Goal: Task Accomplishment & Management: Manage account settings

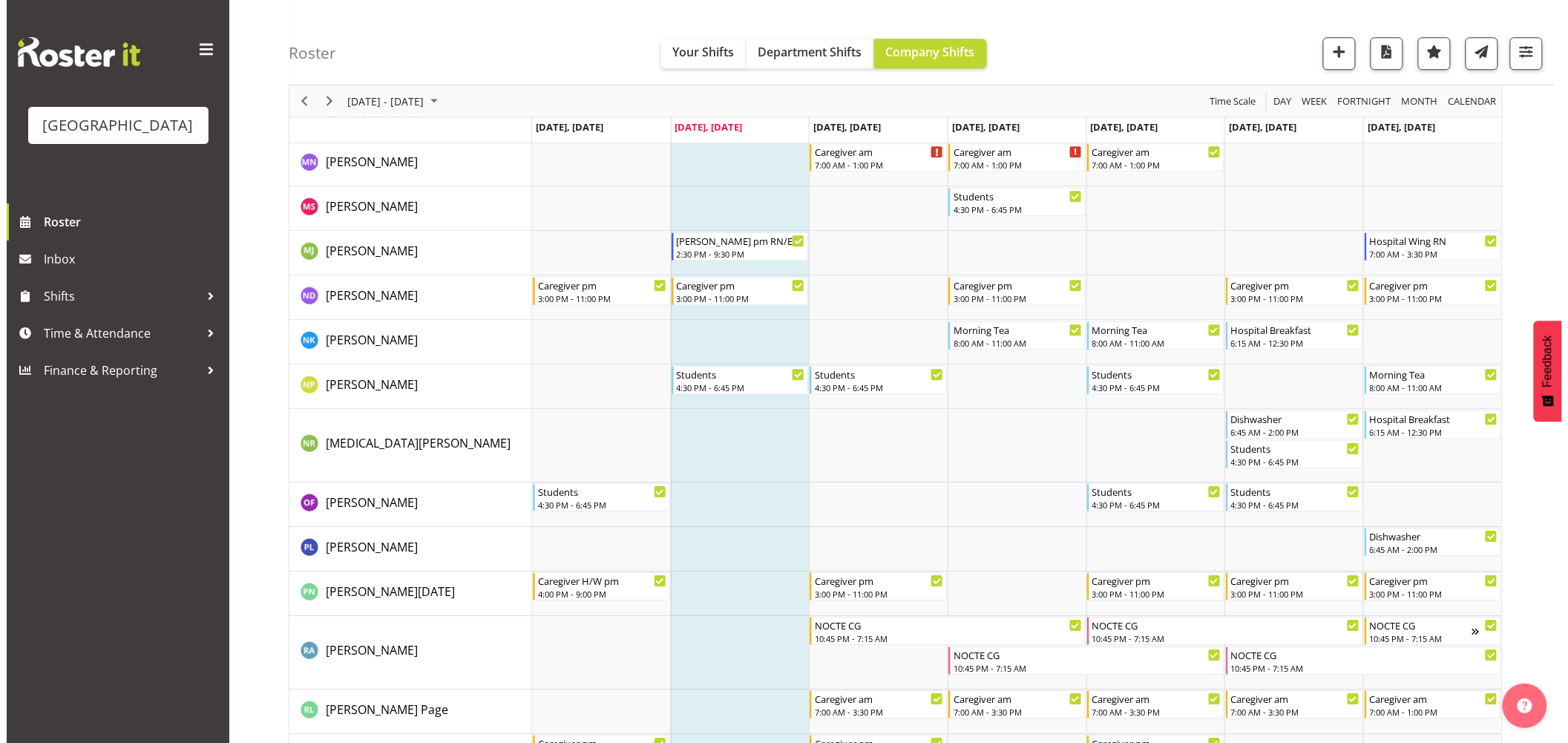
scroll to position [3937, 0]
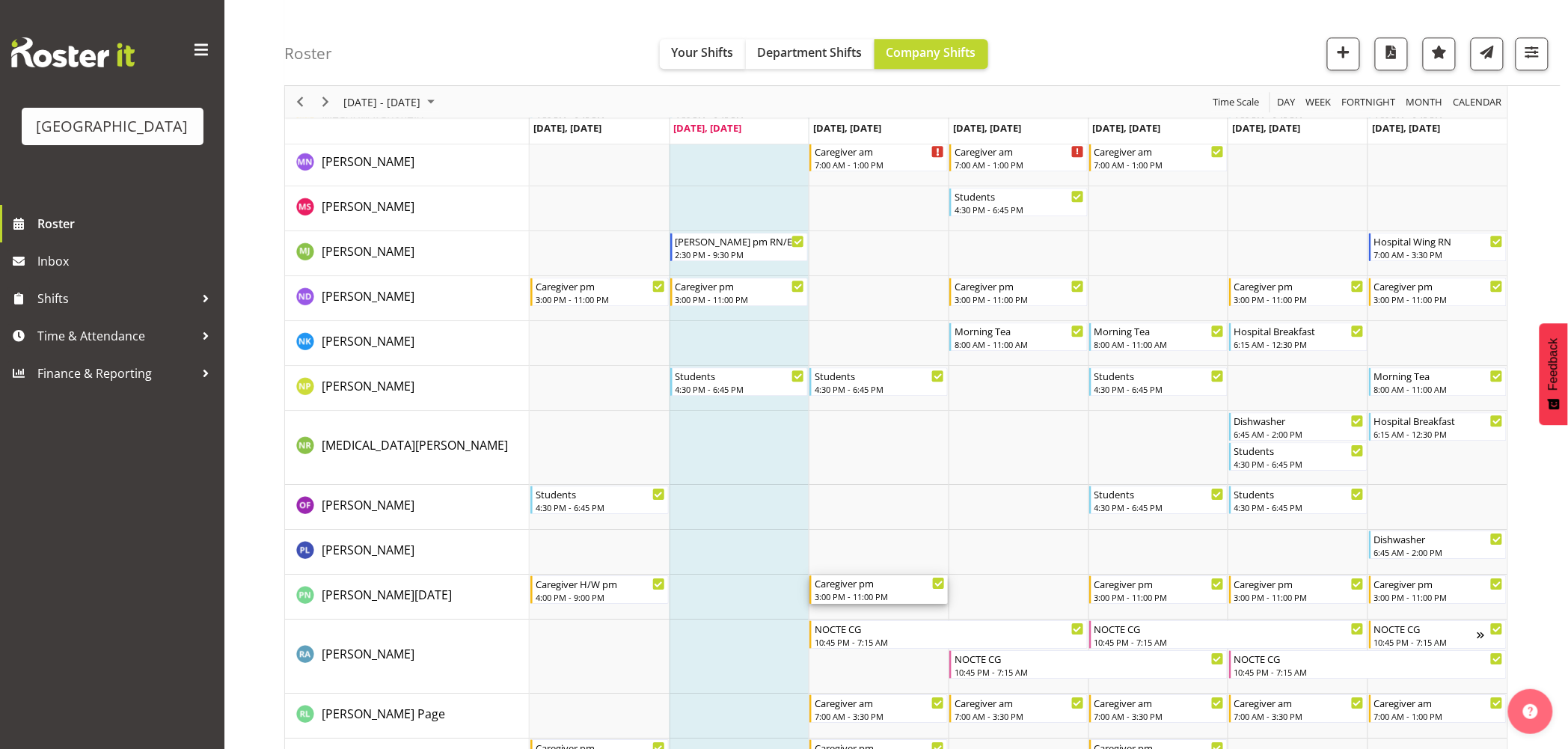
click at [859, 593] on div "3:00 PM - 11:00 PM" at bounding box center [879, 595] width 130 height 12
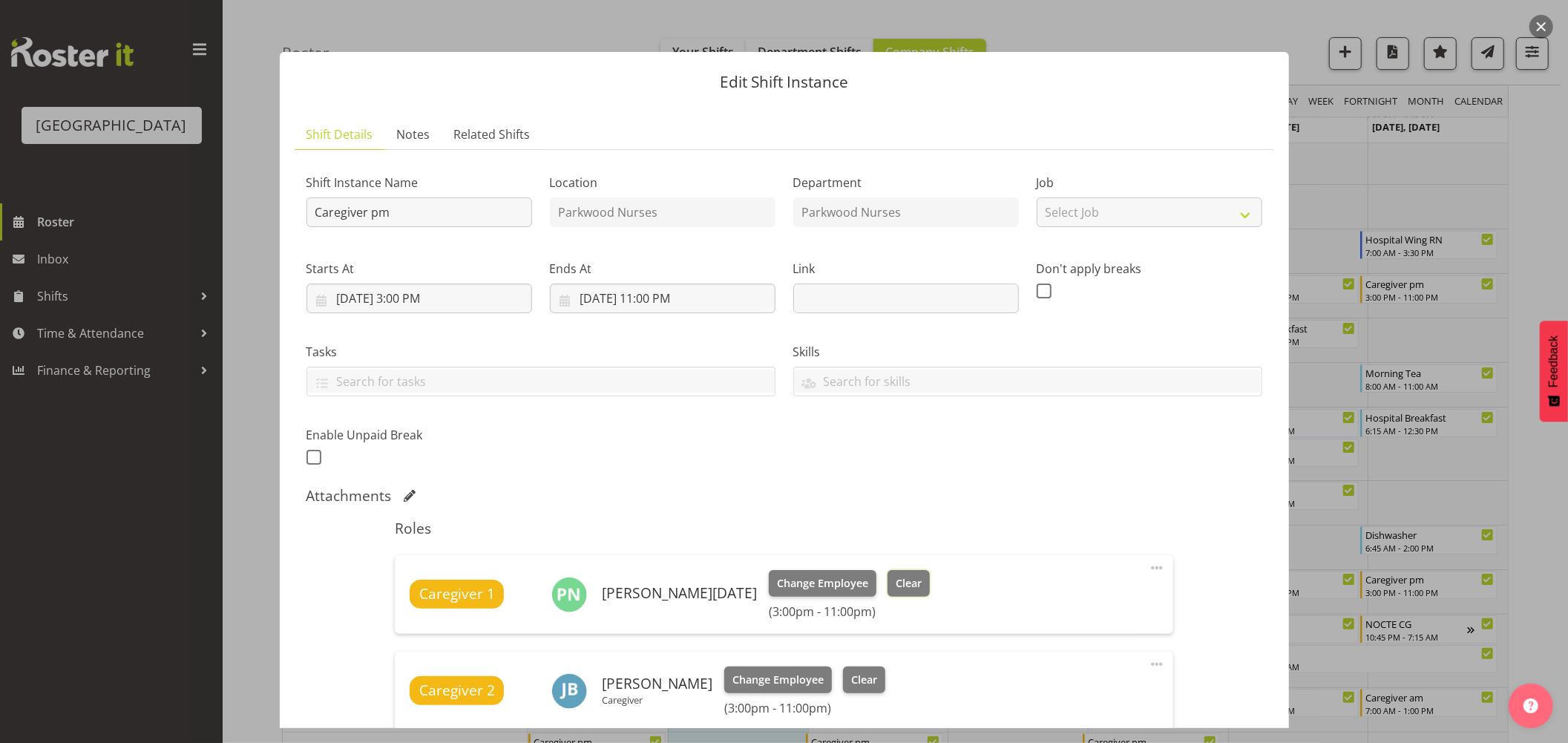
click at [896, 588] on span "Clear" at bounding box center [909, 583] width 26 height 16
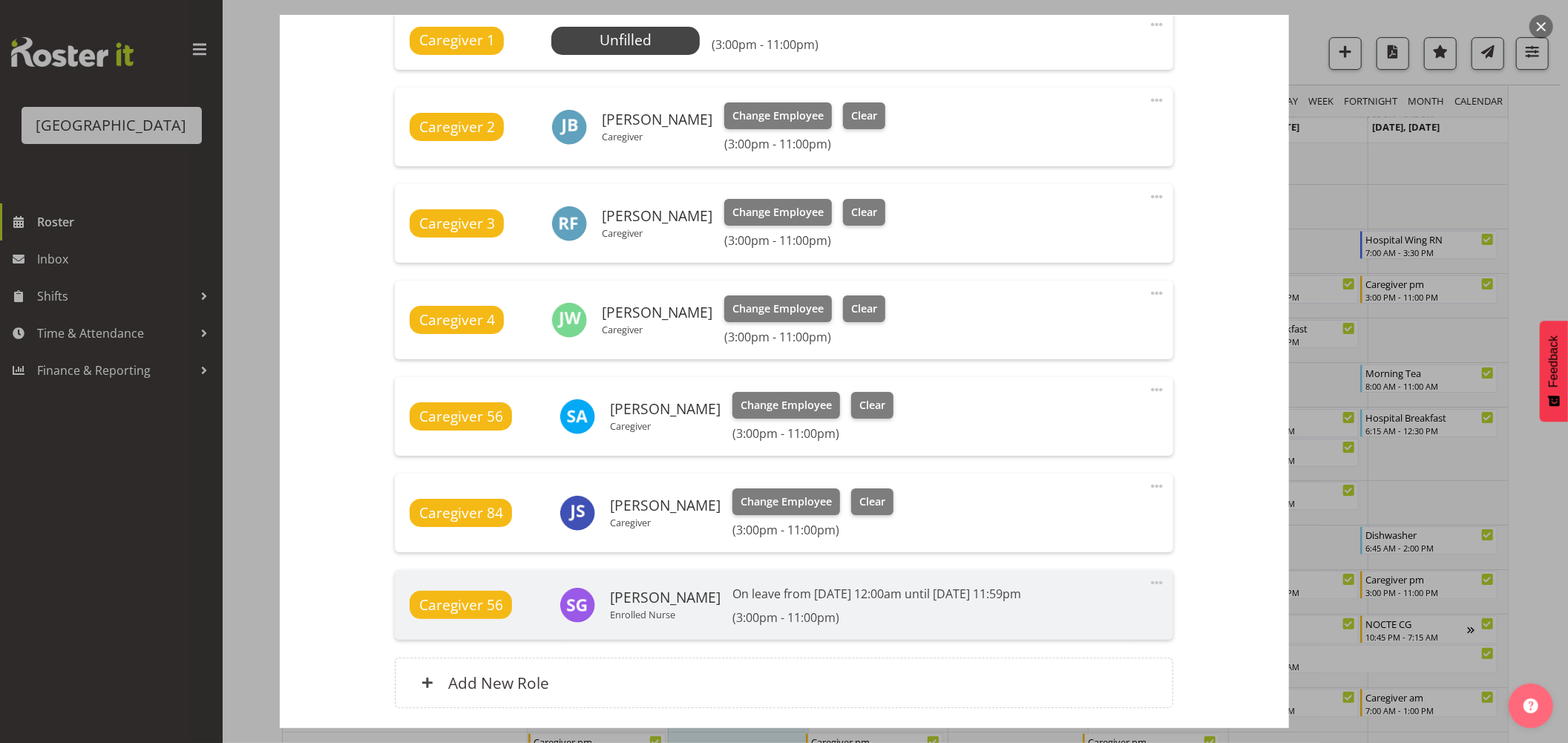
scroll to position [656, 0]
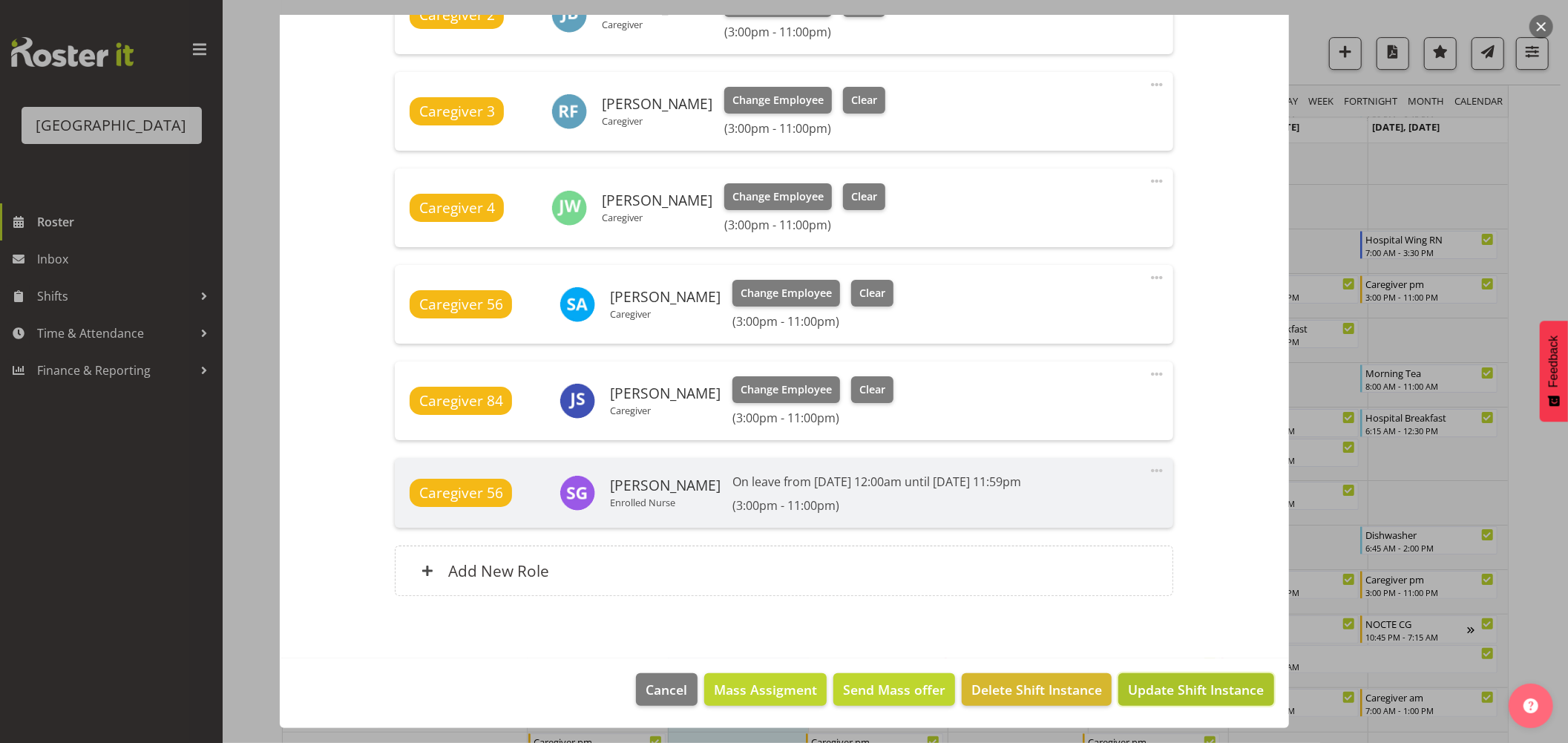
click at [1212, 677] on button "Update Shift Instance" at bounding box center [1196, 690] width 155 height 32
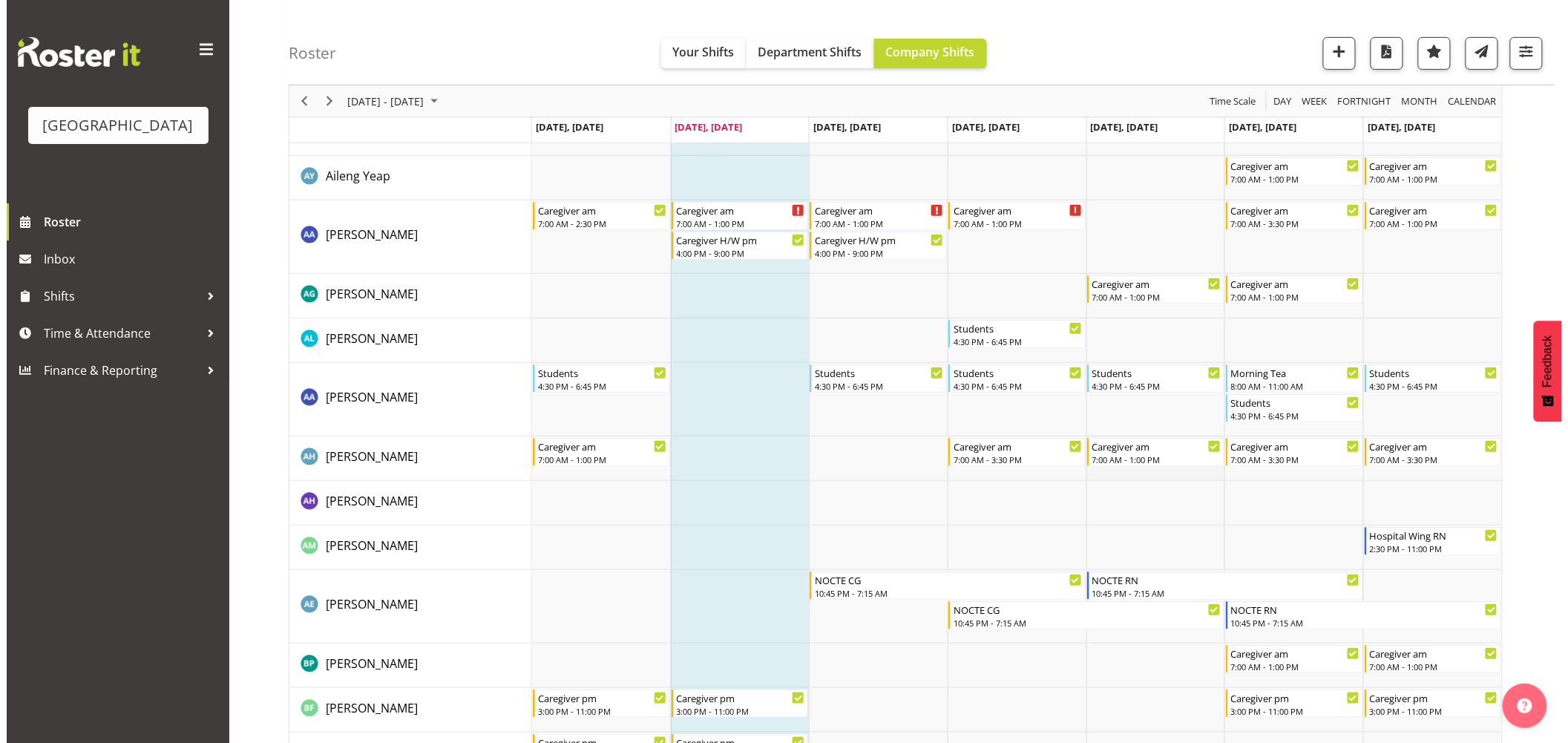
scroll to position [0, 0]
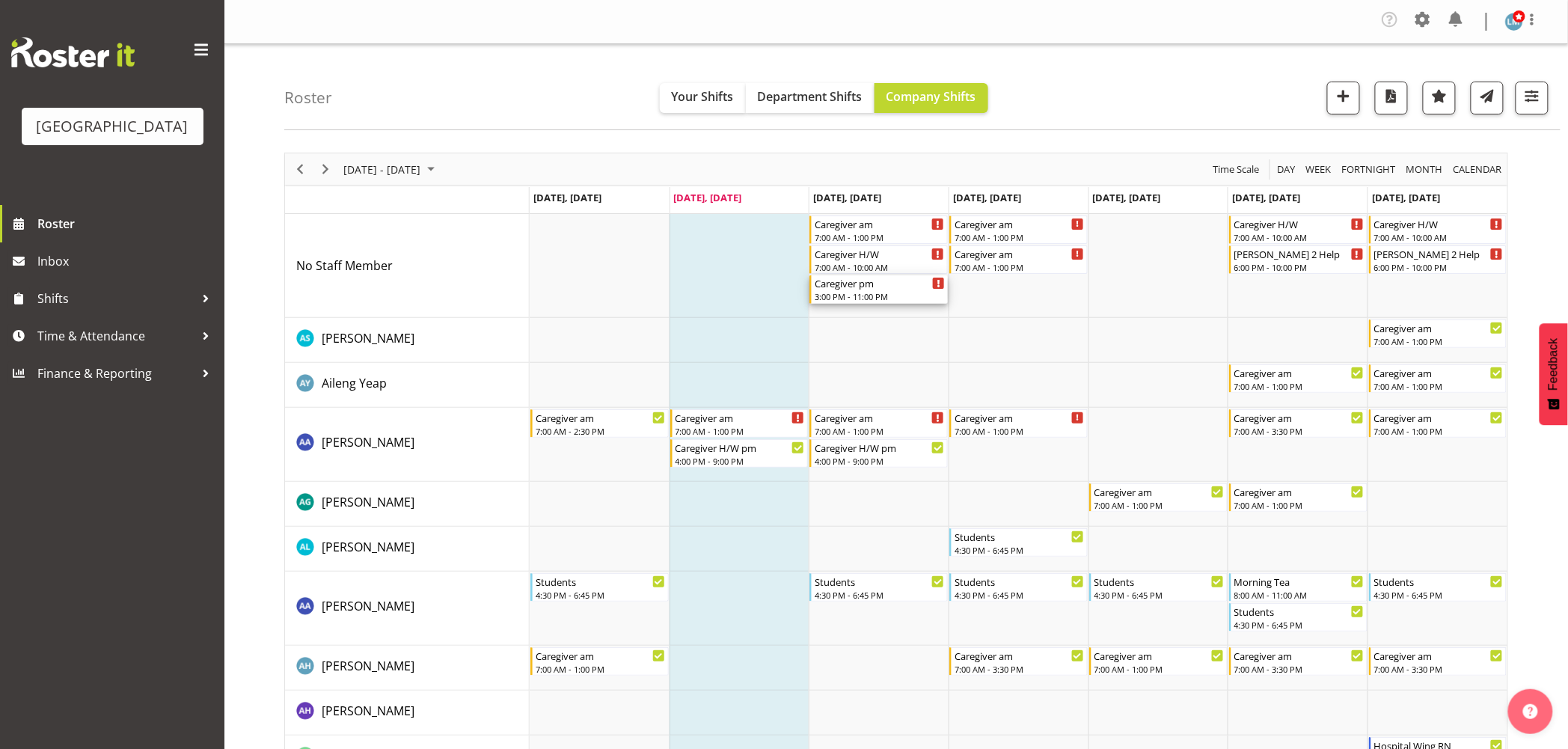
click at [849, 293] on div "3:00 PM - 11:00 PM" at bounding box center [879, 295] width 130 height 12
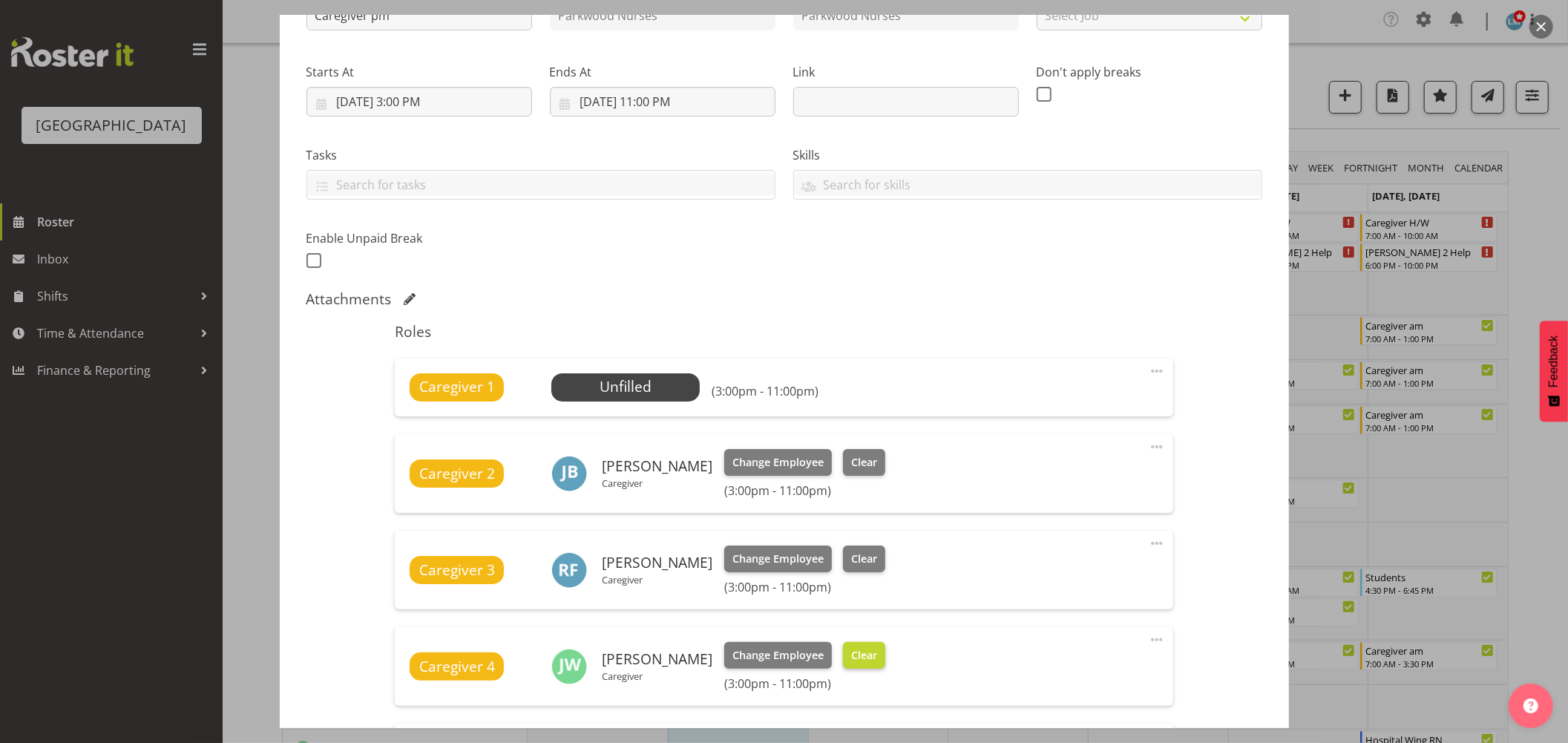
scroll to position [329, 0]
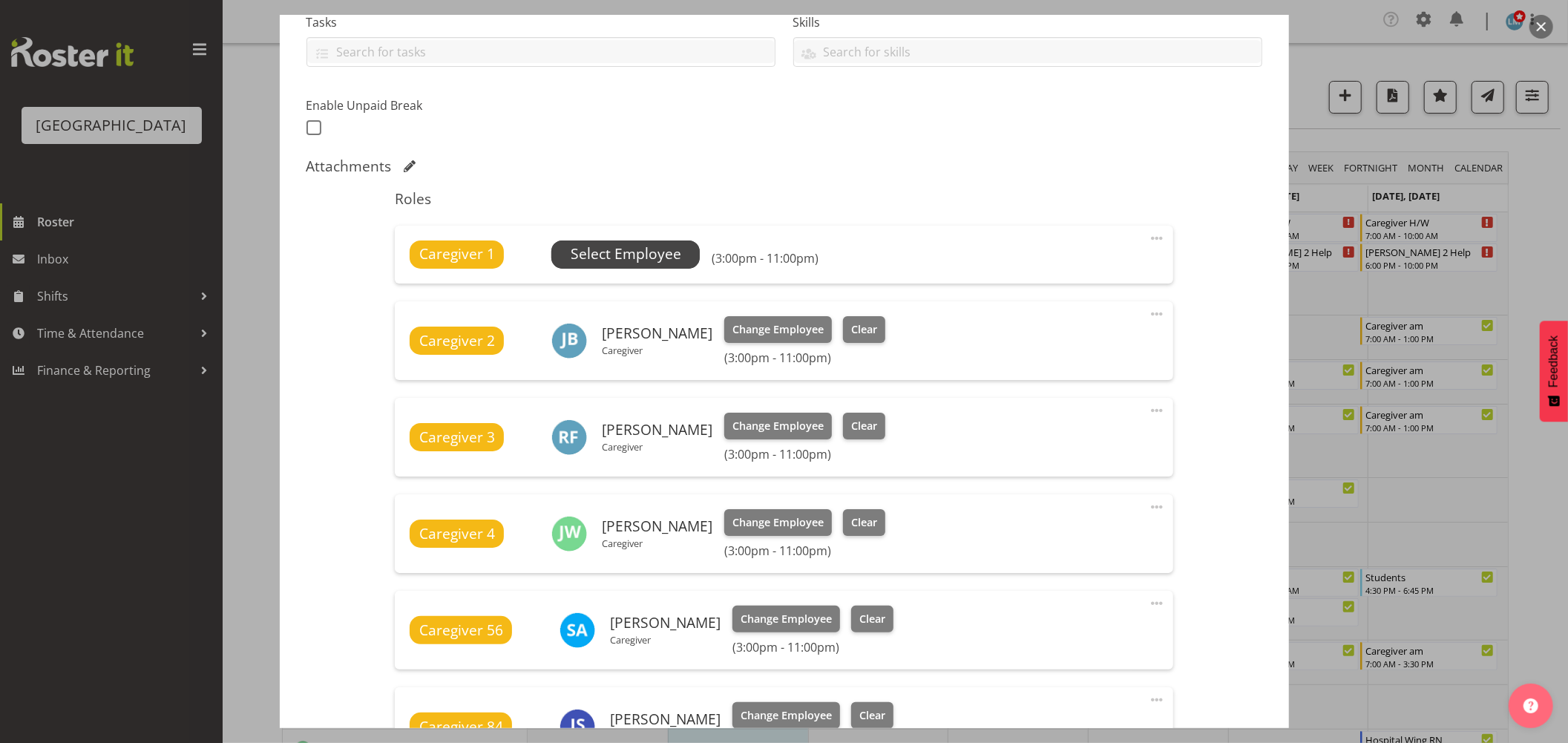
click at [620, 247] on span "Select Employee" at bounding box center [625, 254] width 111 height 22
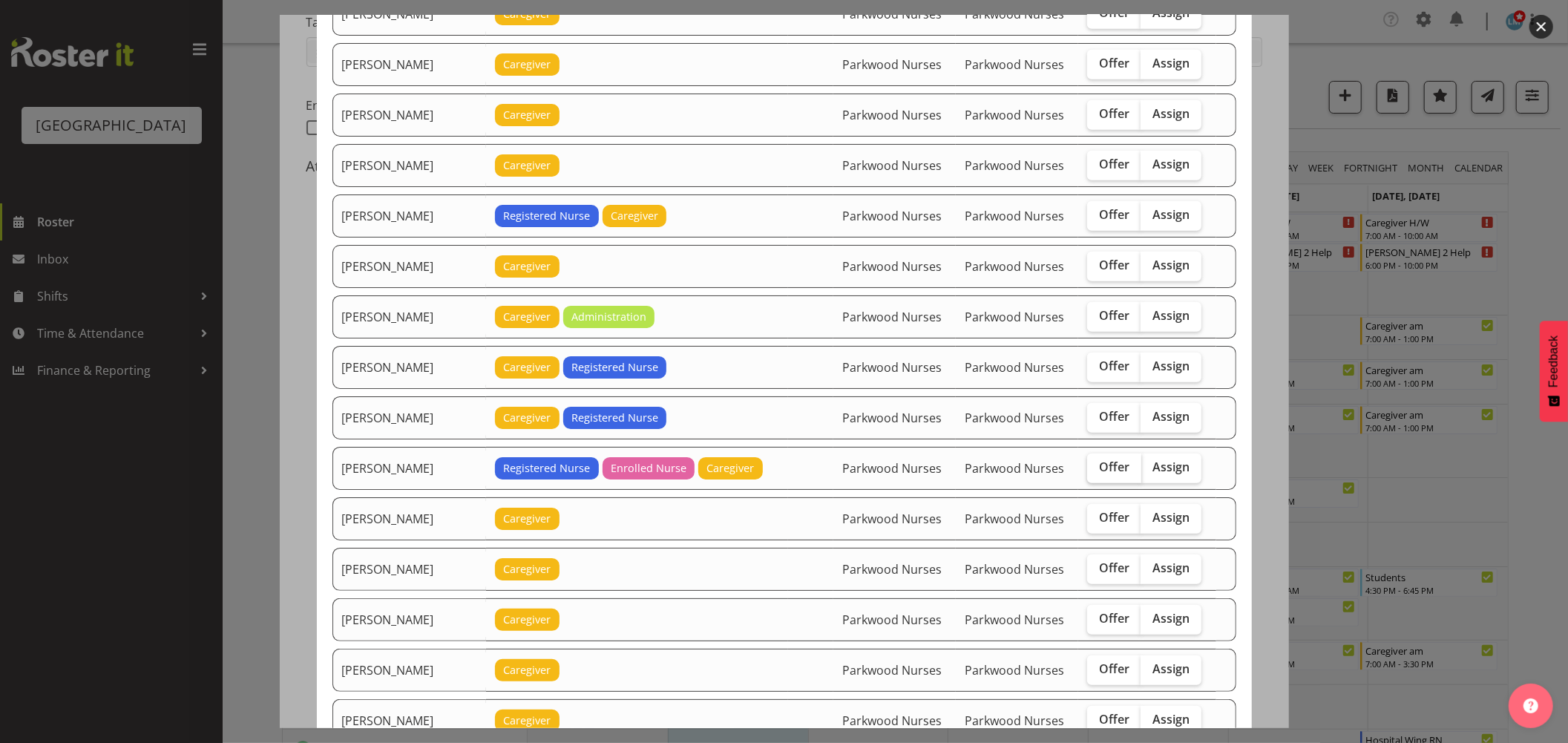
scroll to position [907, 0]
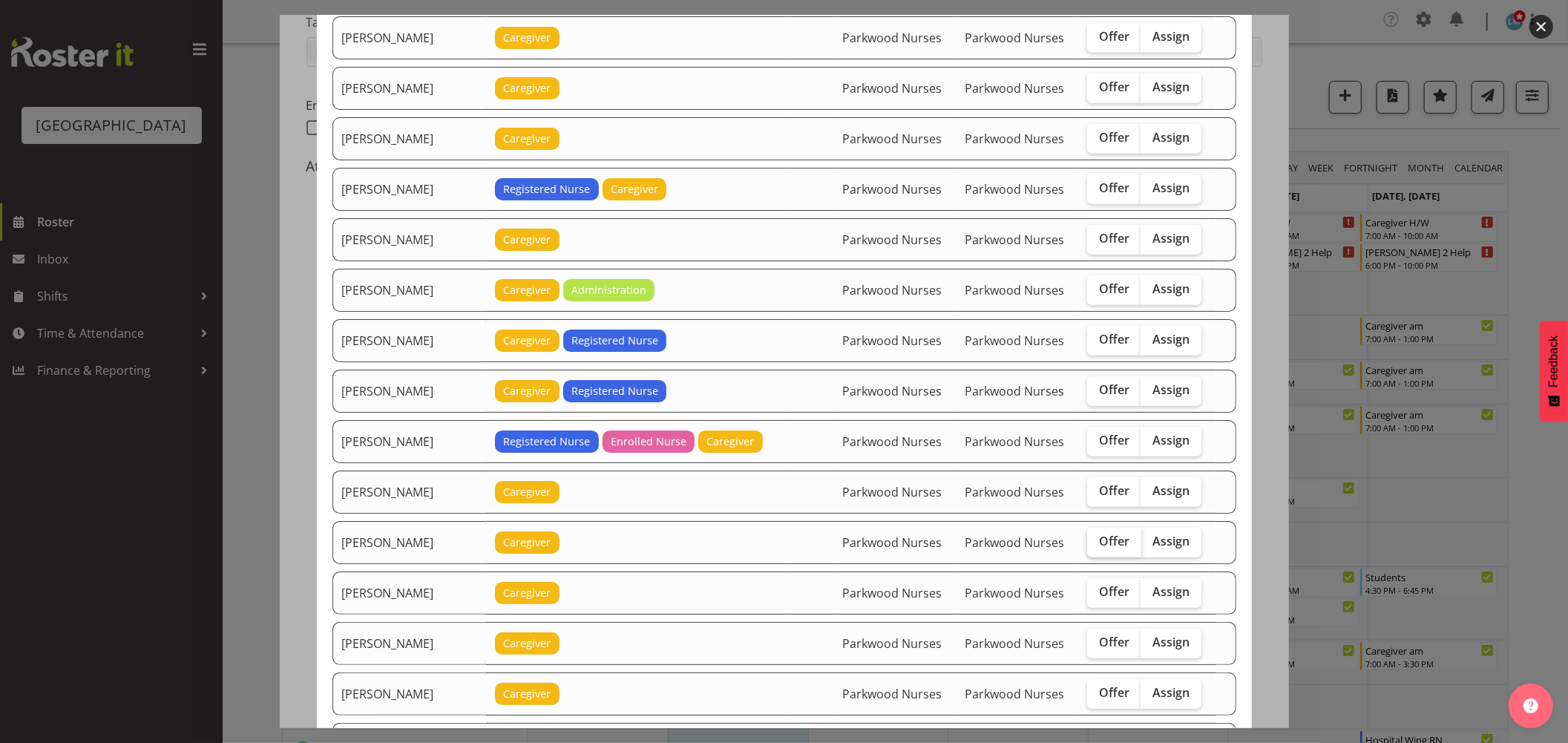
click at [1116, 548] on span "Offer" at bounding box center [1114, 540] width 30 height 15
click at [1097, 546] on input "Offer" at bounding box center [1092, 541] width 9 height 9
checkbox input "true"
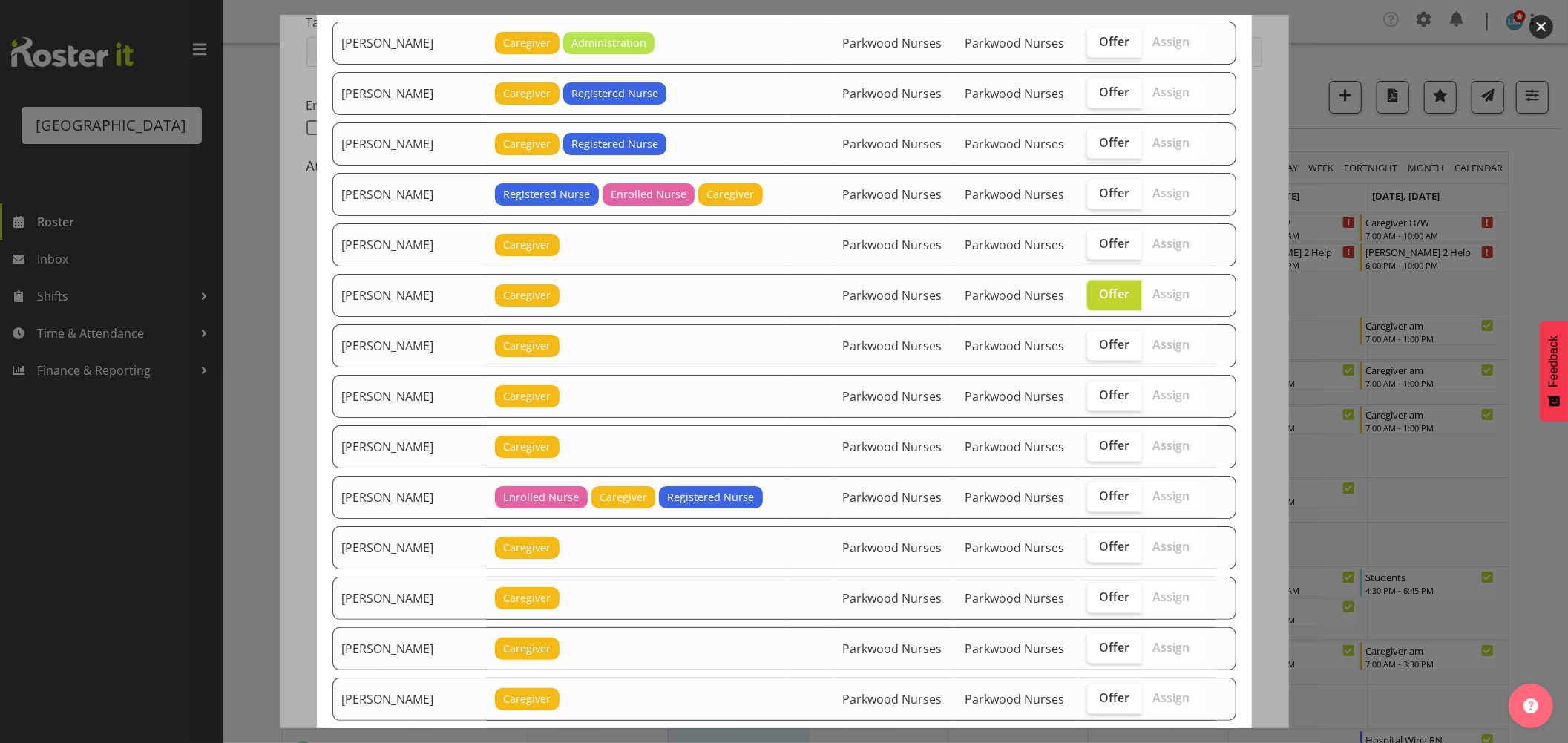
scroll to position [1236, 0]
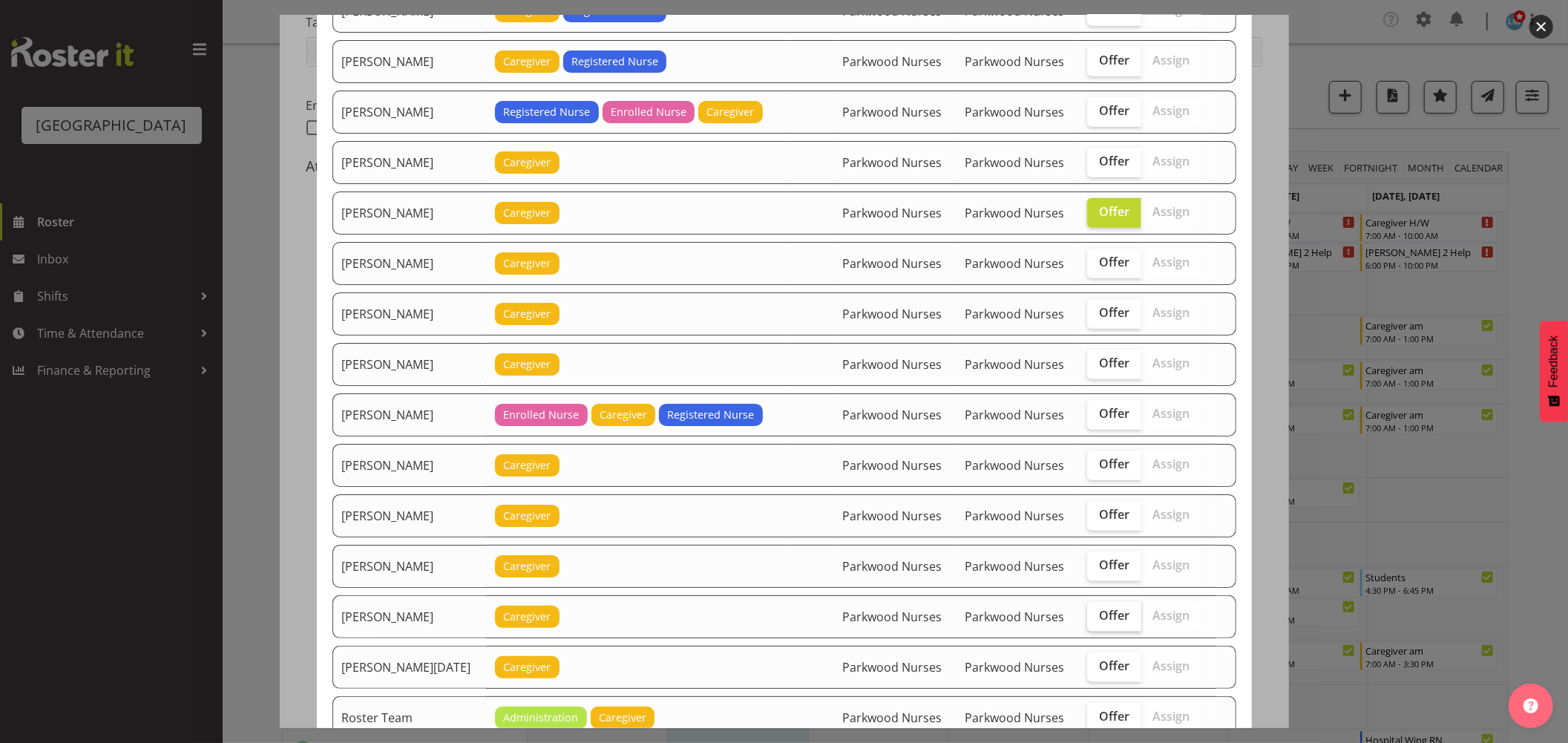
click at [1108, 628] on label "Offer" at bounding box center [1114, 616] width 54 height 29
click at [1097, 620] on input "Offer" at bounding box center [1092, 615] width 9 height 9
checkbox input "true"
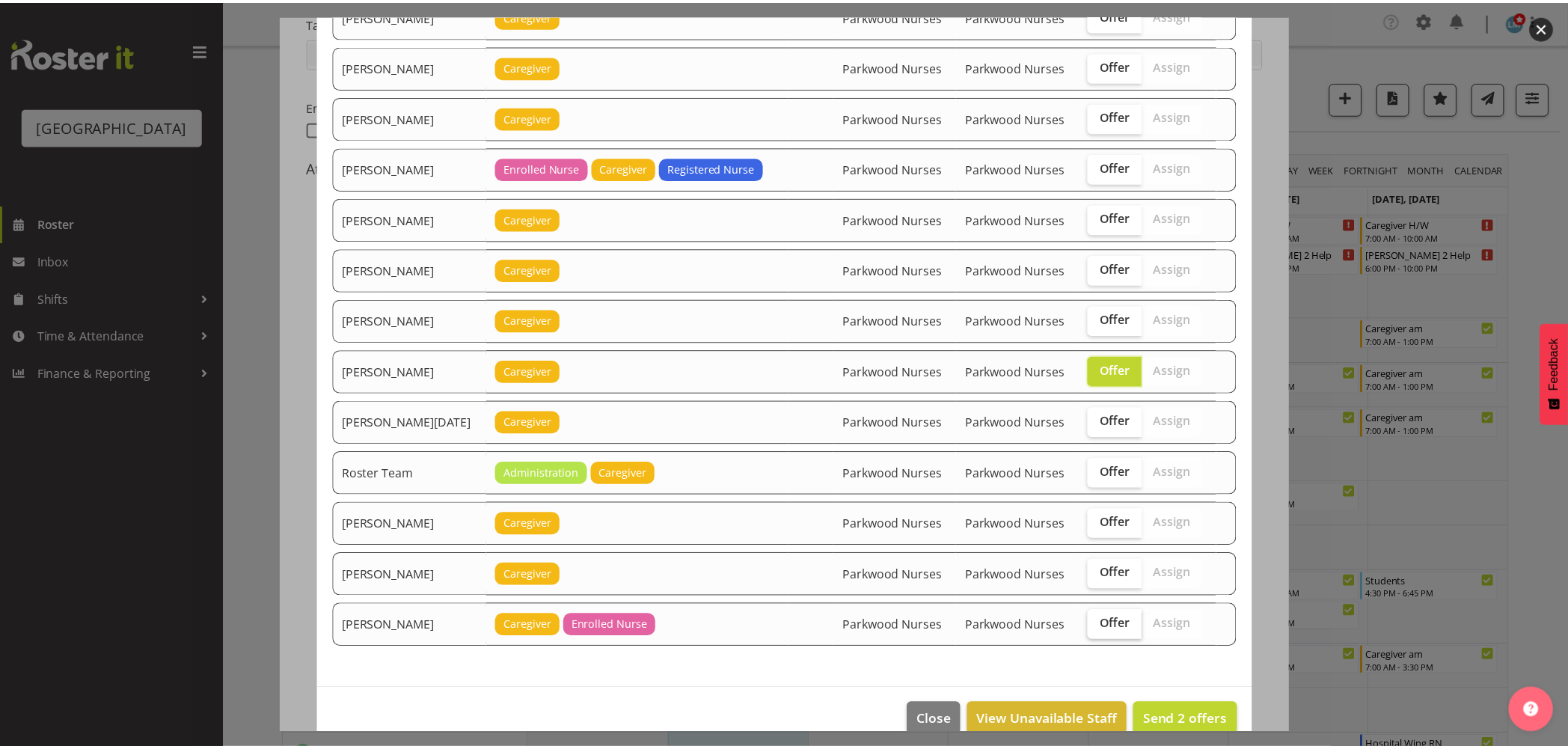
scroll to position [1527, 0]
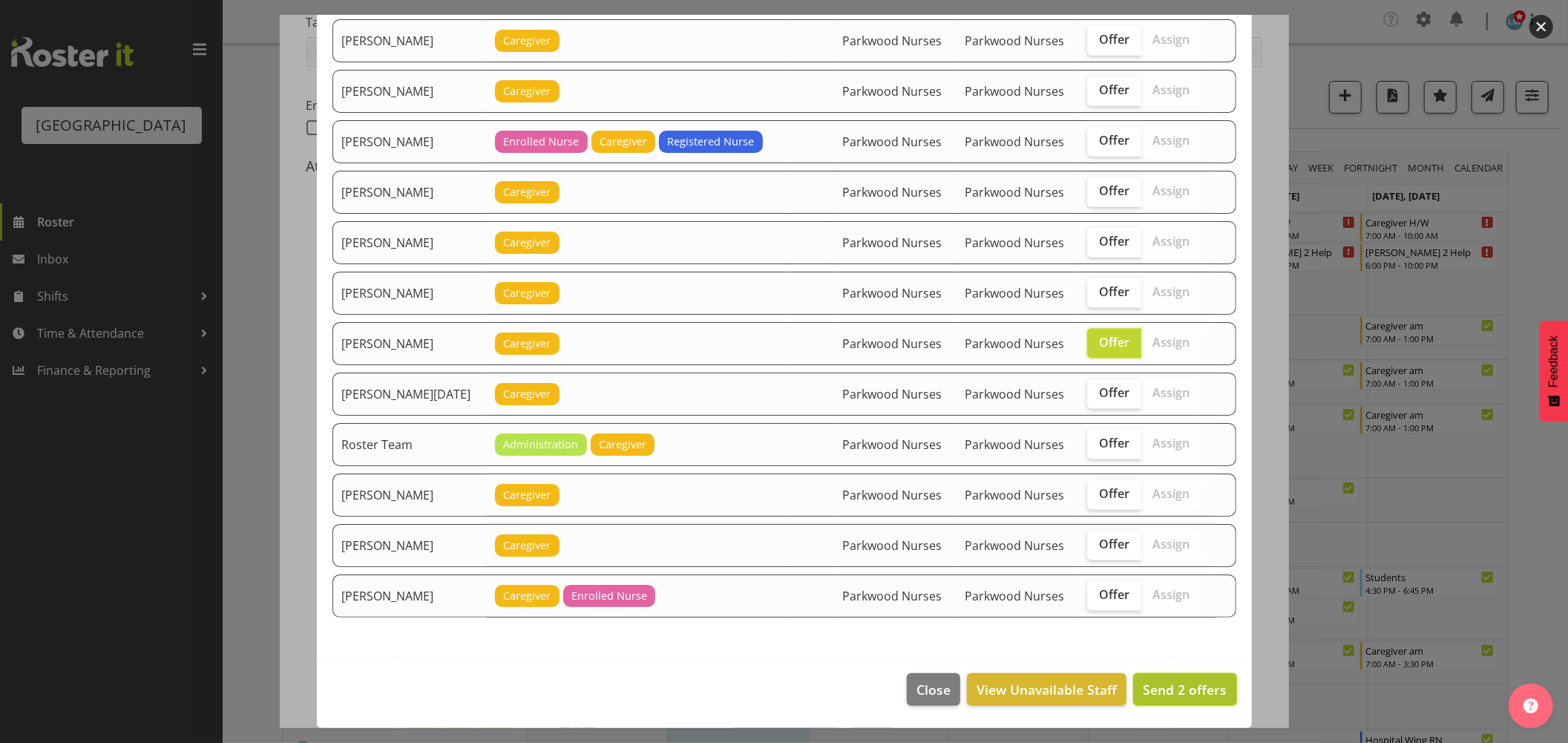
click at [1180, 705] on button "Send 2 offers" at bounding box center [1185, 690] width 103 height 32
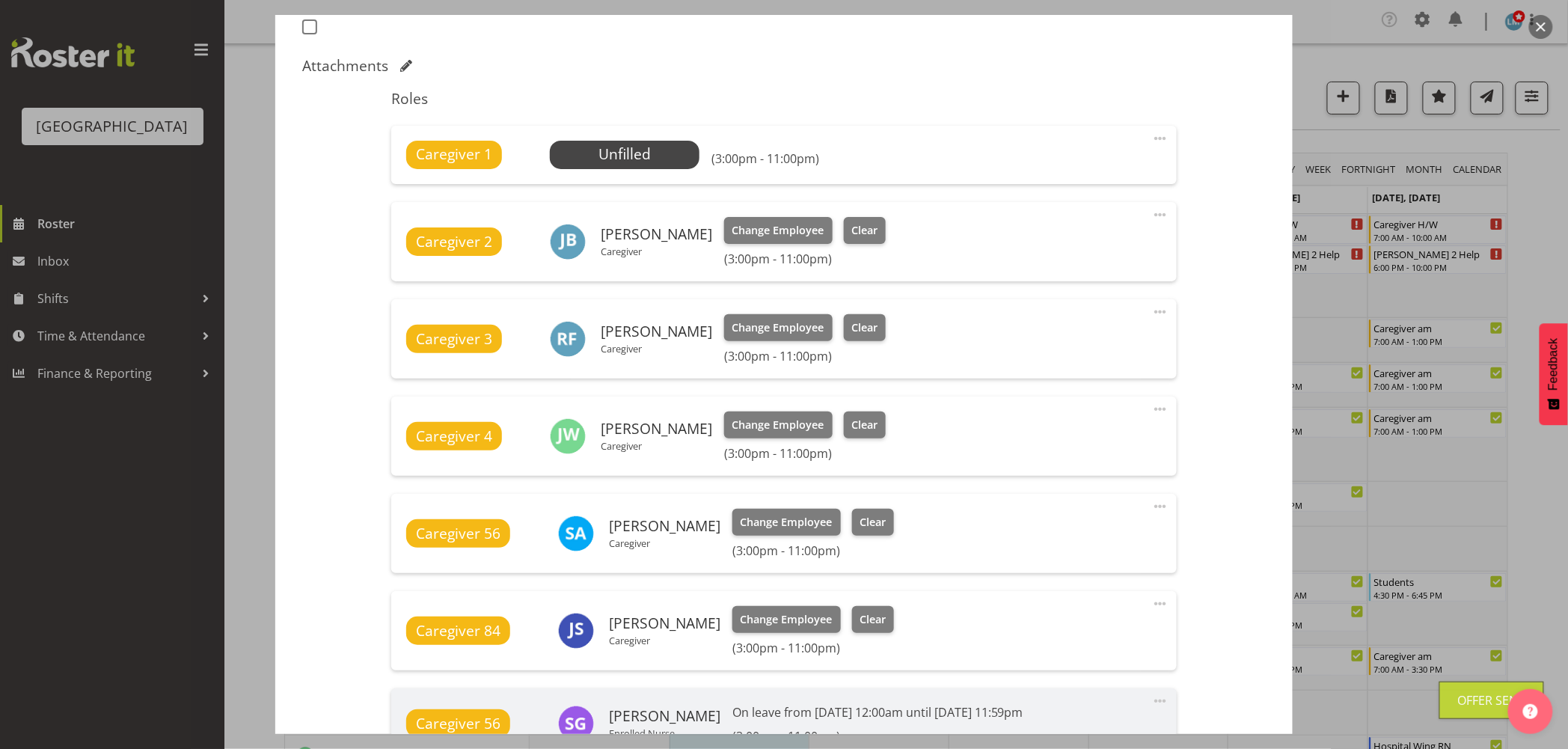
scroll to position [661, 0]
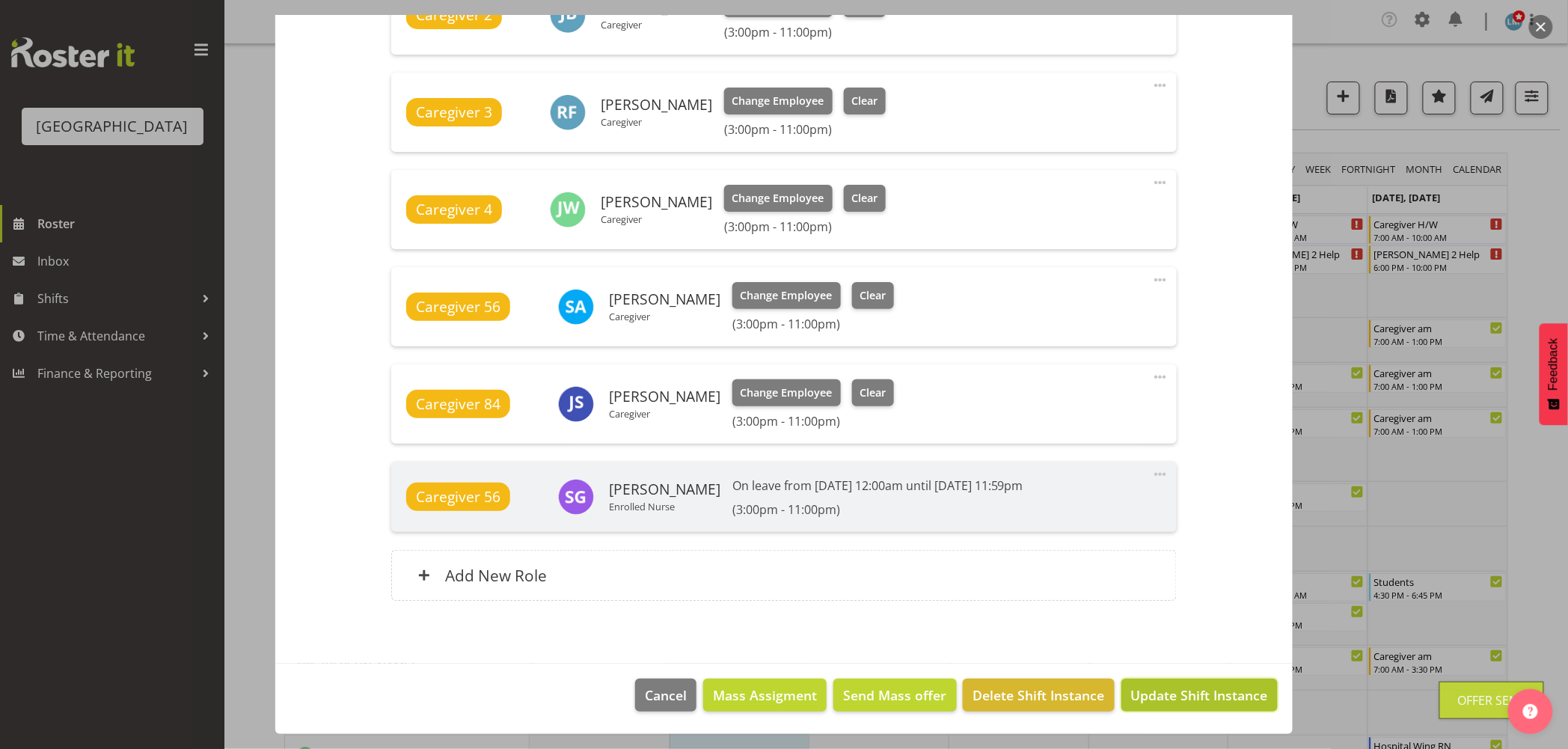
click at [1192, 694] on span "Update Shift Instance" at bounding box center [1199, 694] width 137 height 19
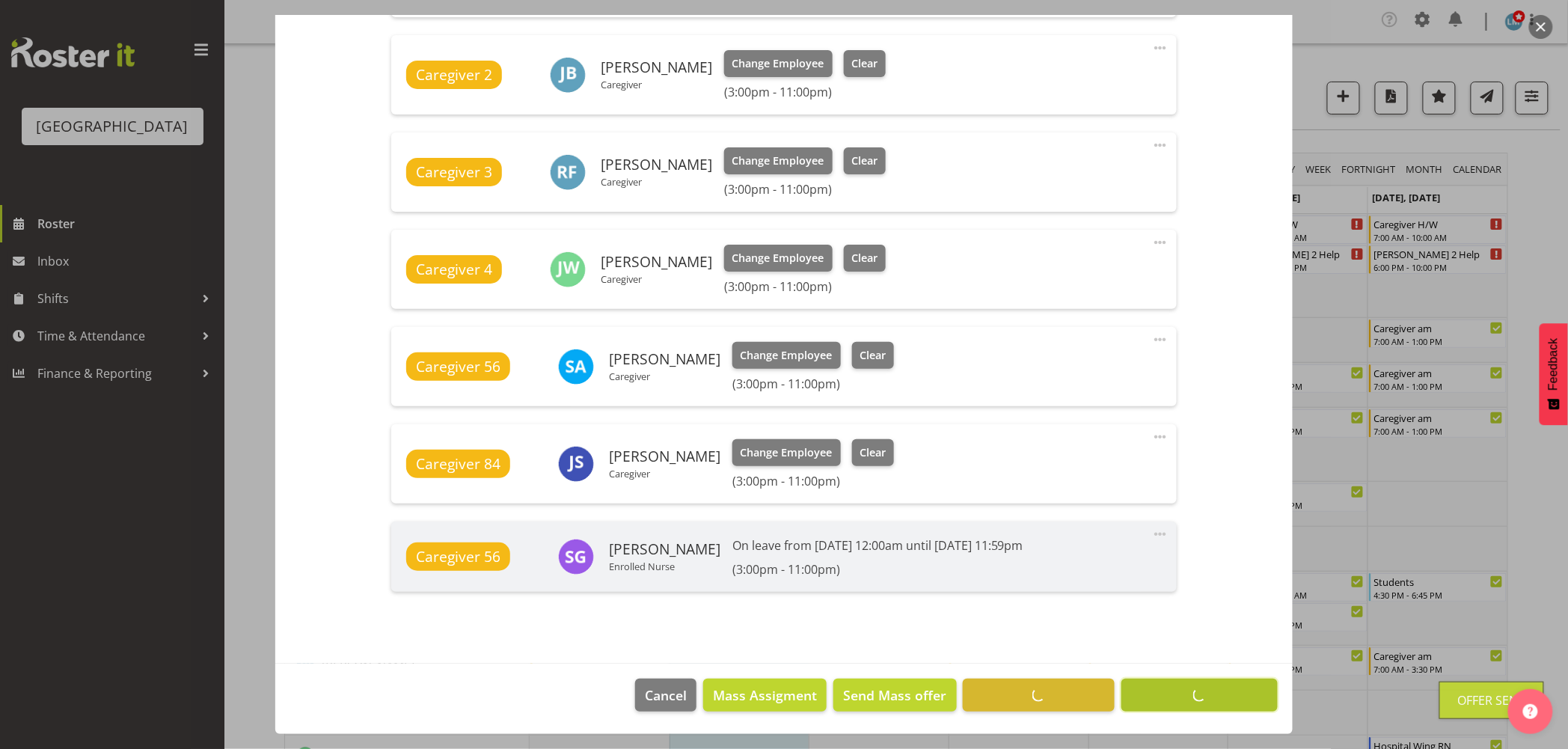
scroll to position [601, 0]
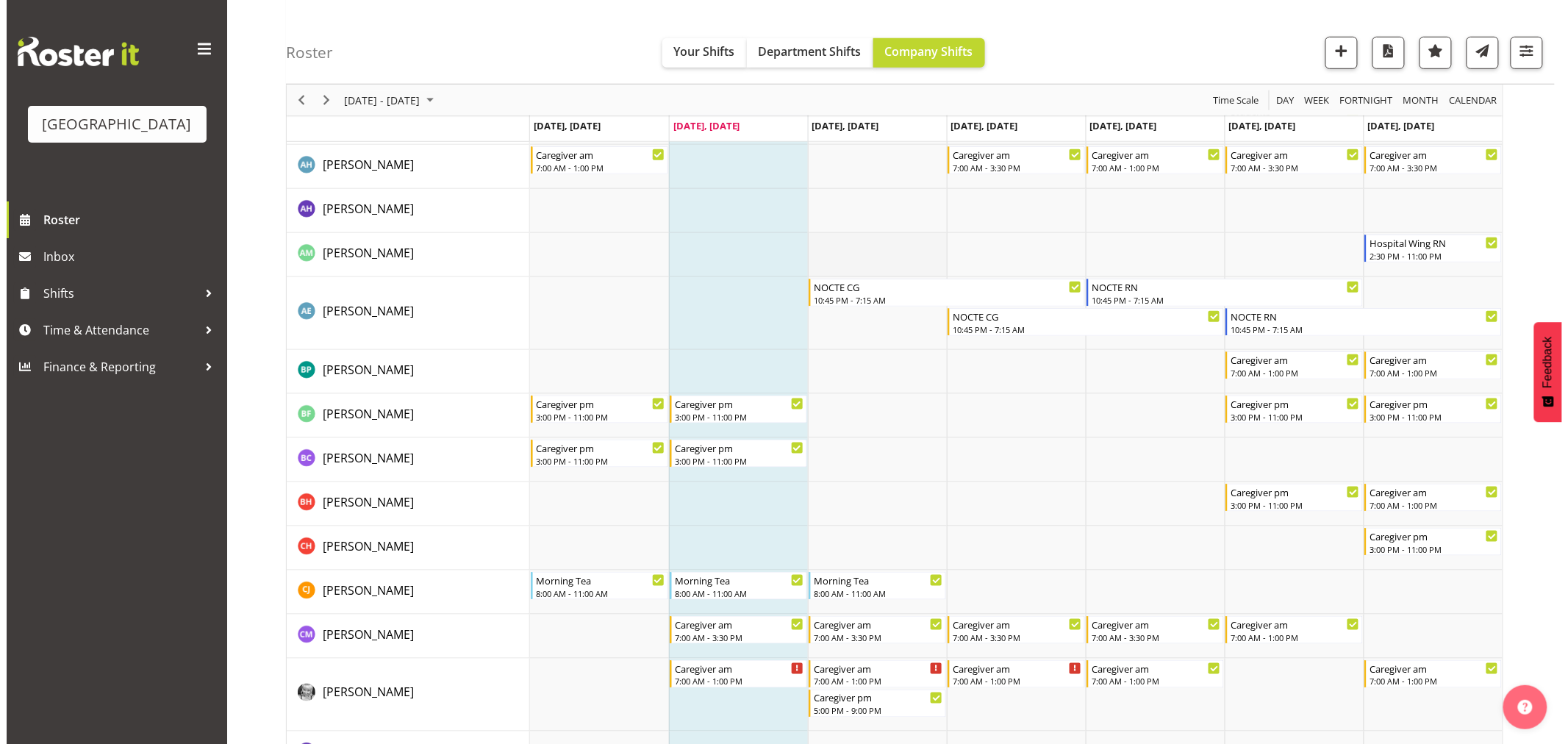
scroll to position [82, 0]
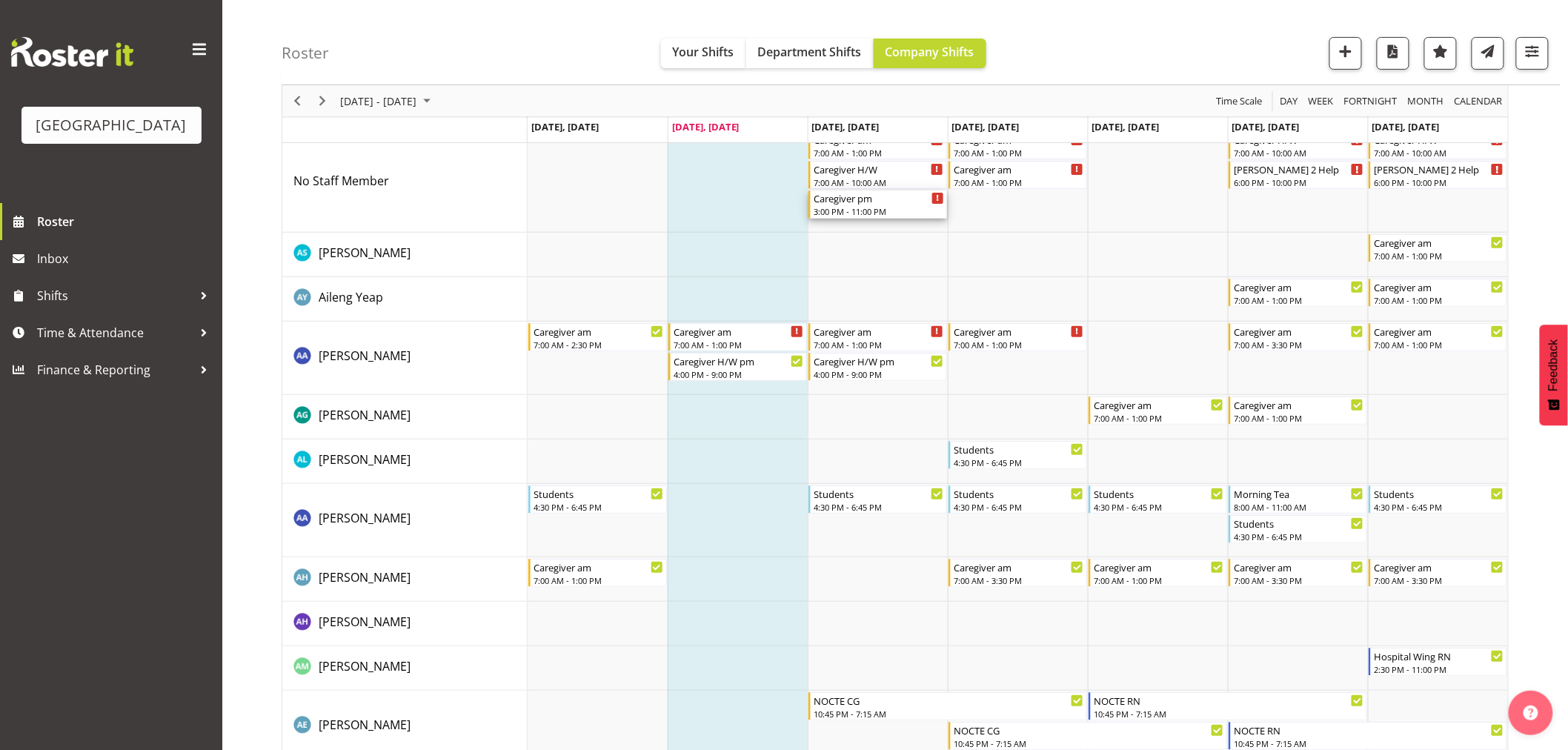
click at [915, 201] on div "Caregiver pm" at bounding box center [879, 198] width 130 height 15
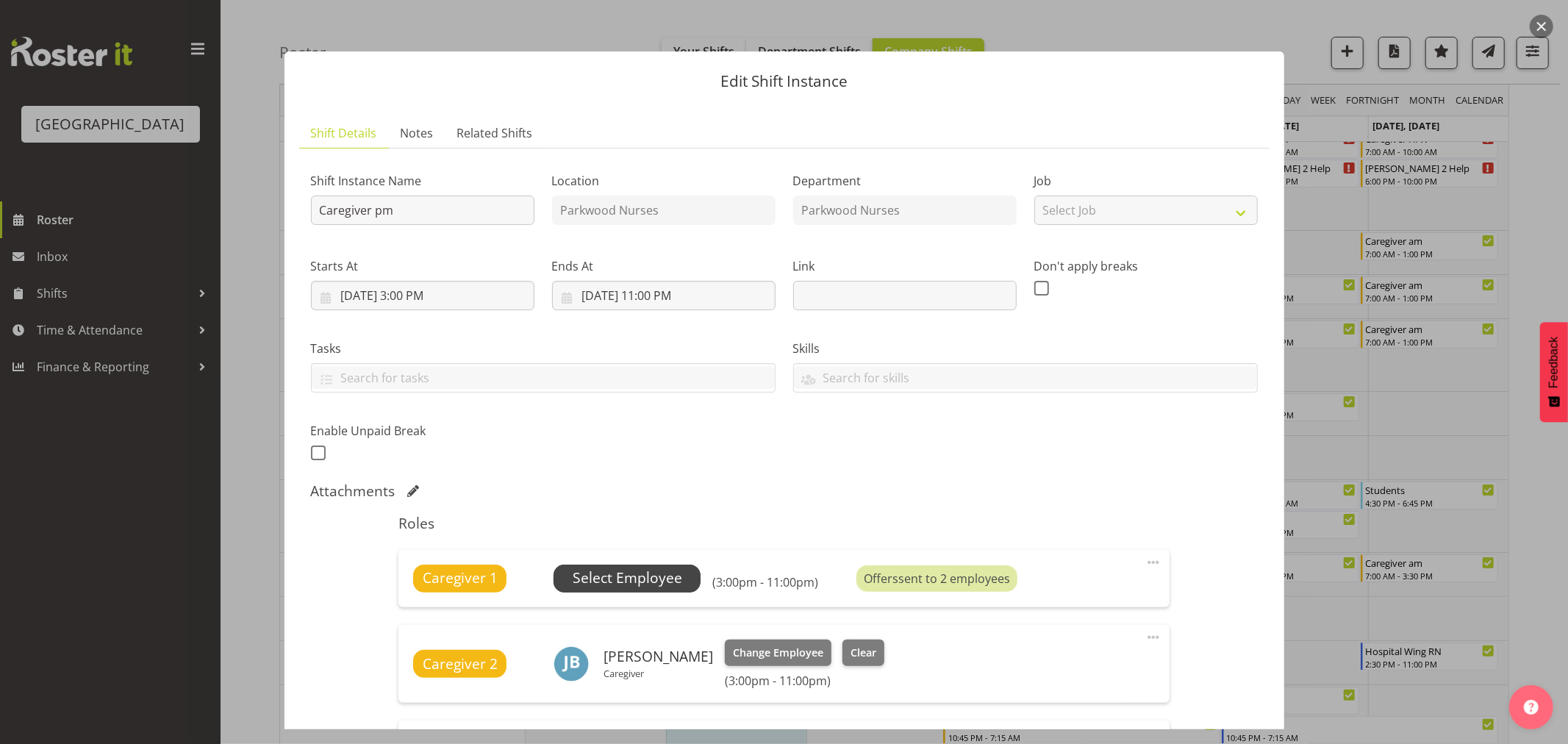
click at [671, 575] on span "Select Employee" at bounding box center [627, 578] width 110 height 21
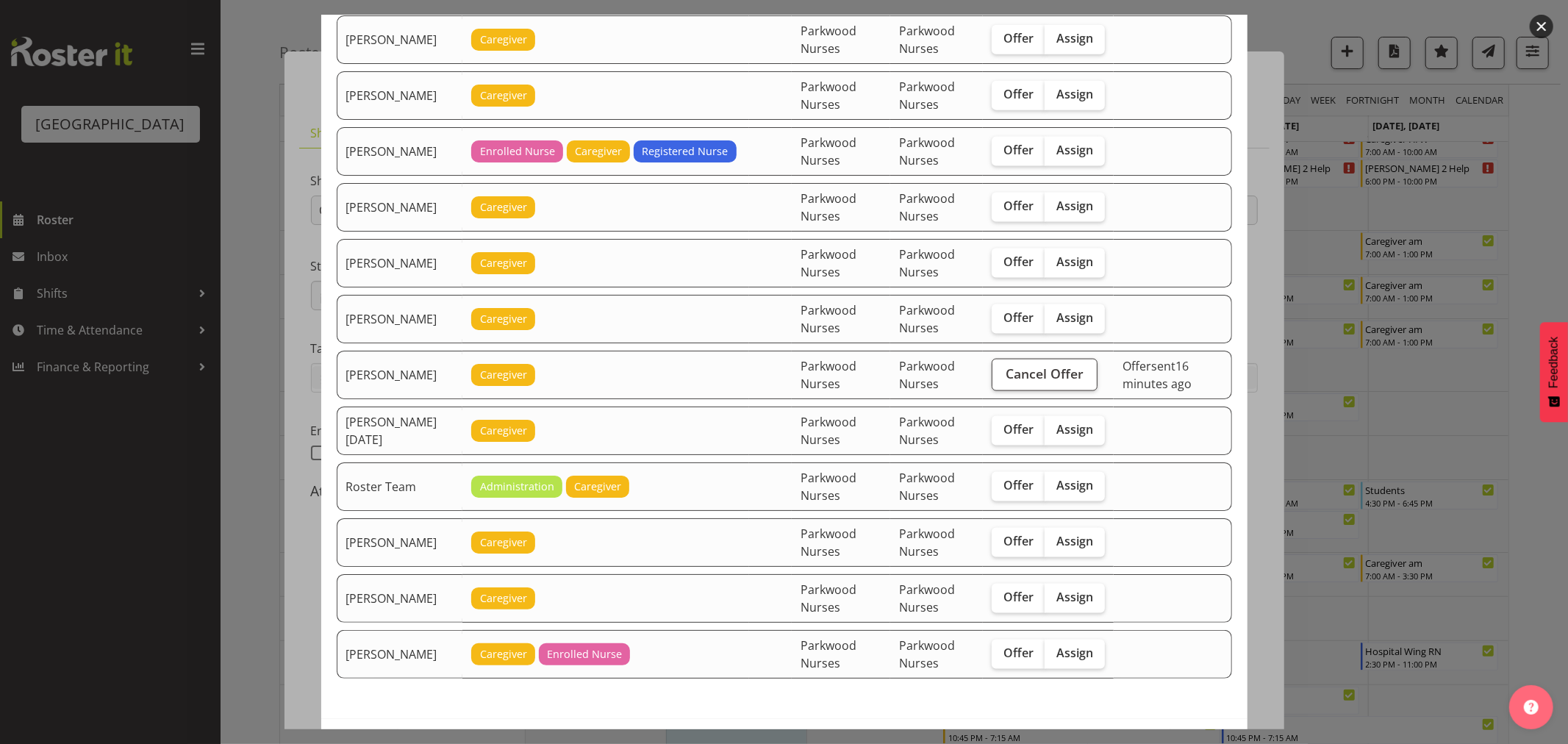
scroll to position [1478, 0]
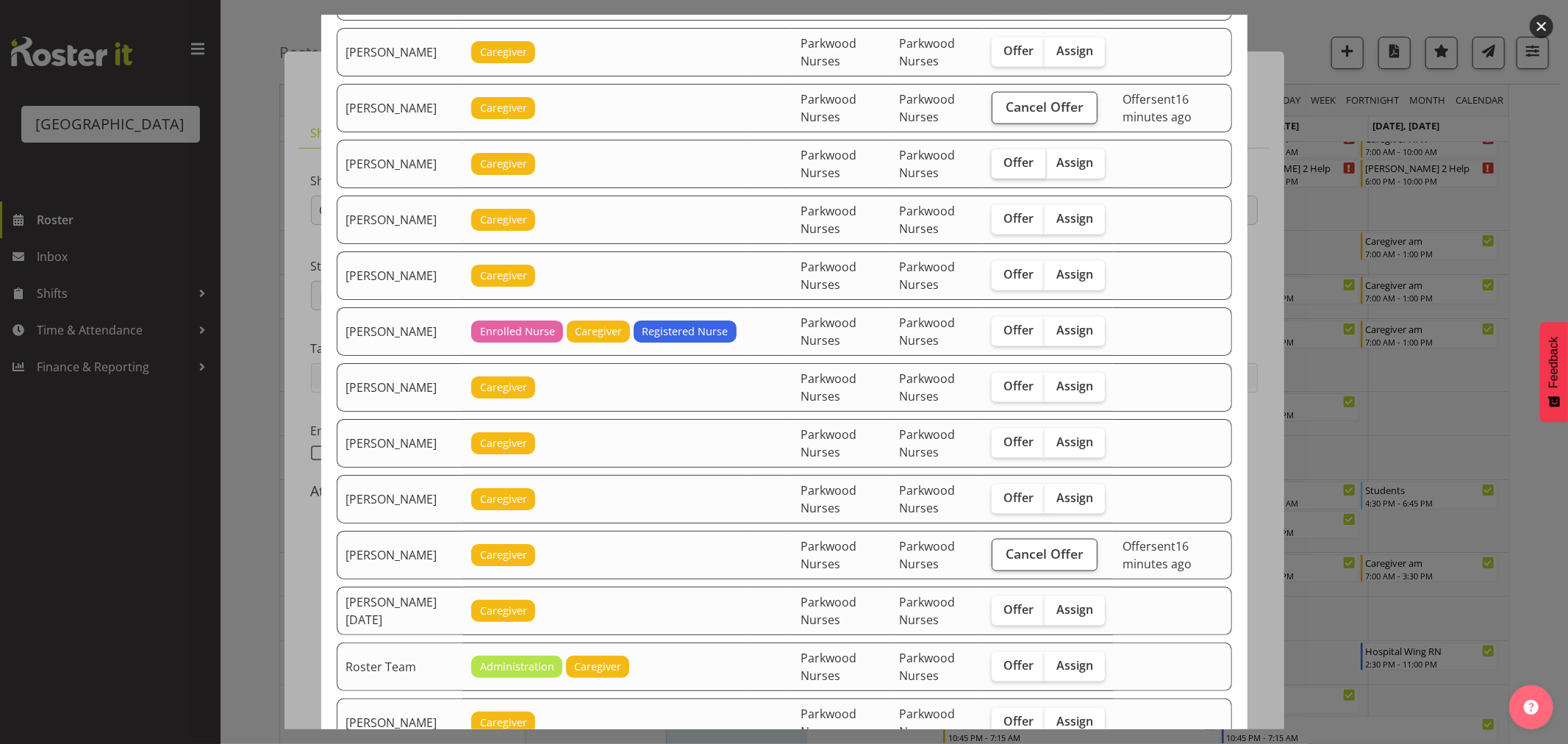
click at [1001, 178] on label "Offer" at bounding box center [1019, 164] width 54 height 29
click at [1001, 168] on input "Offer" at bounding box center [997, 162] width 9 height 9
checkbox input "true"
click at [1028, 275] on label "Offer" at bounding box center [1019, 276] width 54 height 29
click at [1001, 275] on input "Offer" at bounding box center [997, 274] width 9 height 9
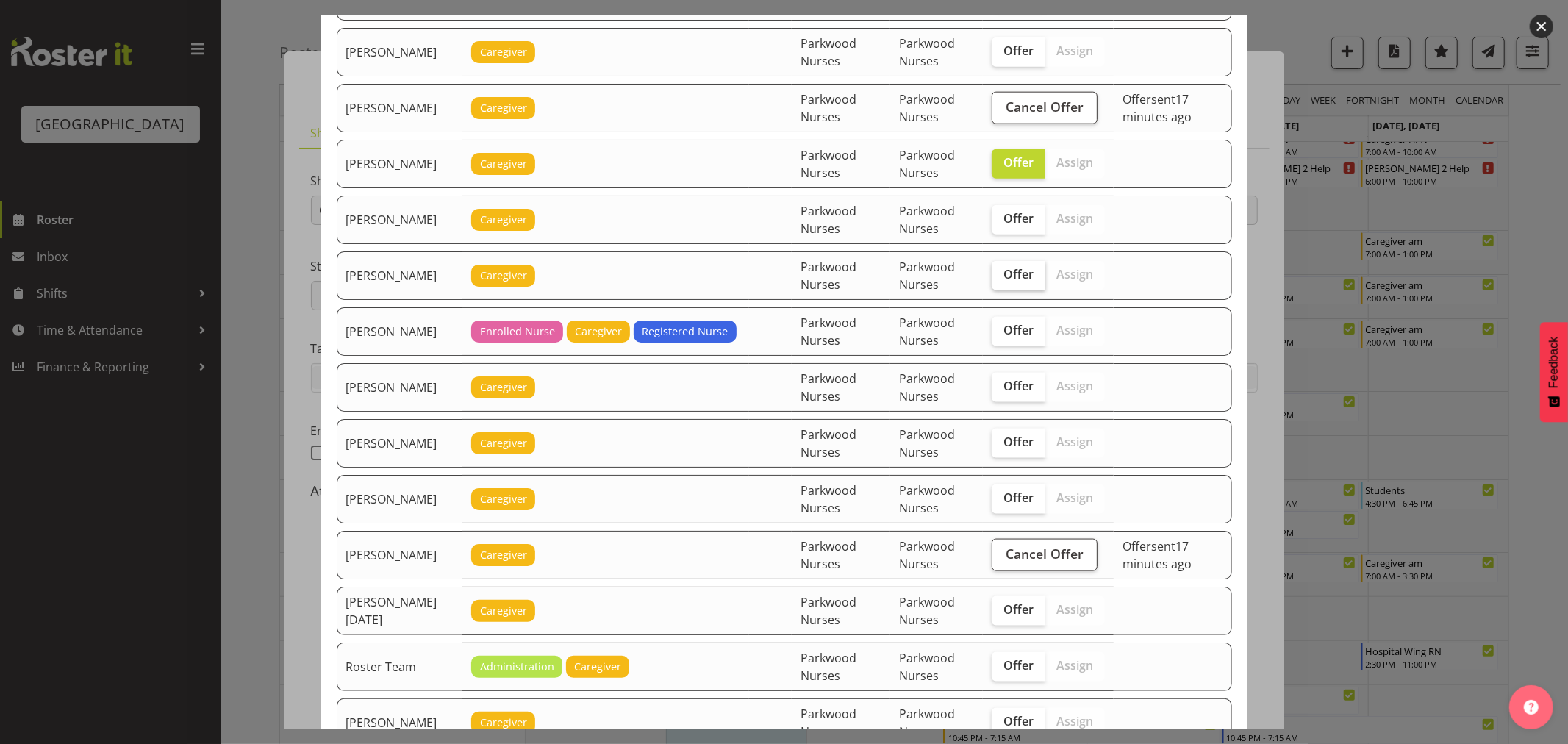
checkbox input "true"
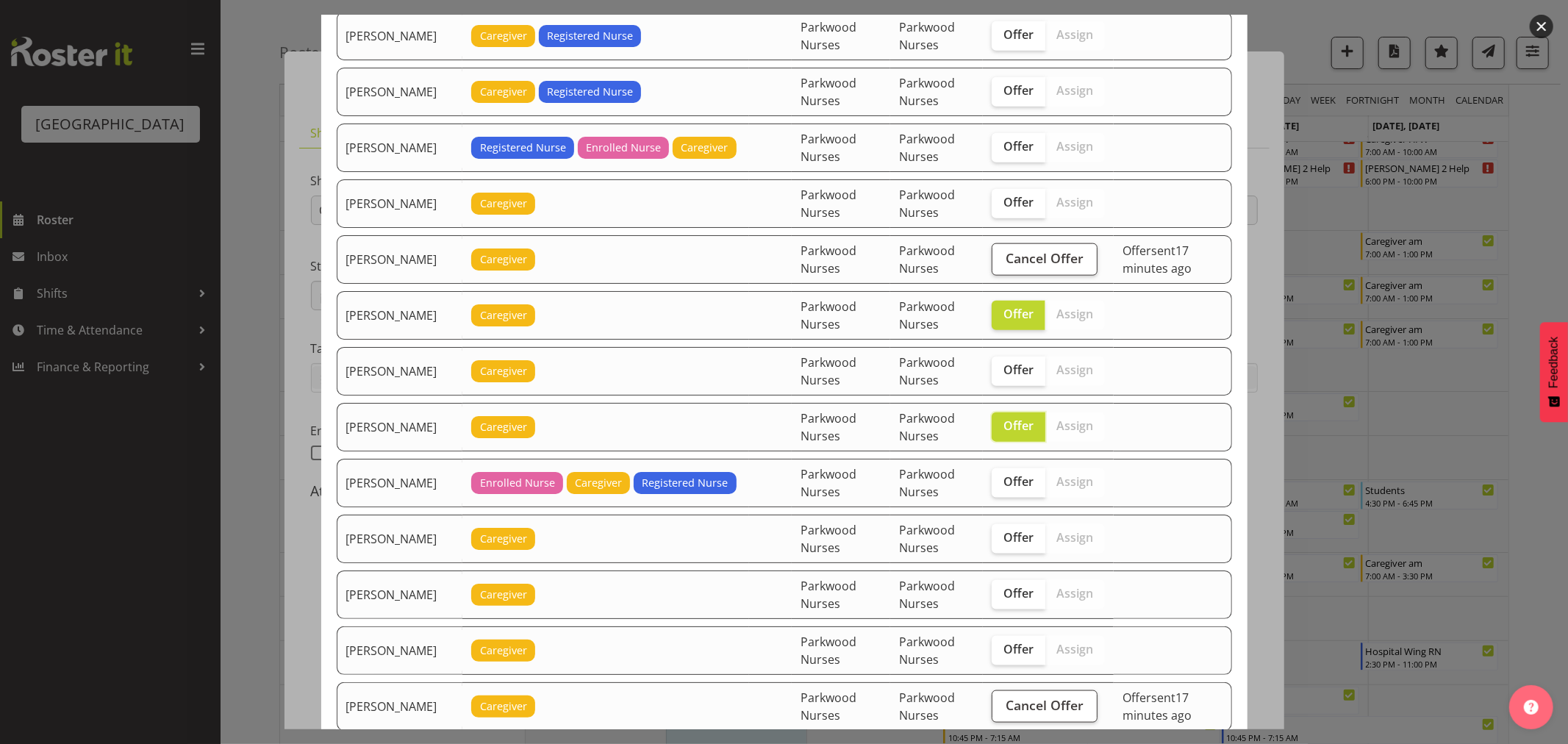
scroll to position [1233, 0]
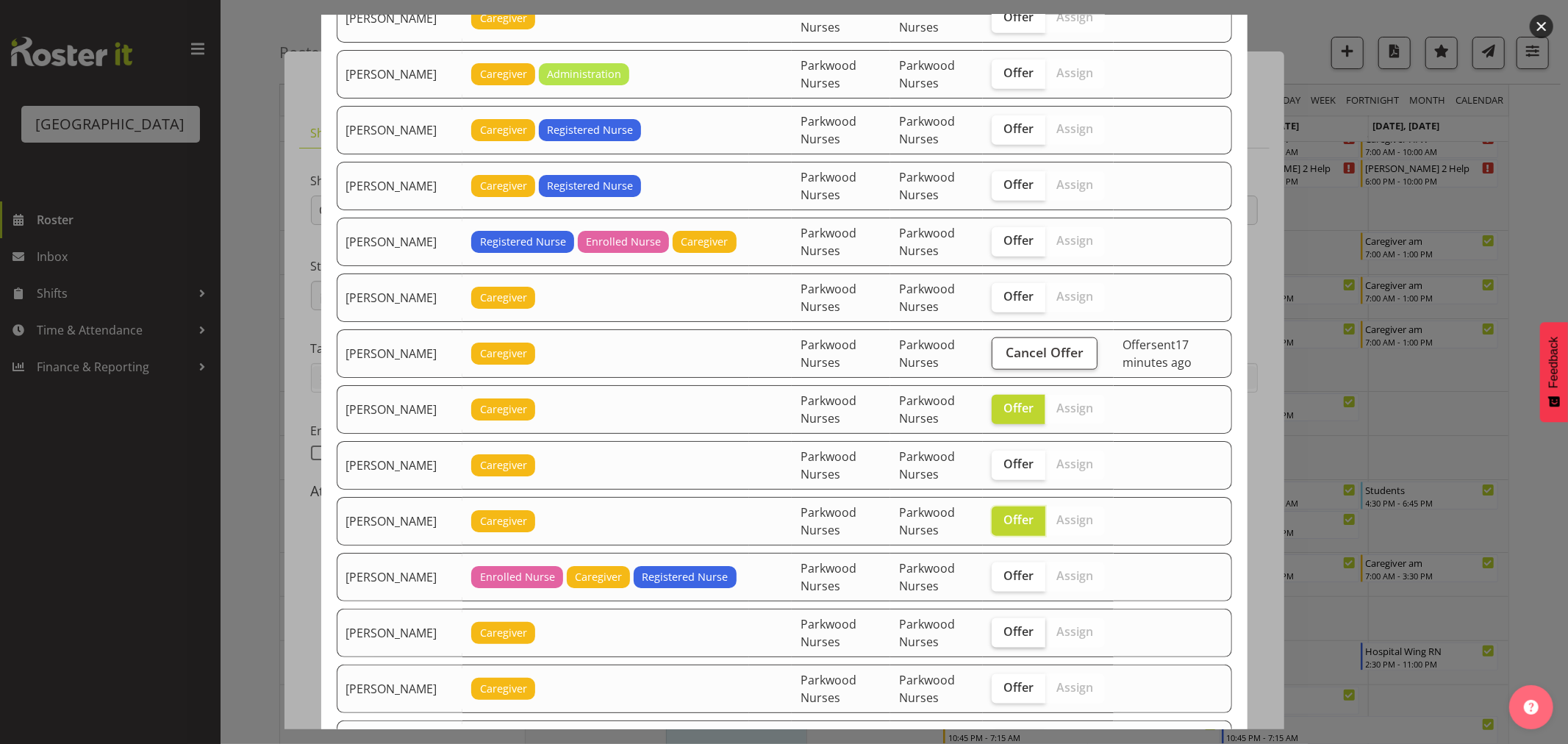
click at [1010, 637] on span "Offer" at bounding box center [1018, 631] width 30 height 15
click at [1001, 637] on input "Offer" at bounding box center [997, 632] width 9 height 9
checkbox input "true"
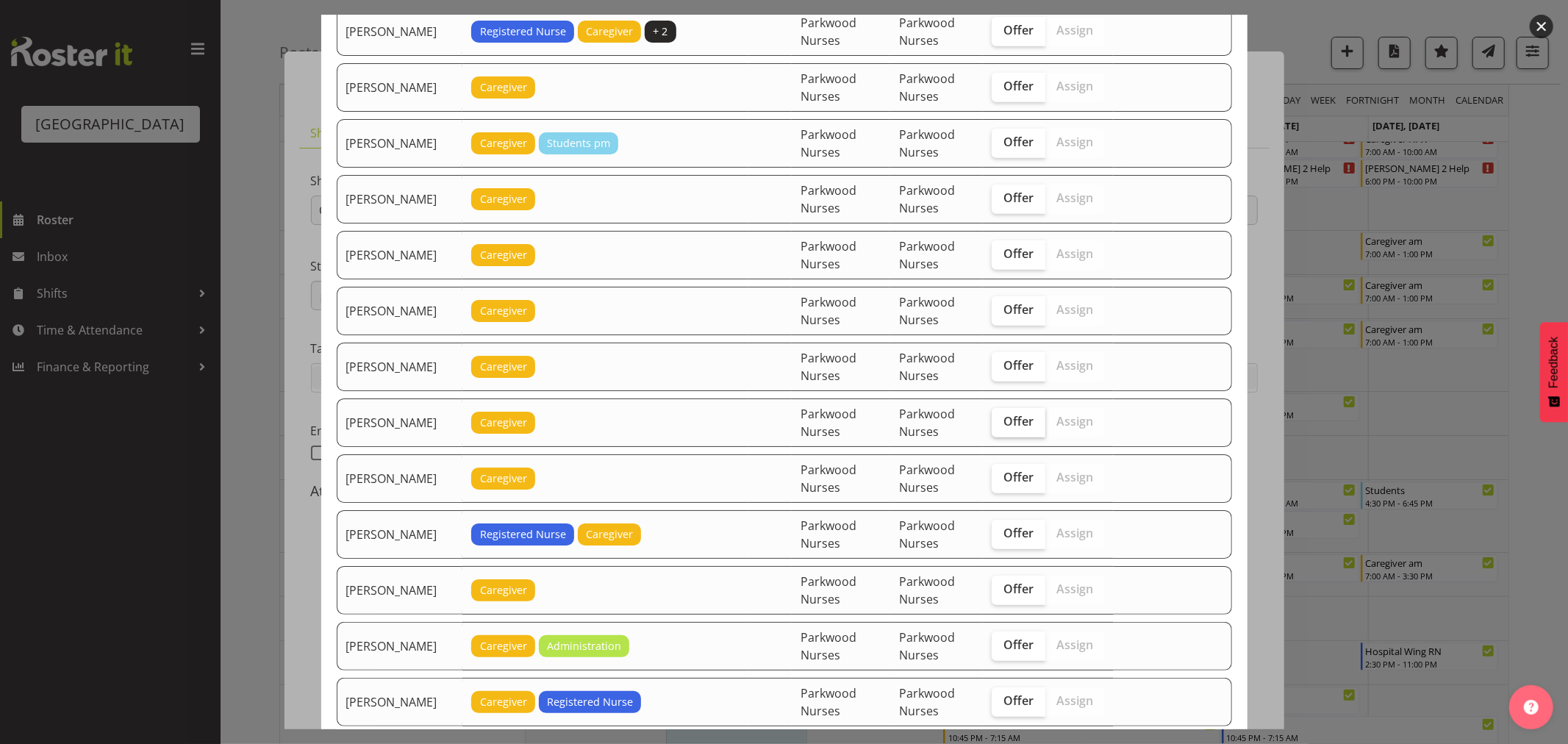
scroll to position [578, 0]
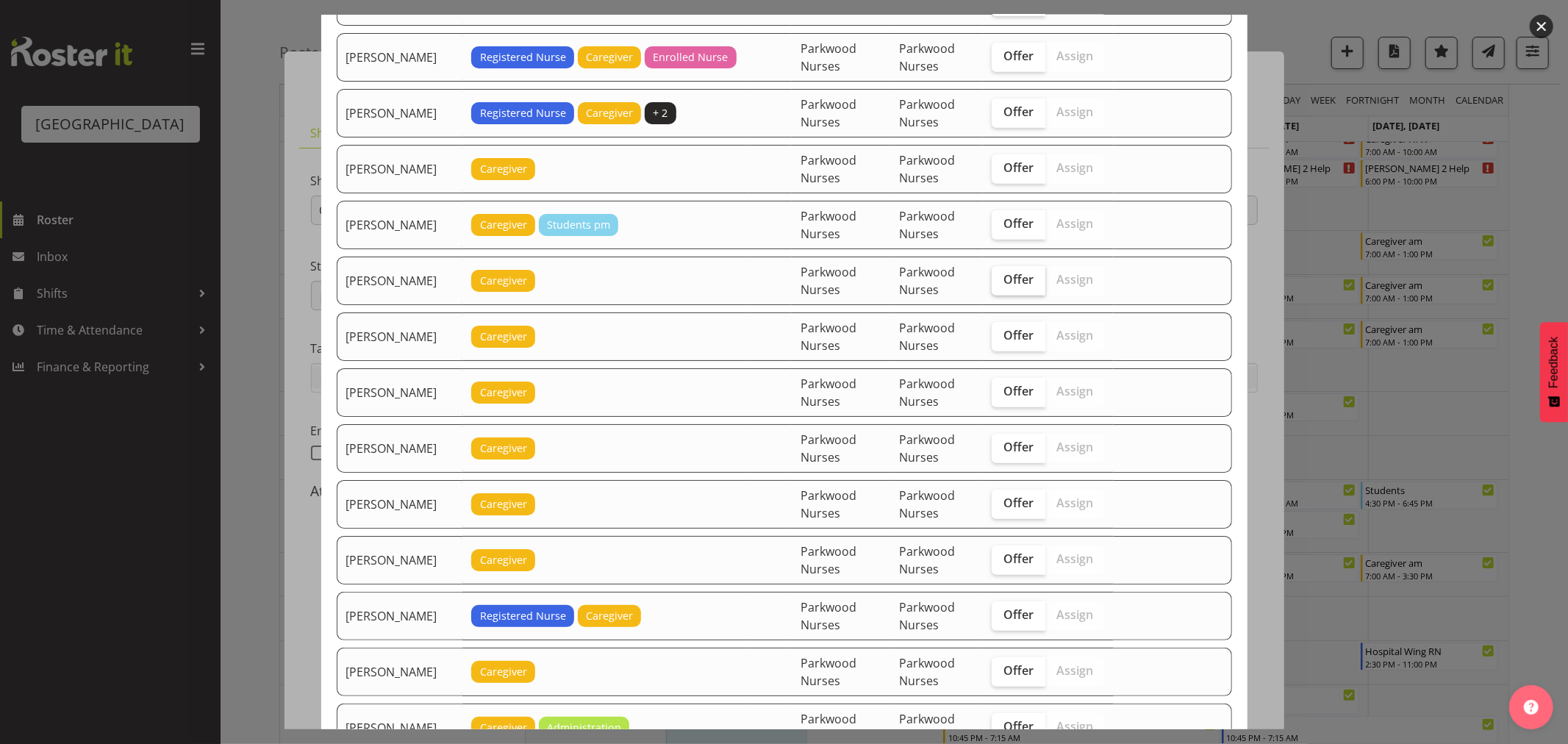
click at [1003, 294] on label "Offer" at bounding box center [1019, 280] width 54 height 29
click at [1001, 284] on input "Offer" at bounding box center [997, 280] width 9 height 9
checkbox input "true"
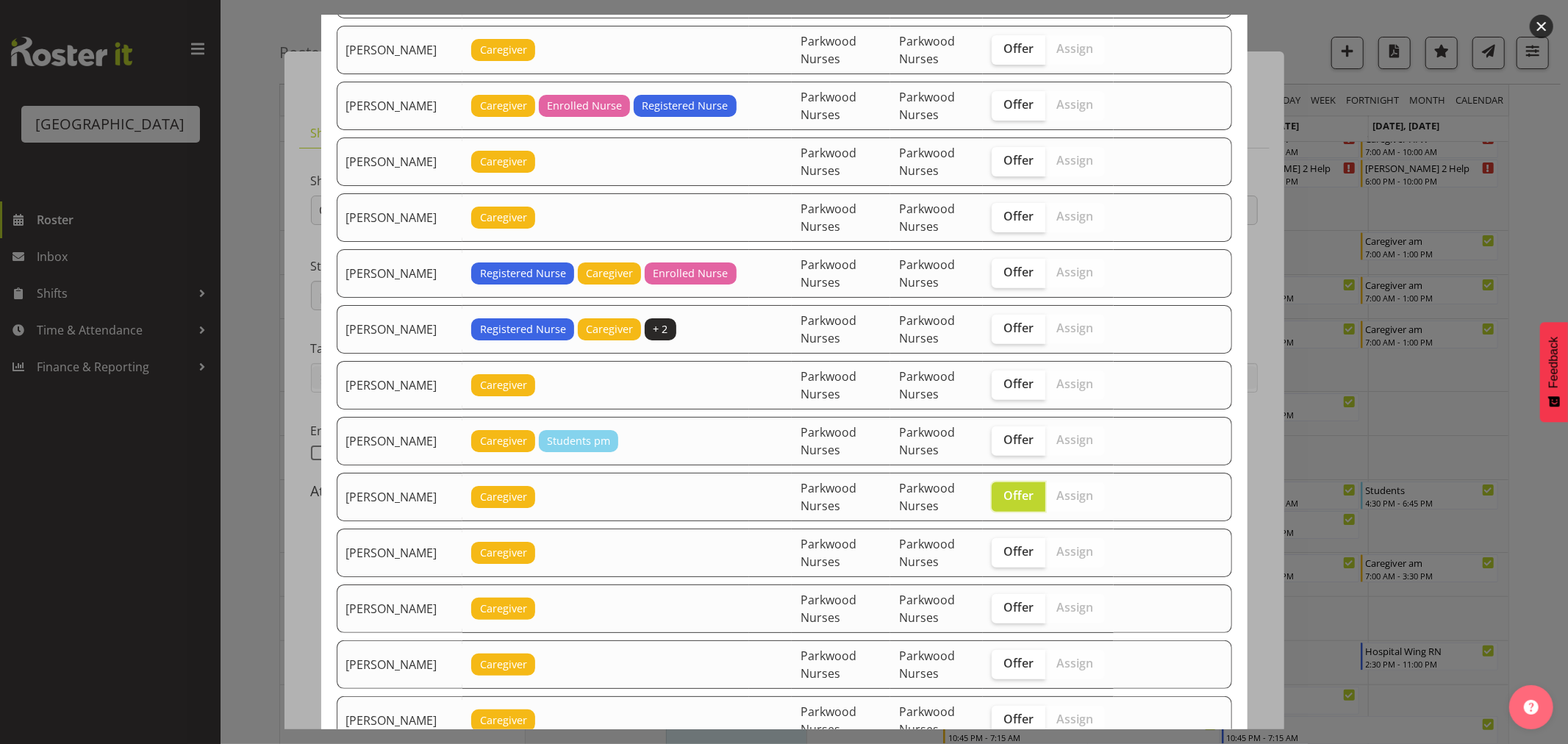
scroll to position [334, 0]
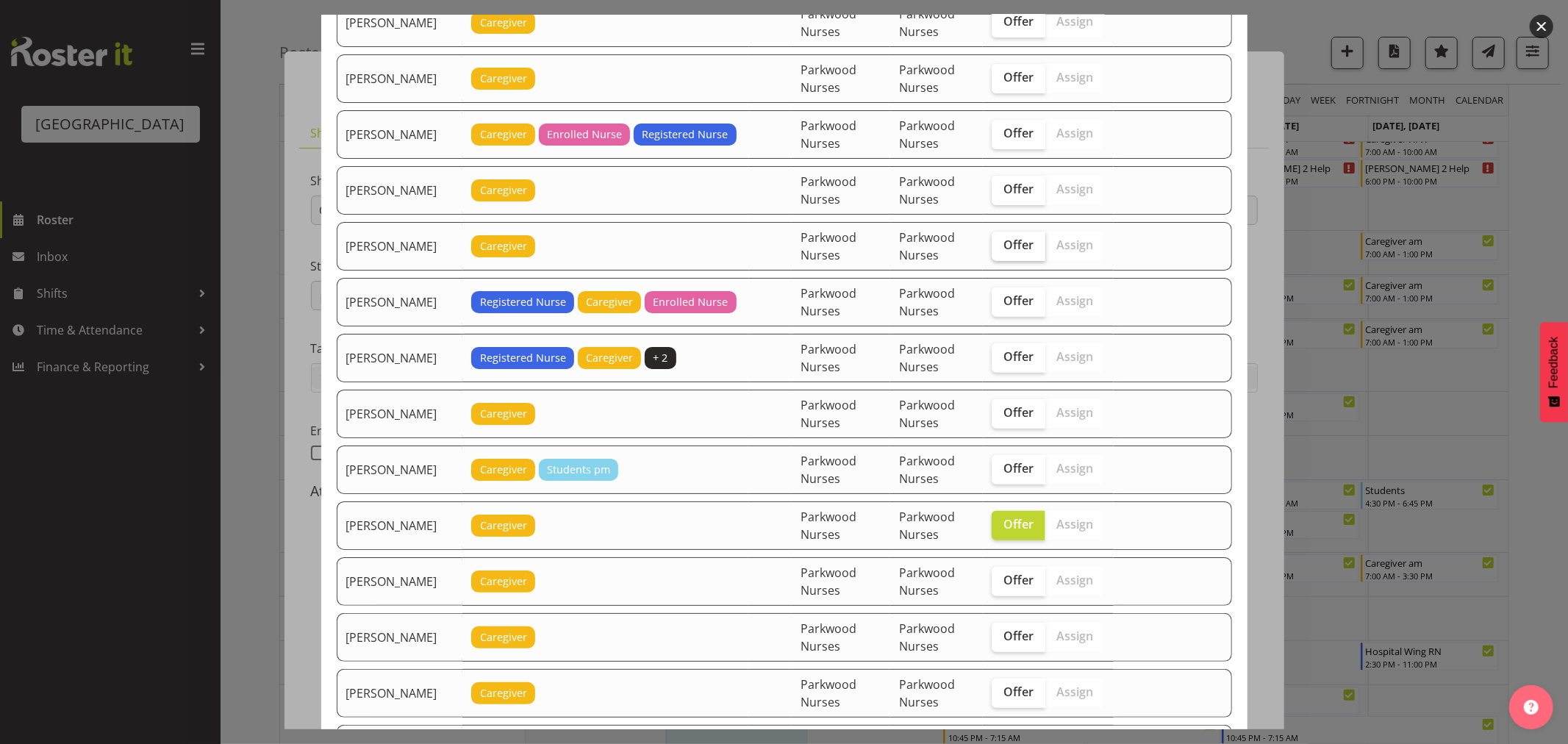
click at [1012, 241] on span "Offer" at bounding box center [1018, 244] width 30 height 15
click at [1001, 241] on input "Offer" at bounding box center [997, 245] width 9 height 9
checkbox input "true"
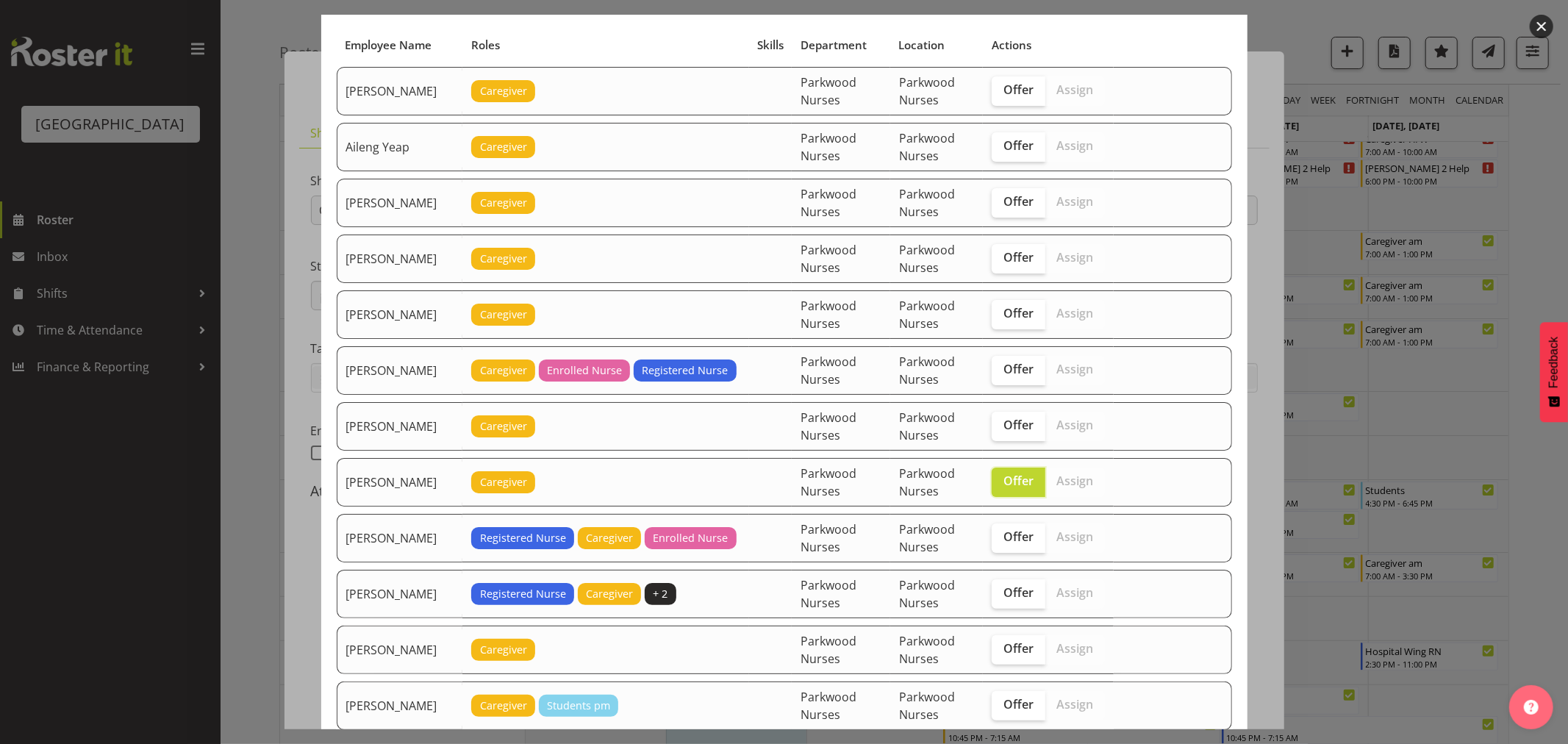
scroll to position [89, 0]
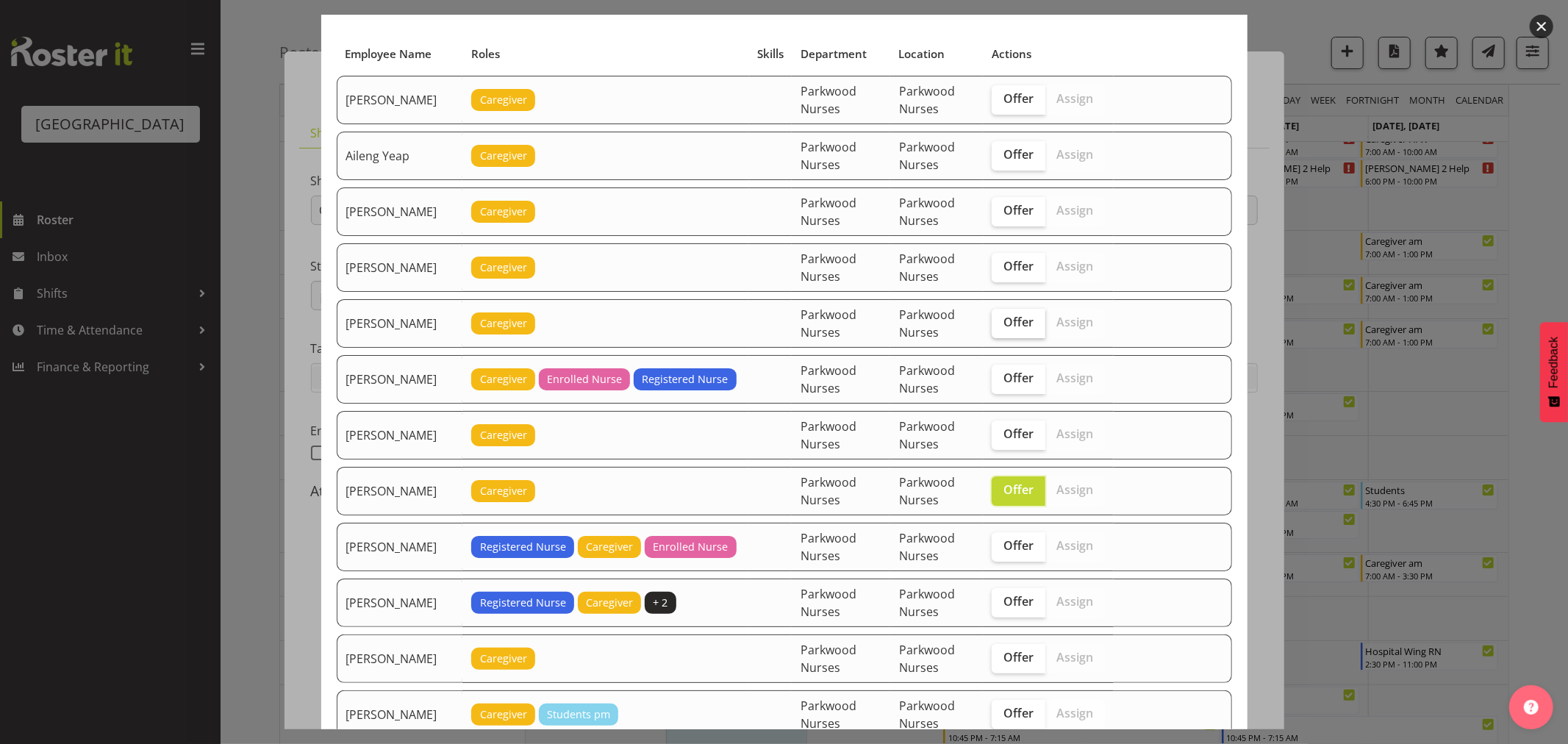
click at [1000, 312] on label "Offer" at bounding box center [1019, 323] width 54 height 29
click at [1000, 318] on input "Offer" at bounding box center [997, 323] width 9 height 9
checkbox input "true"
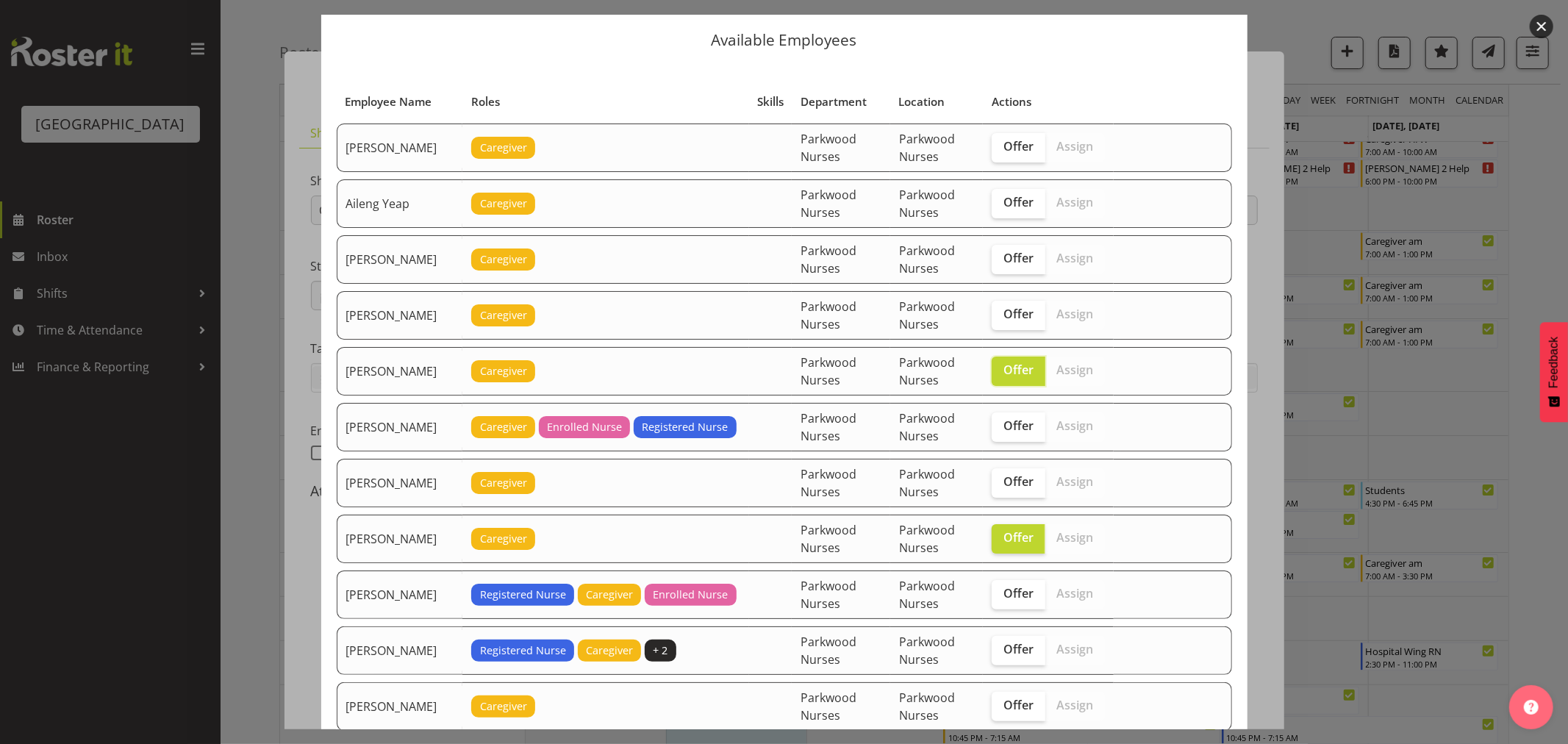
scroll to position [0, 0]
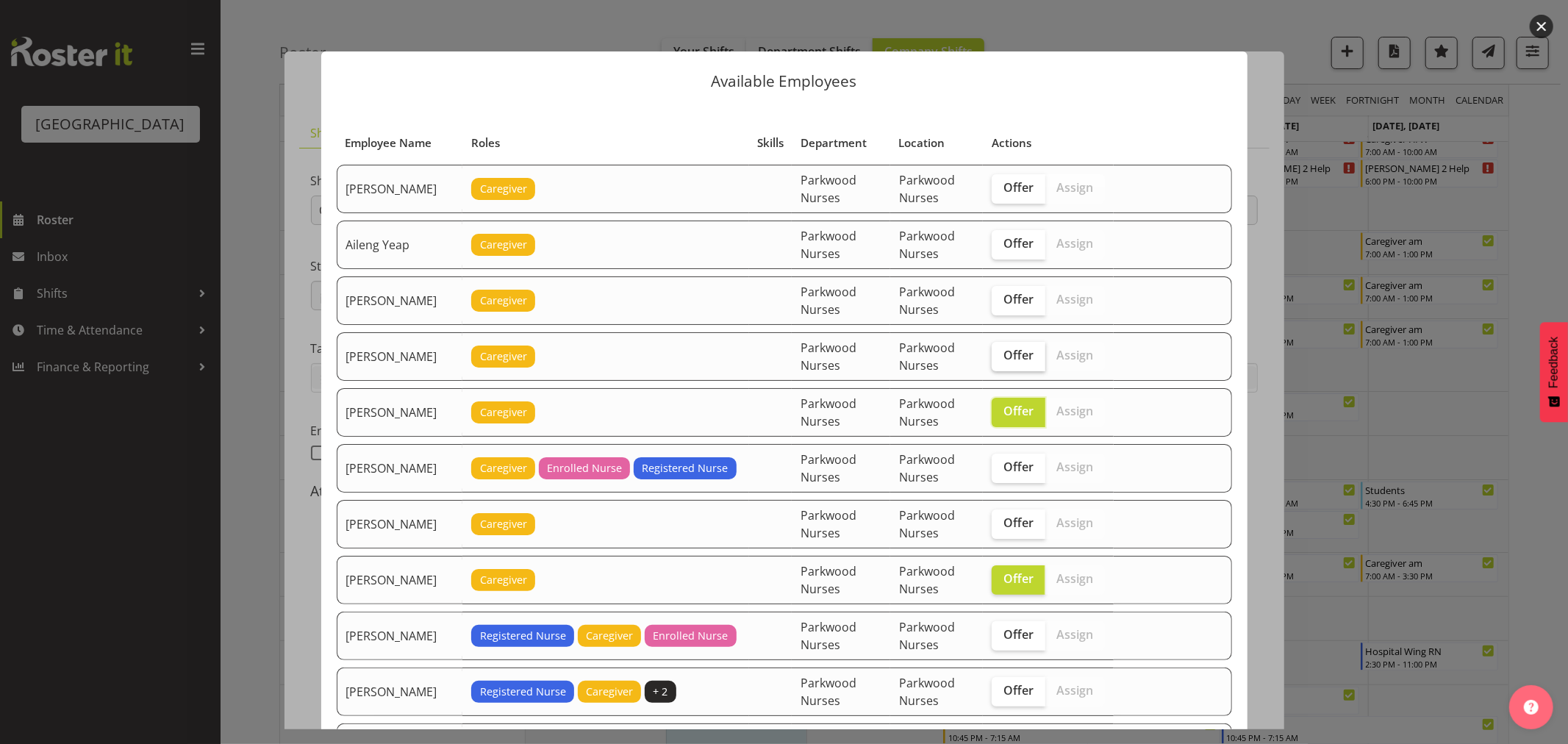
click at [1003, 361] on span "Offer" at bounding box center [1018, 355] width 30 height 15
click at [1000, 360] on input "Offer" at bounding box center [997, 356] width 9 height 9
checkbox input "true"
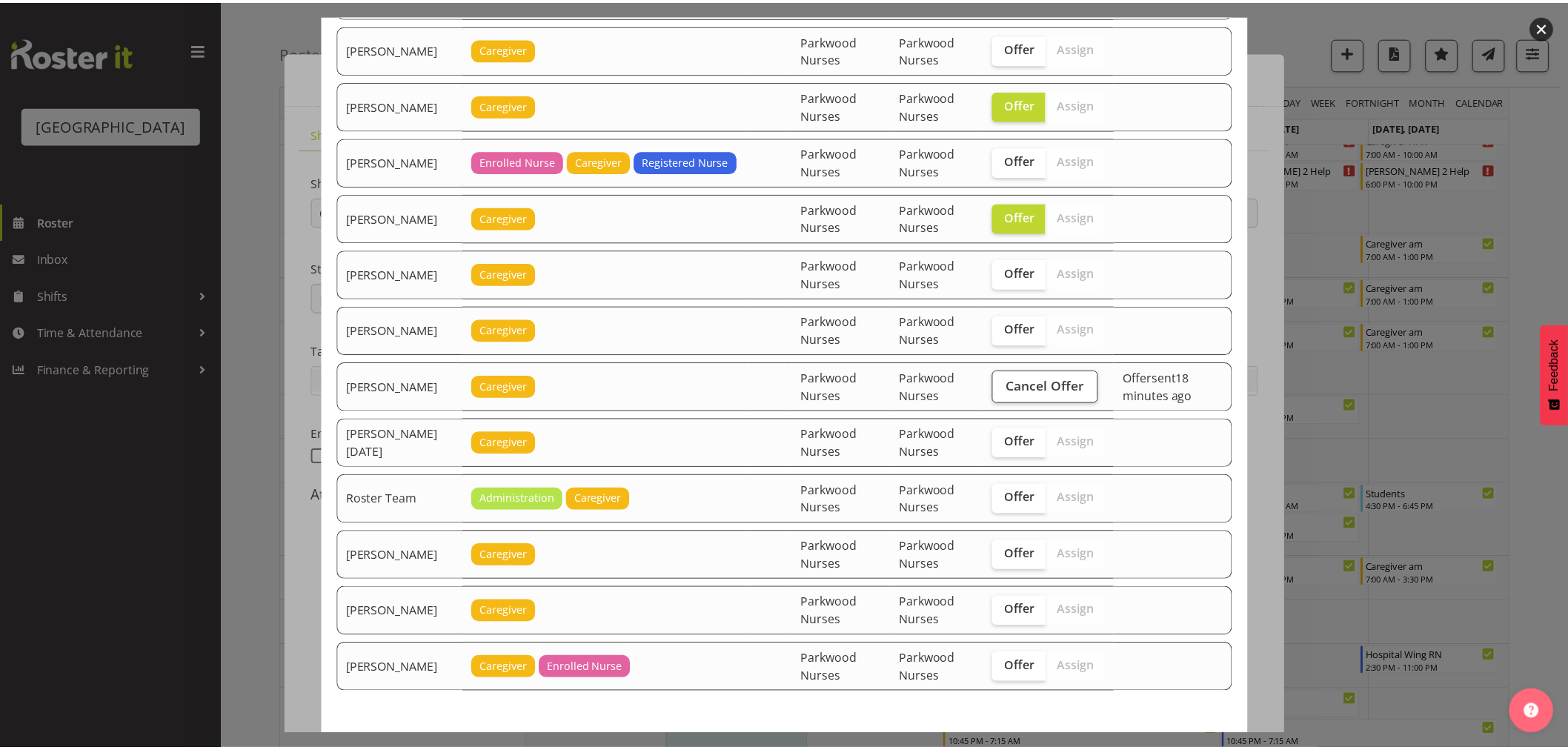
scroll to position [1737, 0]
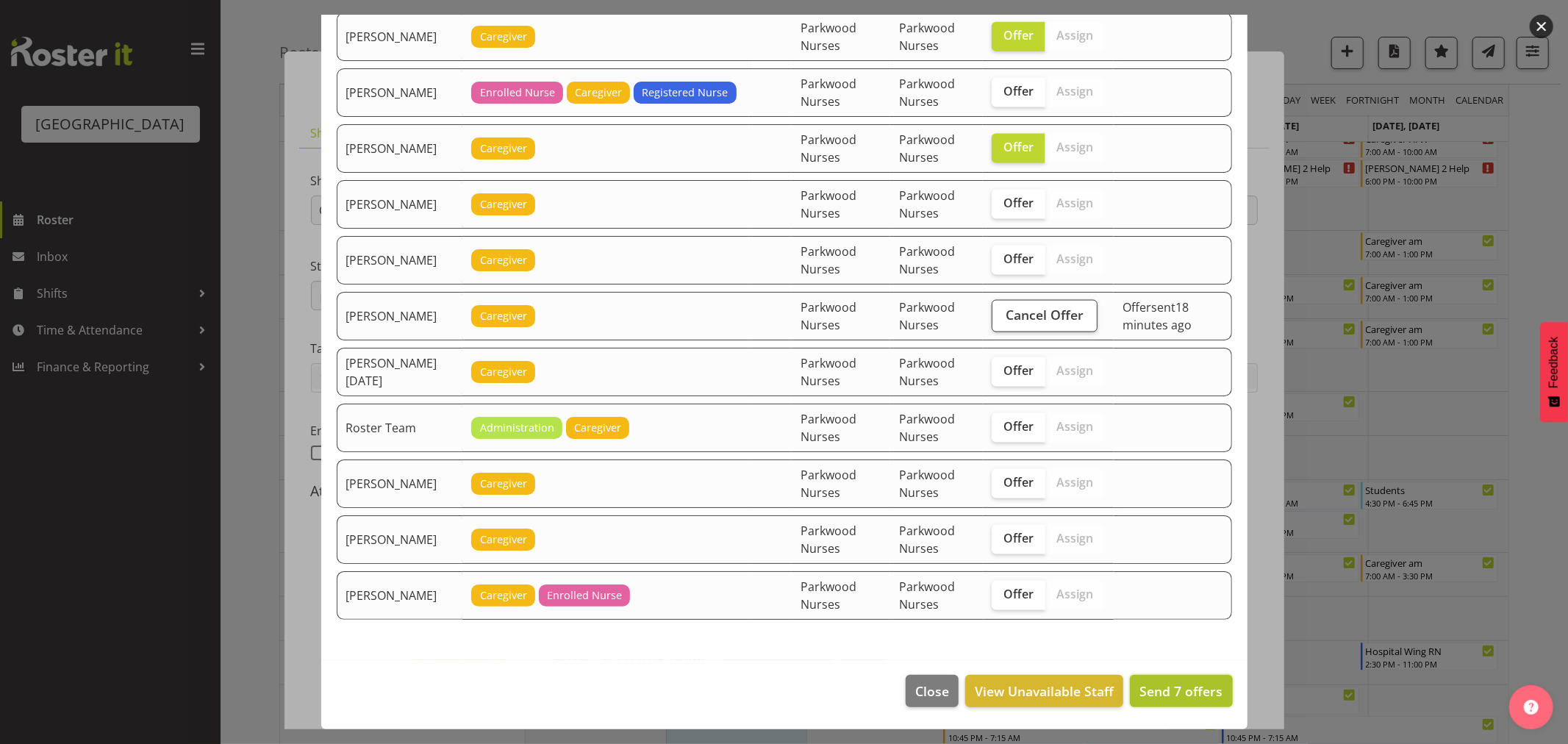
click at [1183, 683] on span "Send 7 offers" at bounding box center [1181, 691] width 83 height 18
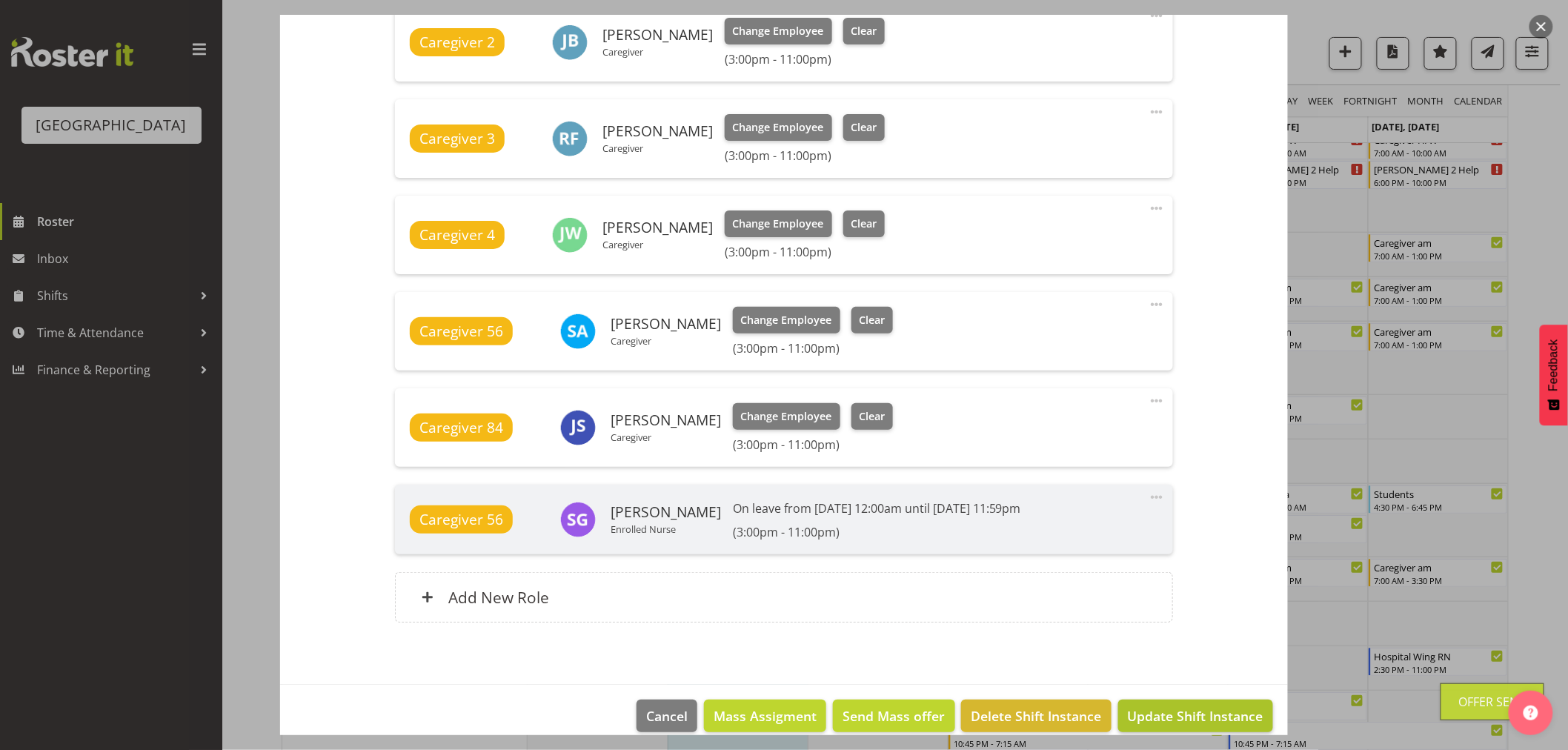
scroll to position [646, 0]
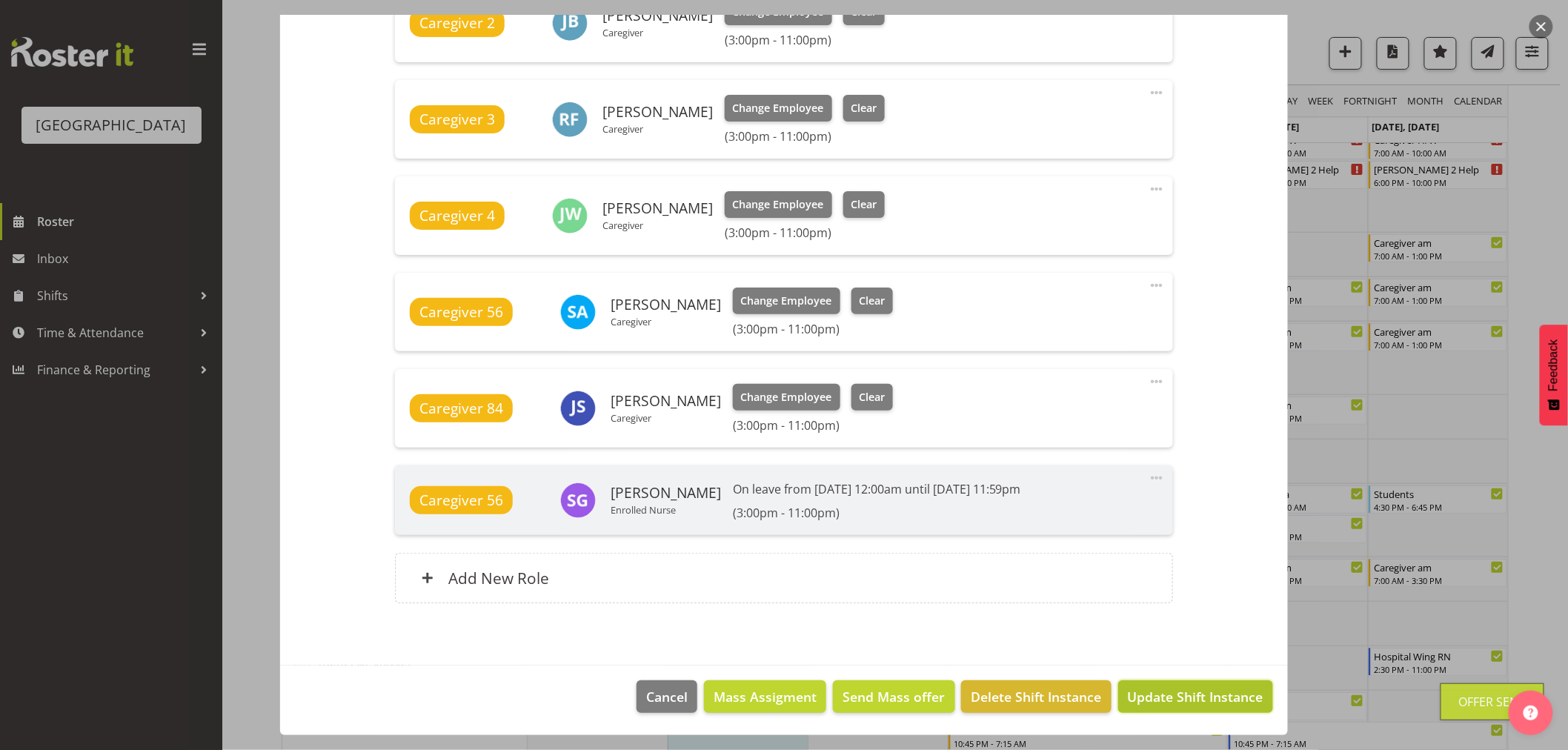
click at [1211, 694] on span "Update Shift Instance" at bounding box center [1196, 697] width 136 height 19
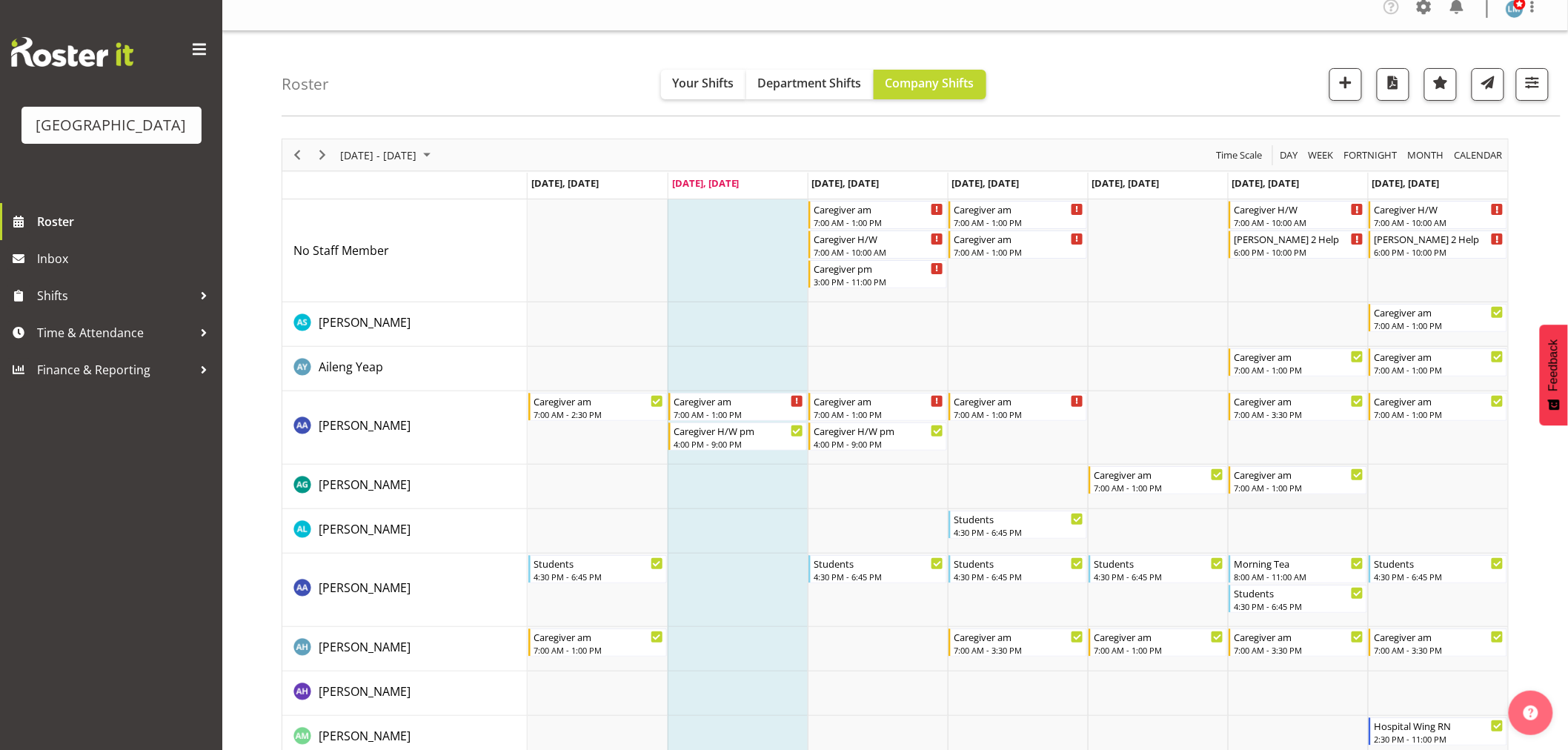
scroll to position [0, 0]
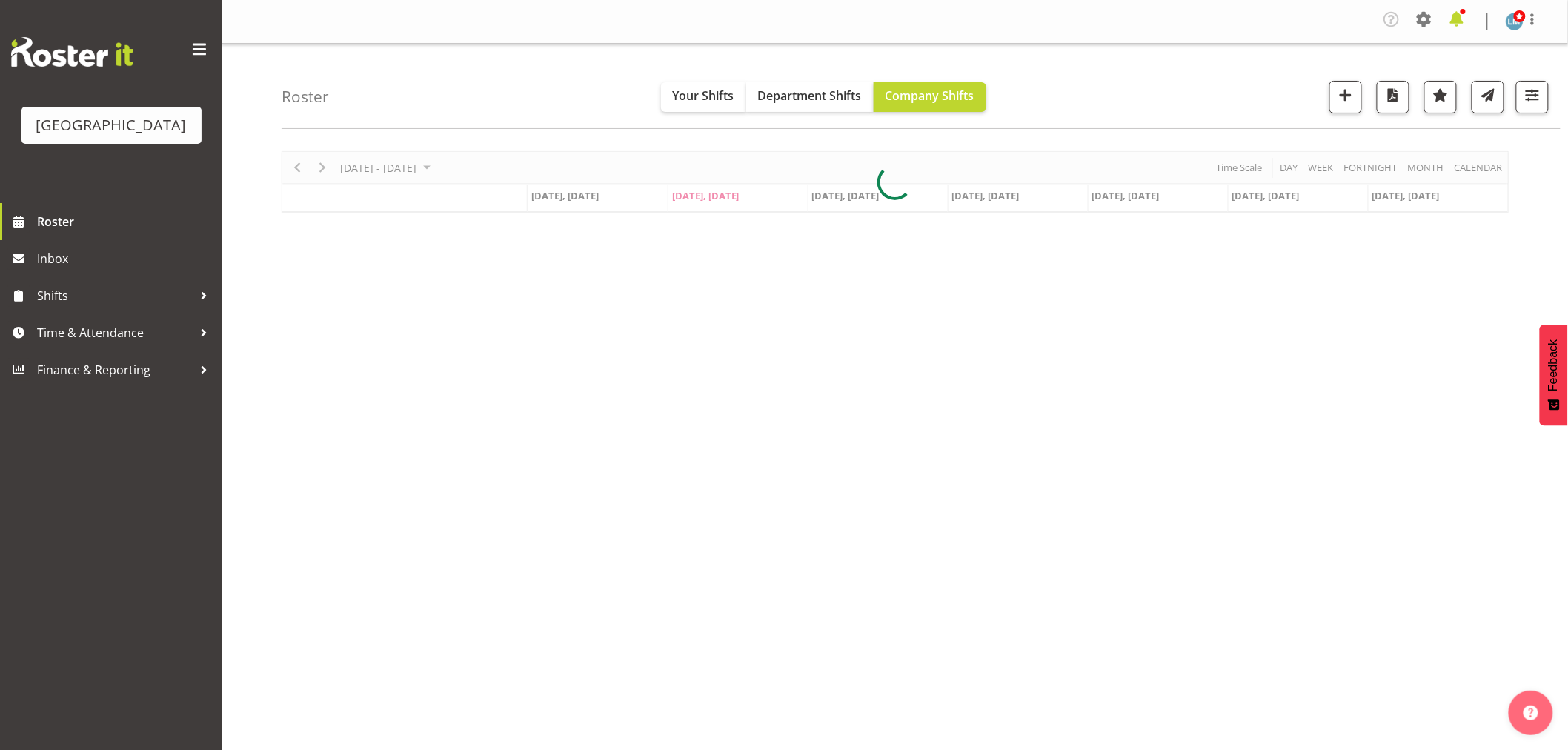
click at [1457, 10] on span at bounding box center [1457, 19] width 24 height 24
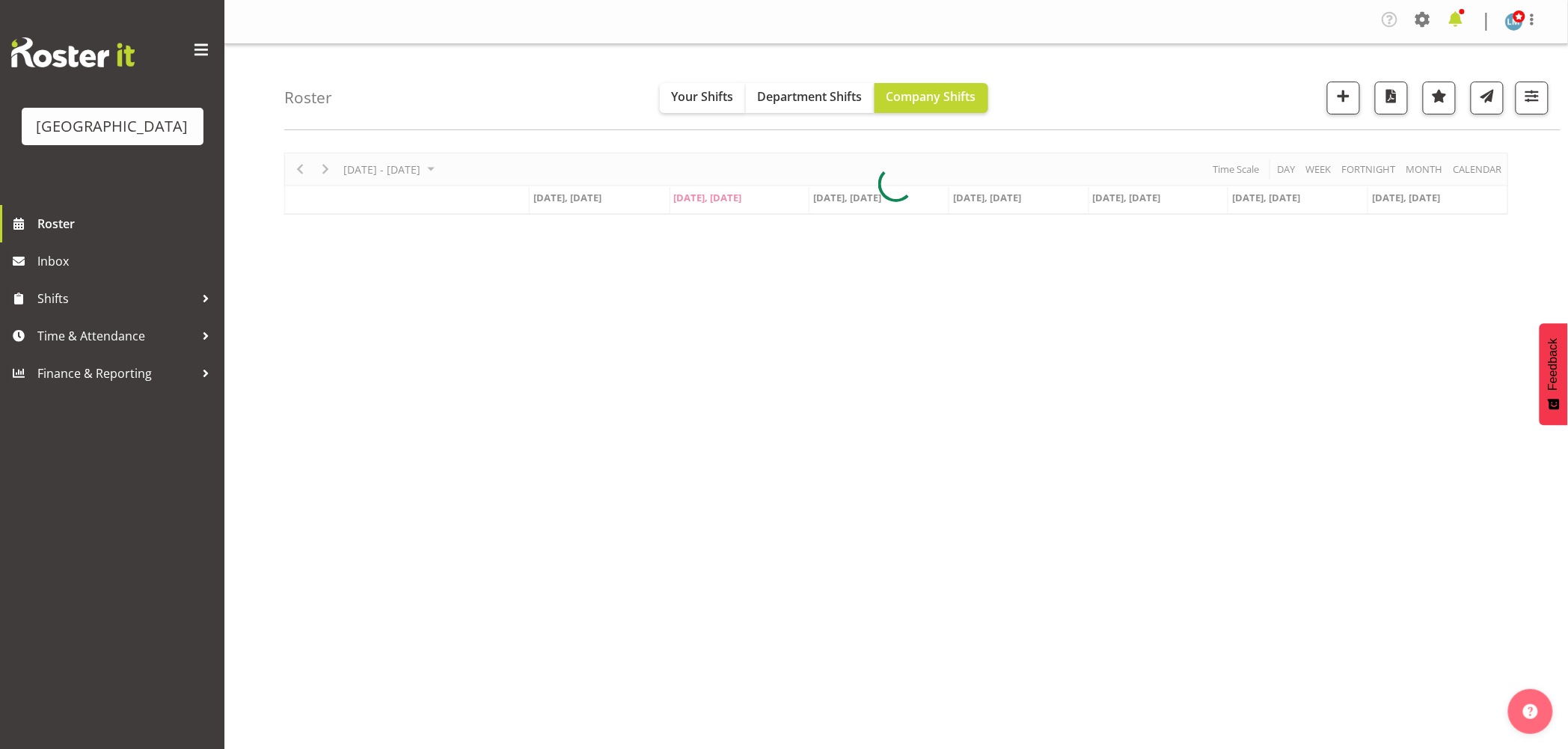
click at [1456, 9] on span at bounding box center [1456, 19] width 24 height 24
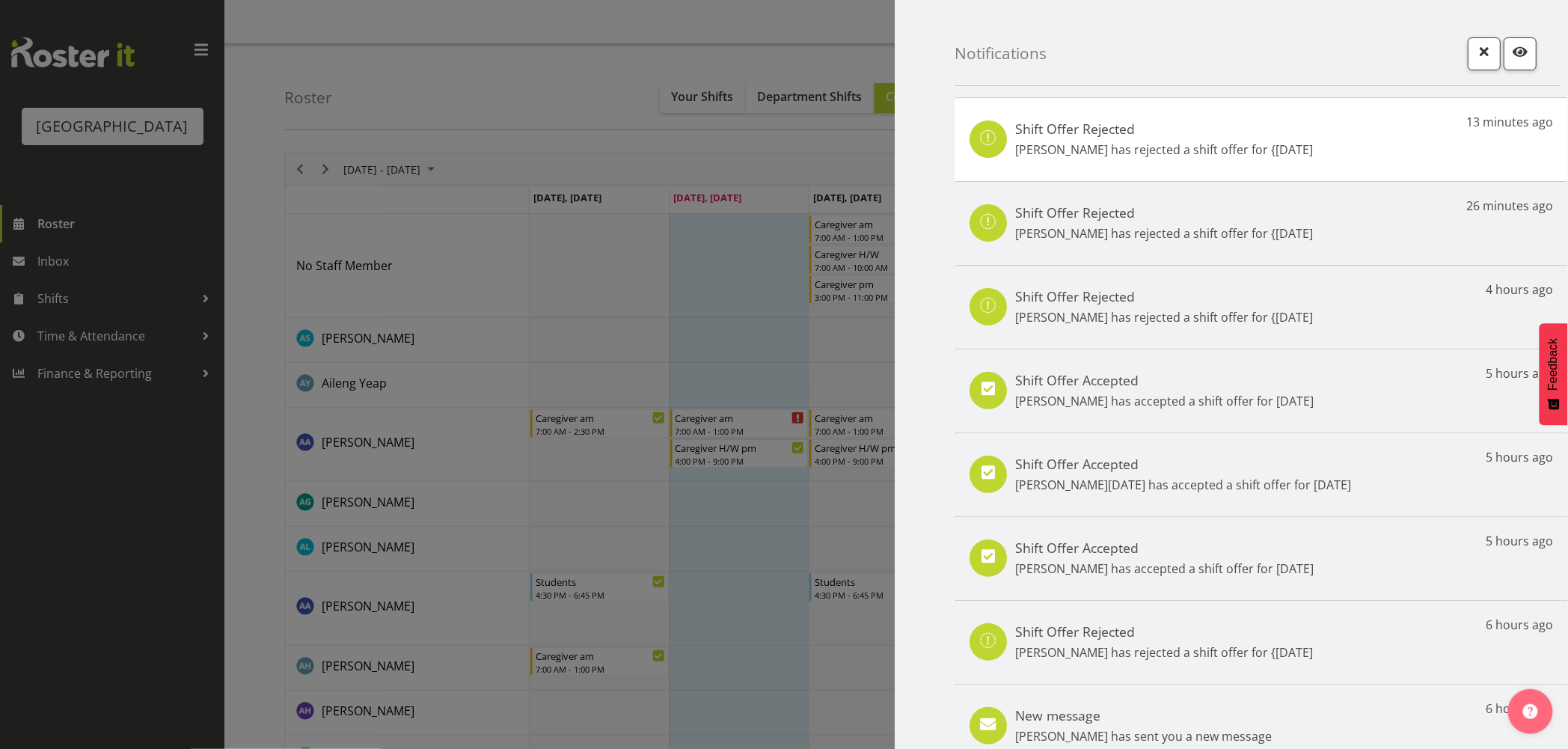
click at [139, 522] on div at bounding box center [784, 374] width 1568 height 749
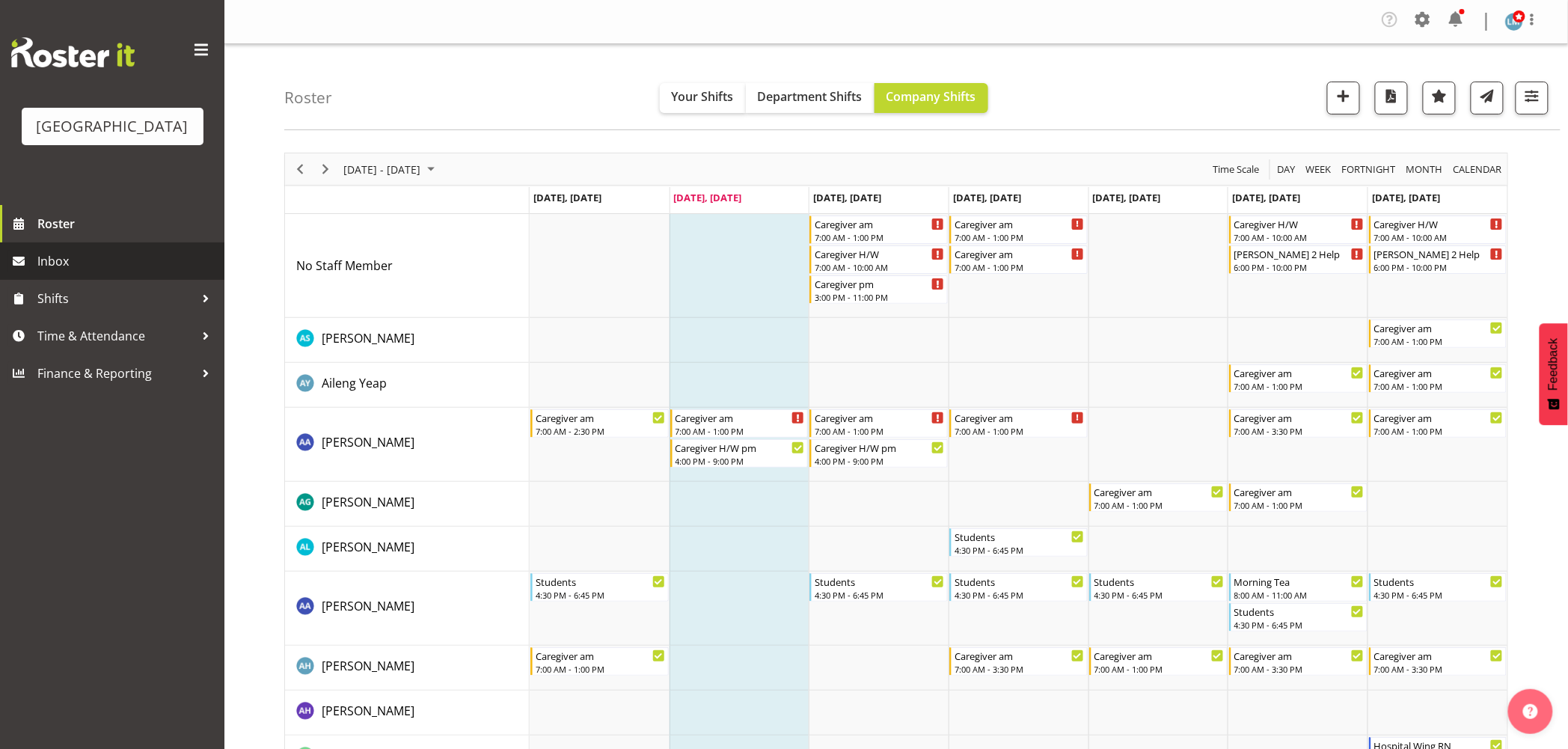
click at [61, 272] on span "Inbox" at bounding box center [127, 261] width 179 height 23
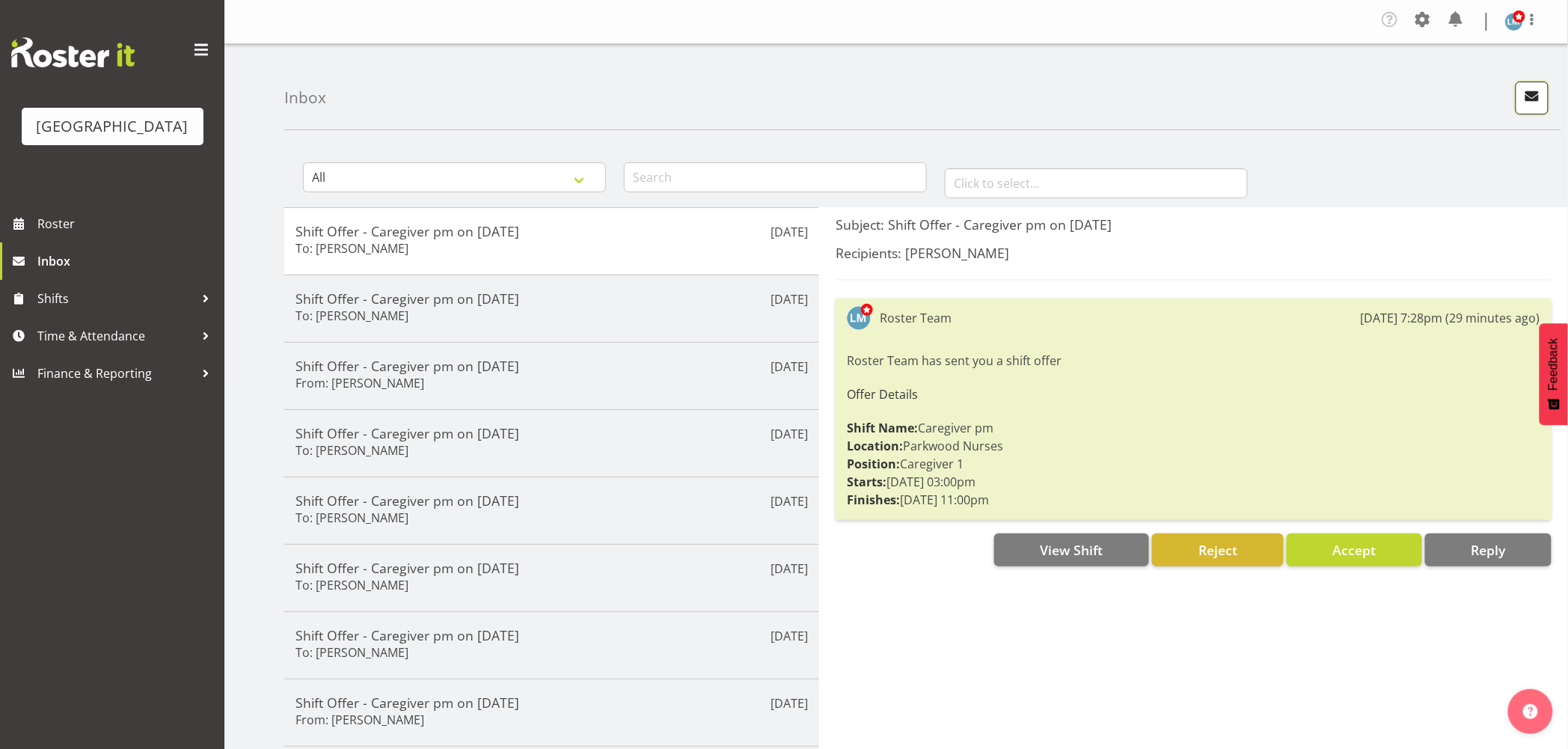
click at [1537, 101] on span "button" at bounding box center [1531, 95] width 19 height 19
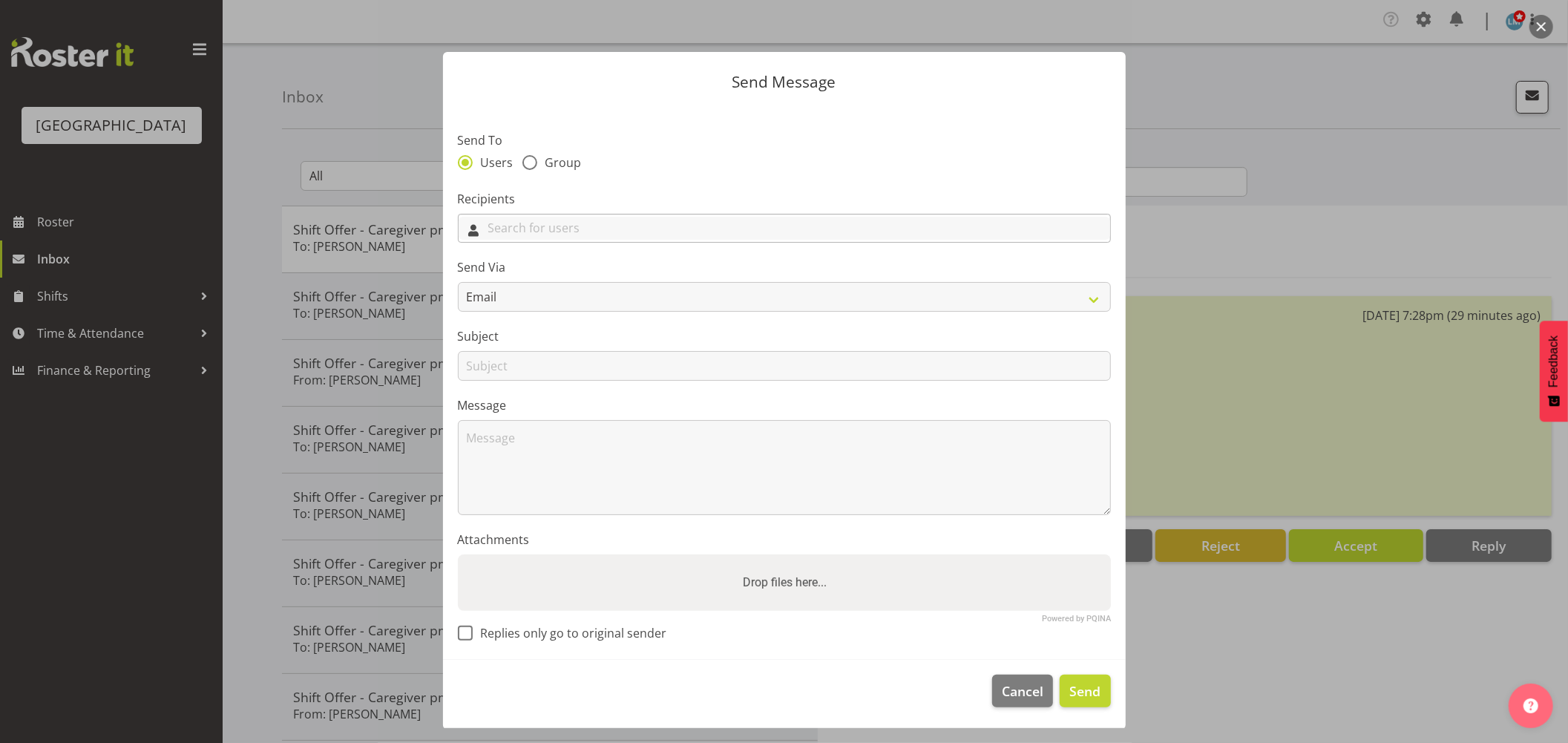
click at [517, 233] on input "text" at bounding box center [784, 228] width 652 height 23
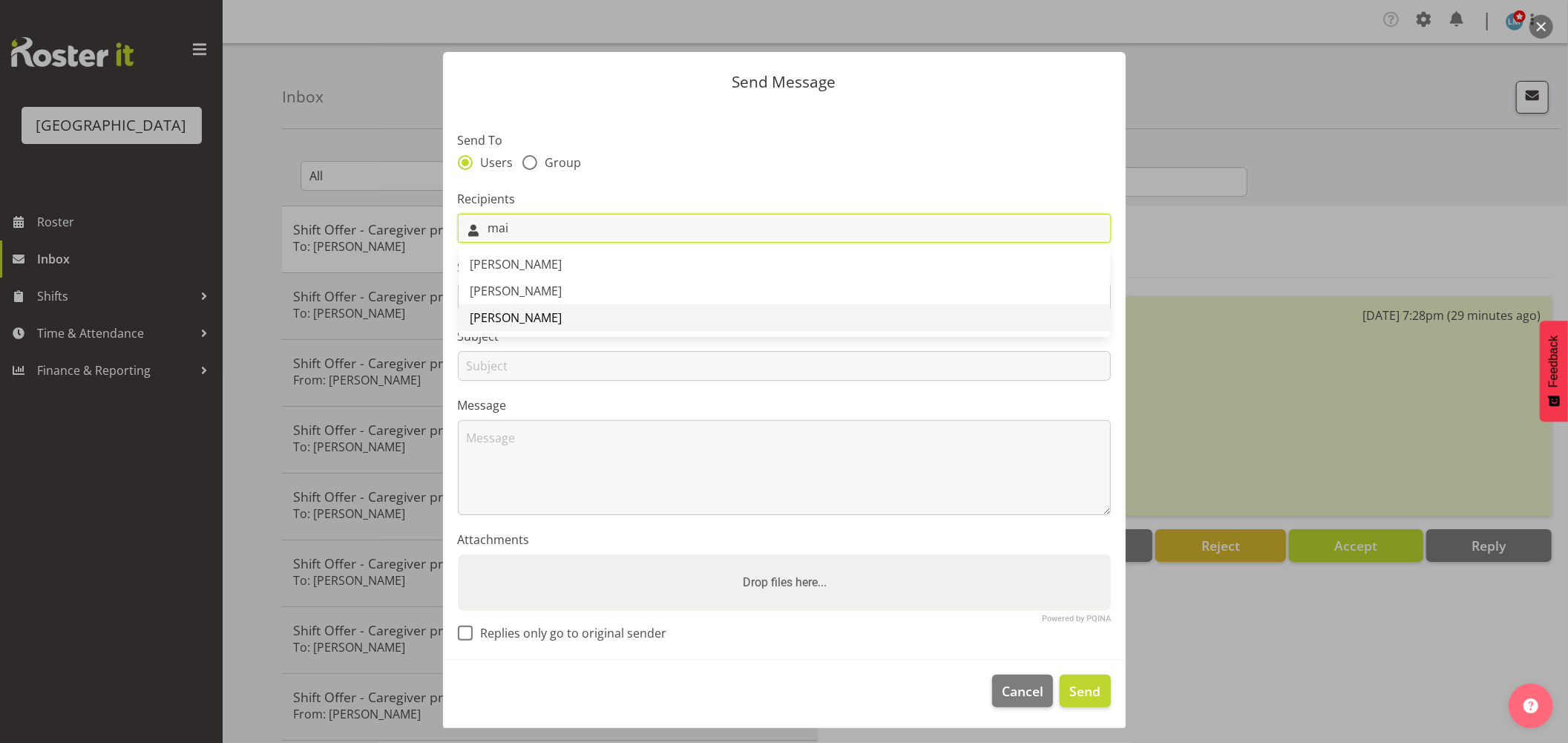
type input "mai"
click at [502, 313] on span "[PERSON_NAME]" at bounding box center [516, 317] width 92 height 16
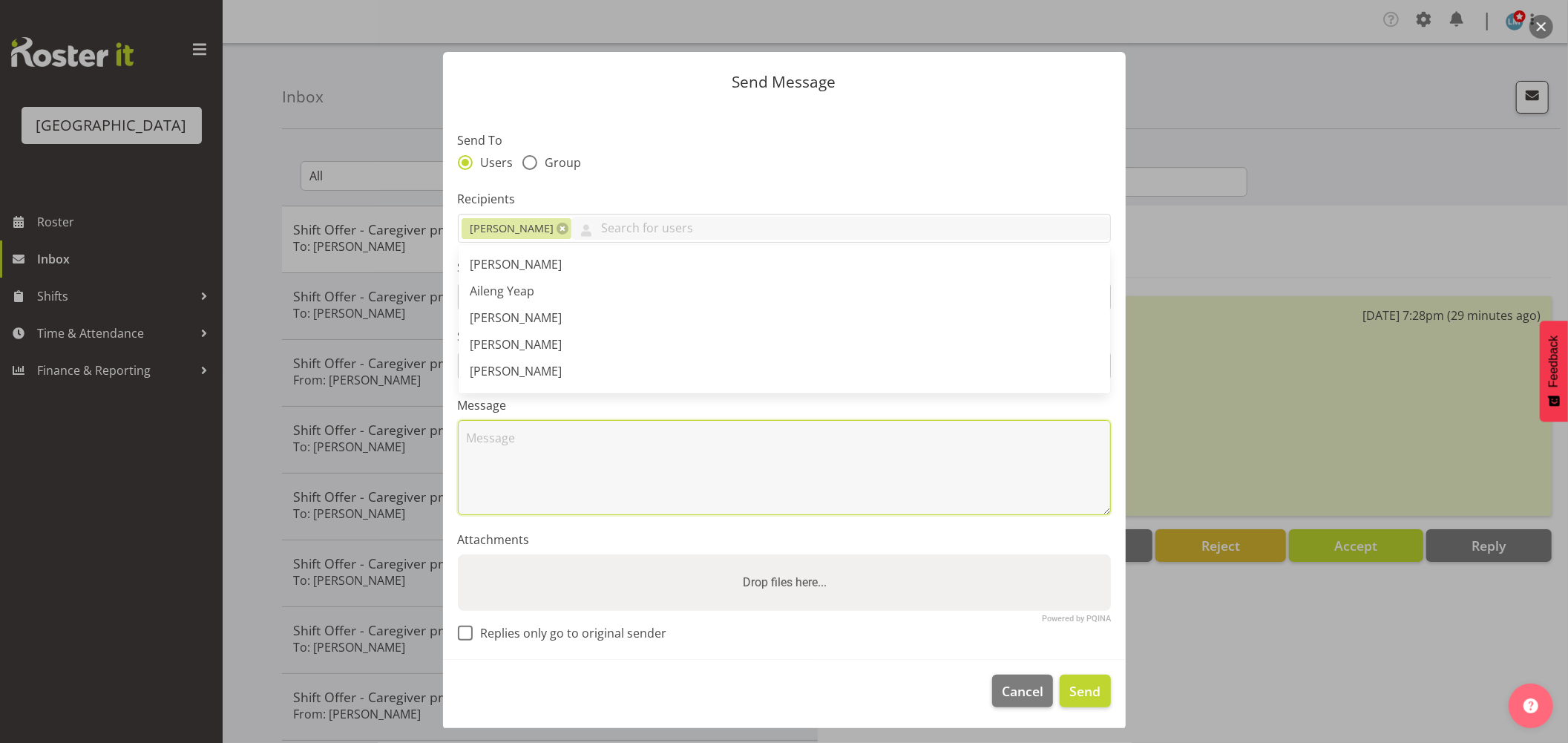
click at [575, 499] on textarea at bounding box center [784, 467] width 653 height 95
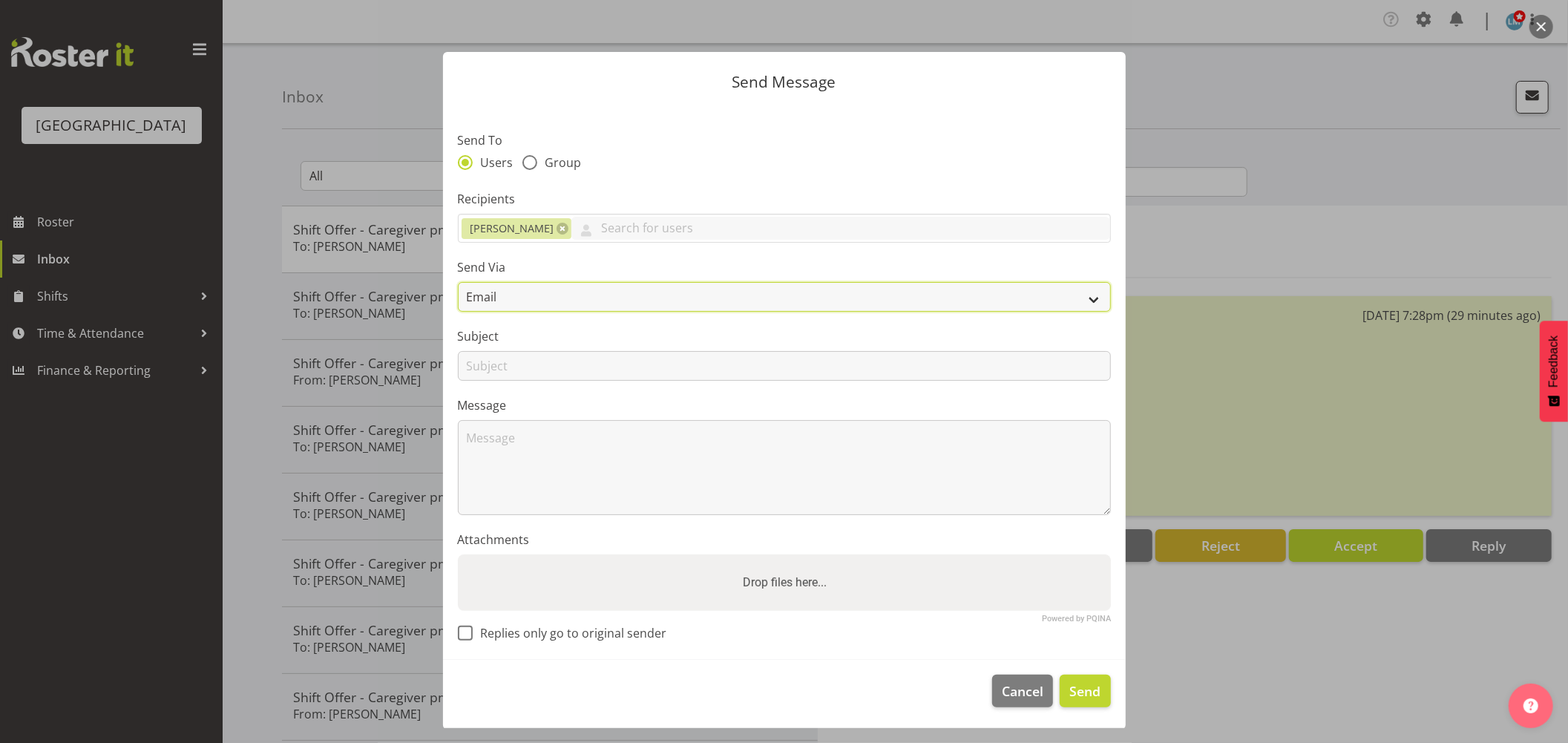
click at [514, 287] on select "Email SMS" at bounding box center [784, 297] width 653 height 29
select select "sms"
click at [458, 282] on select "Email SMS" at bounding box center [784, 297] width 653 height 29
click at [492, 372] on input "text" at bounding box center [784, 366] width 653 height 29
type input "swap"
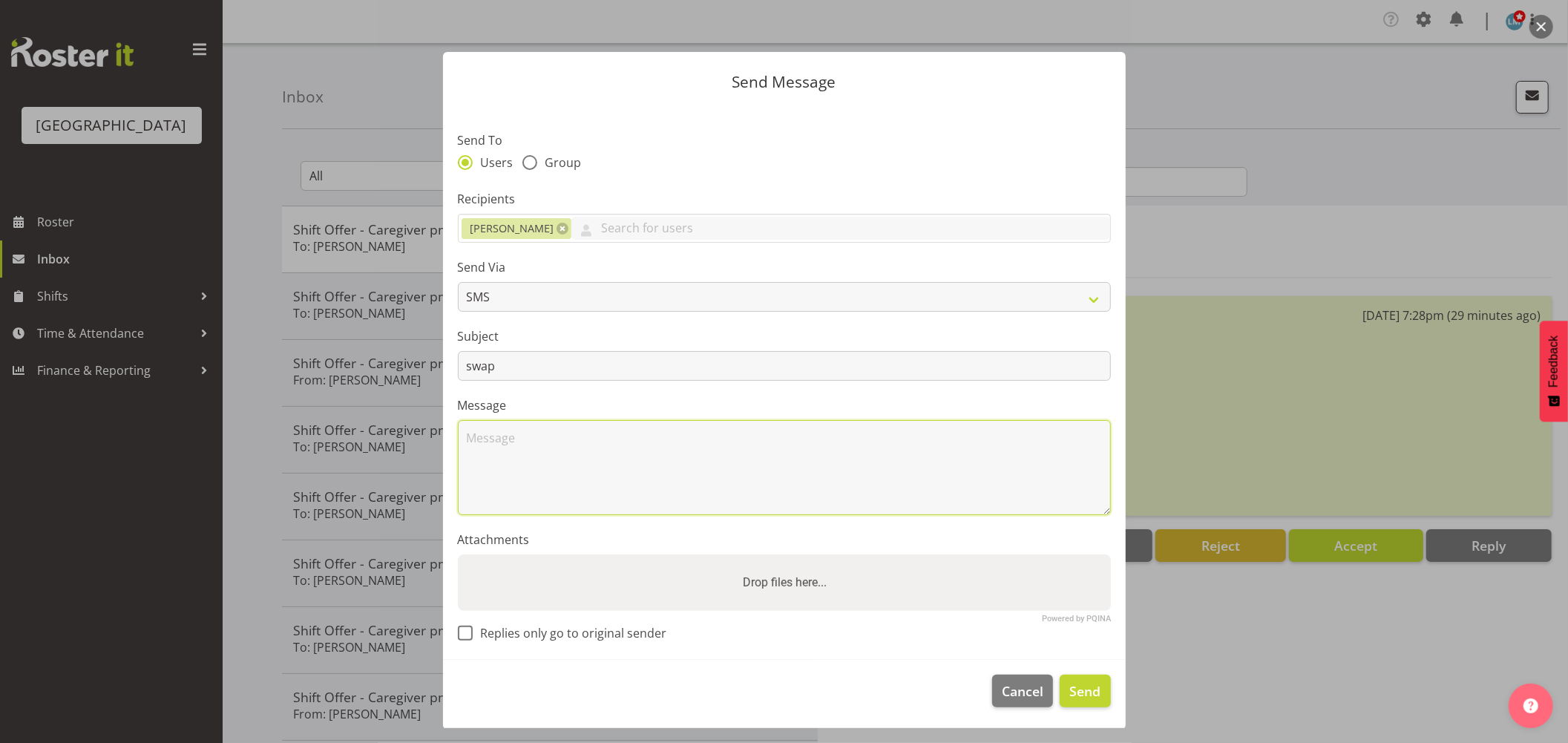
click at [525, 425] on textarea at bounding box center [784, 467] width 653 height 95
type textarea "H"
click at [694, 435] on textarea "Mai are you able to do 3-11pm tomorrow instead of 4-9pm shift please. Thanks We…" at bounding box center [784, 467] width 653 height 95
type textarea "Mai are you able to do 3-11pm tomorrow wed 27th instead of 4-9pm shift please. …"
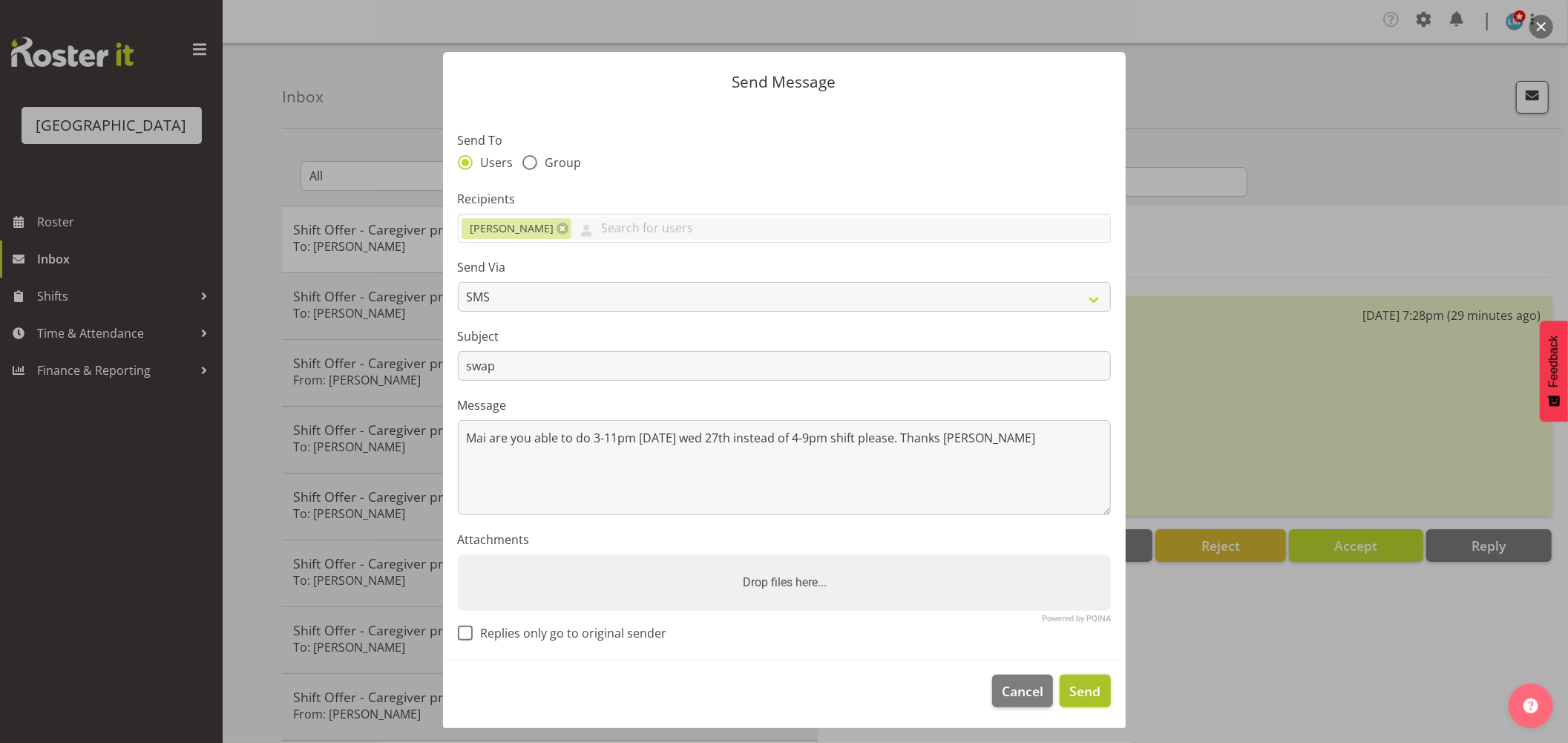
click at [1082, 701] on button "Send" at bounding box center [1085, 691] width 50 height 32
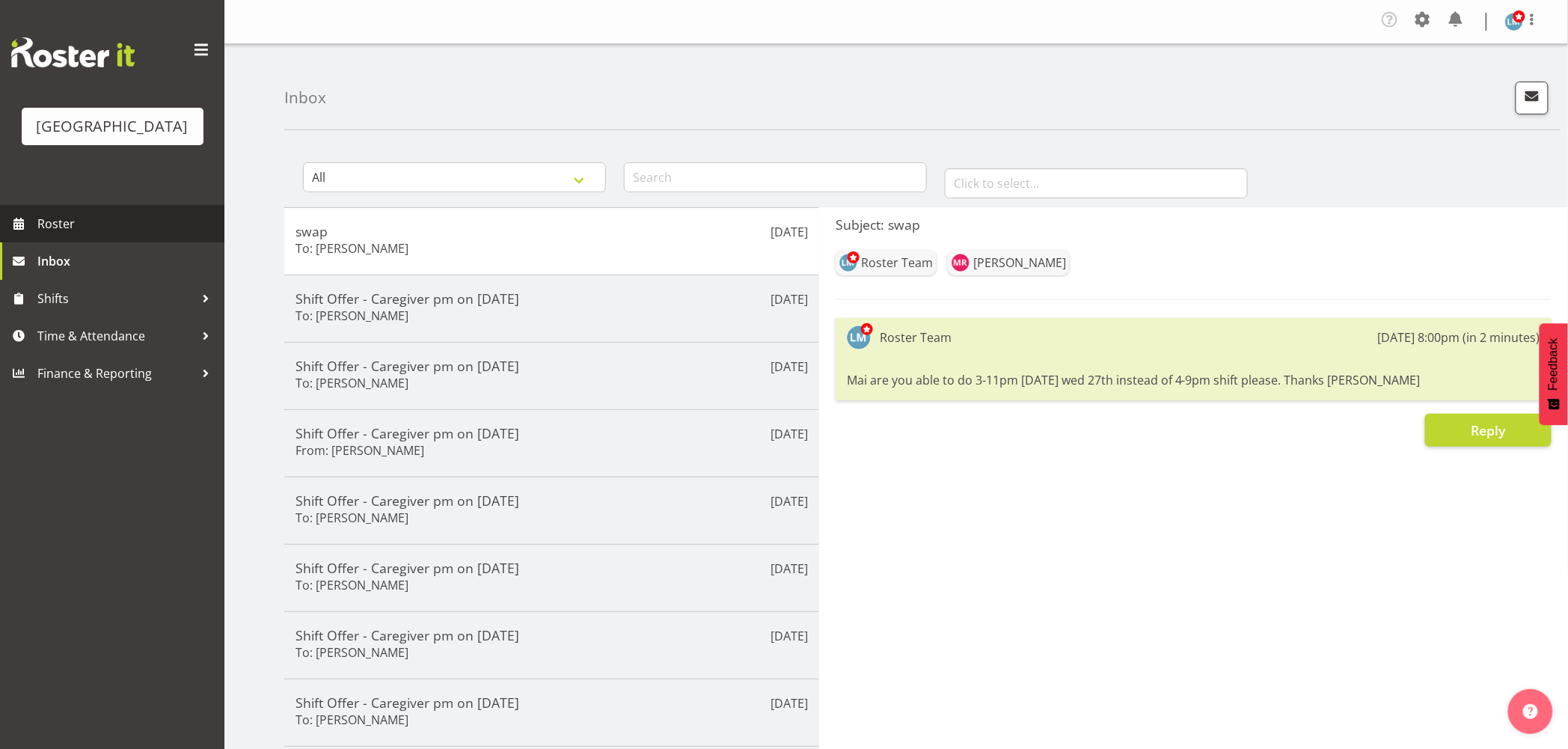
click at [72, 233] on link "Roster" at bounding box center [112, 224] width 224 height 37
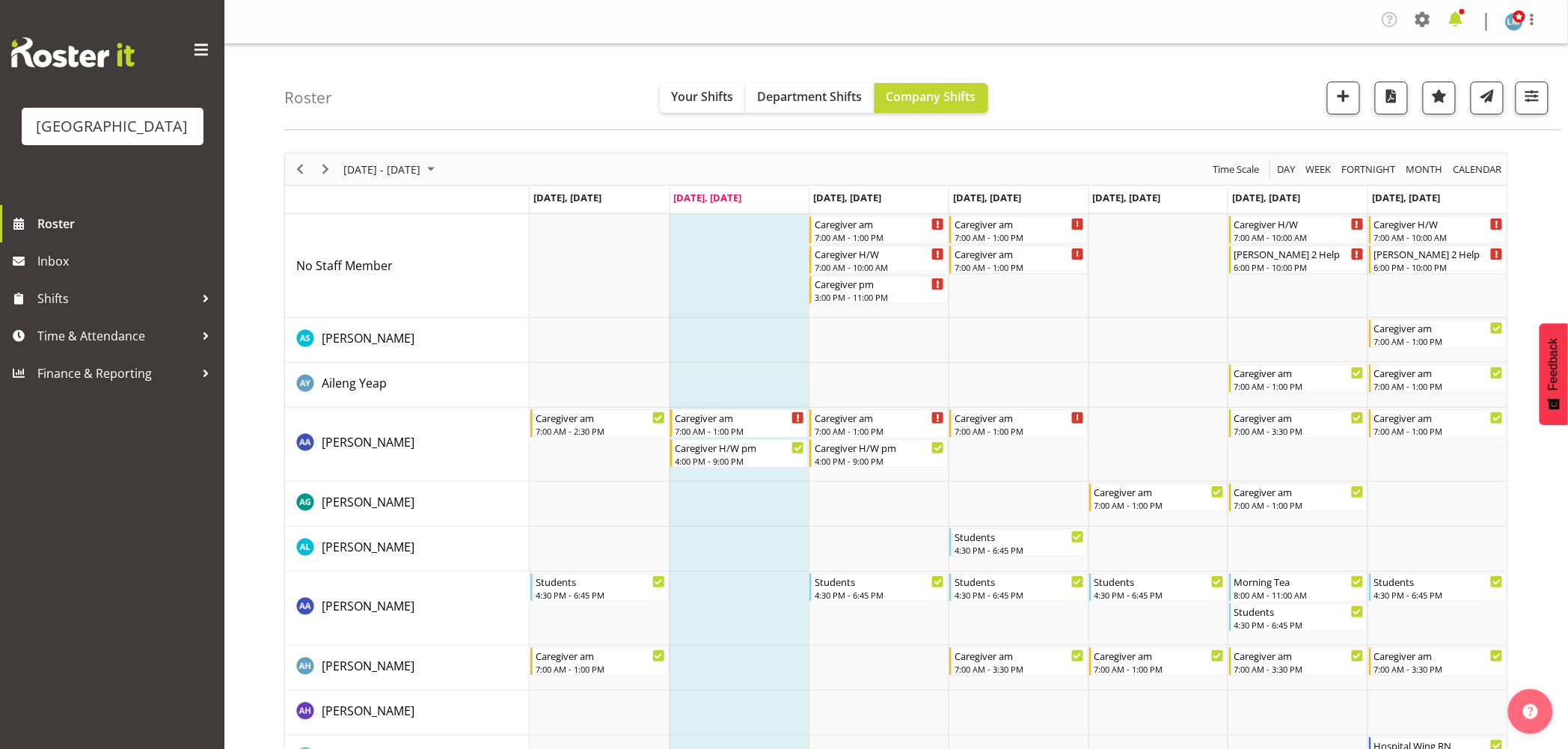
click at [1463, 16] on span at bounding box center [1456, 19] width 24 height 24
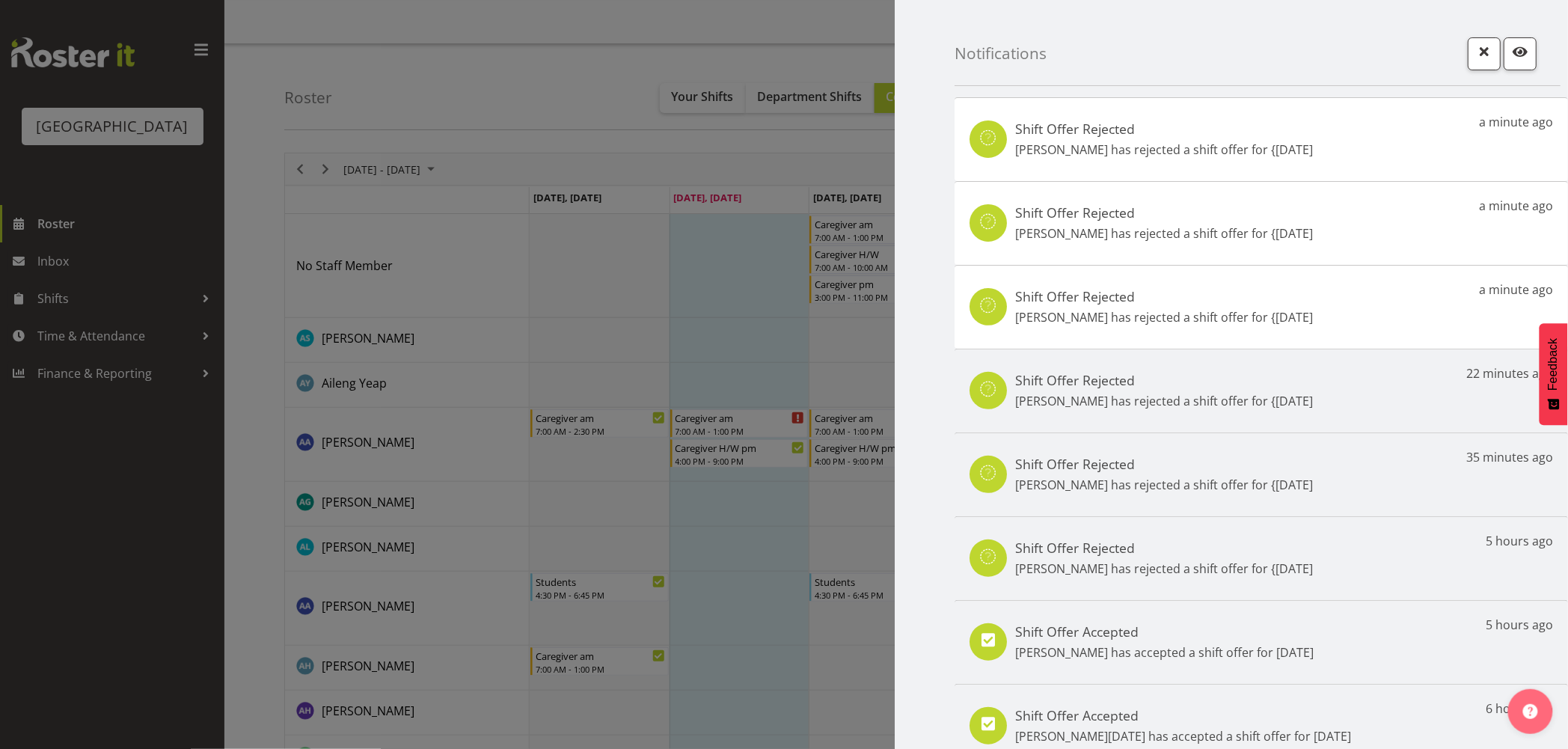
click at [142, 516] on div at bounding box center [784, 374] width 1568 height 749
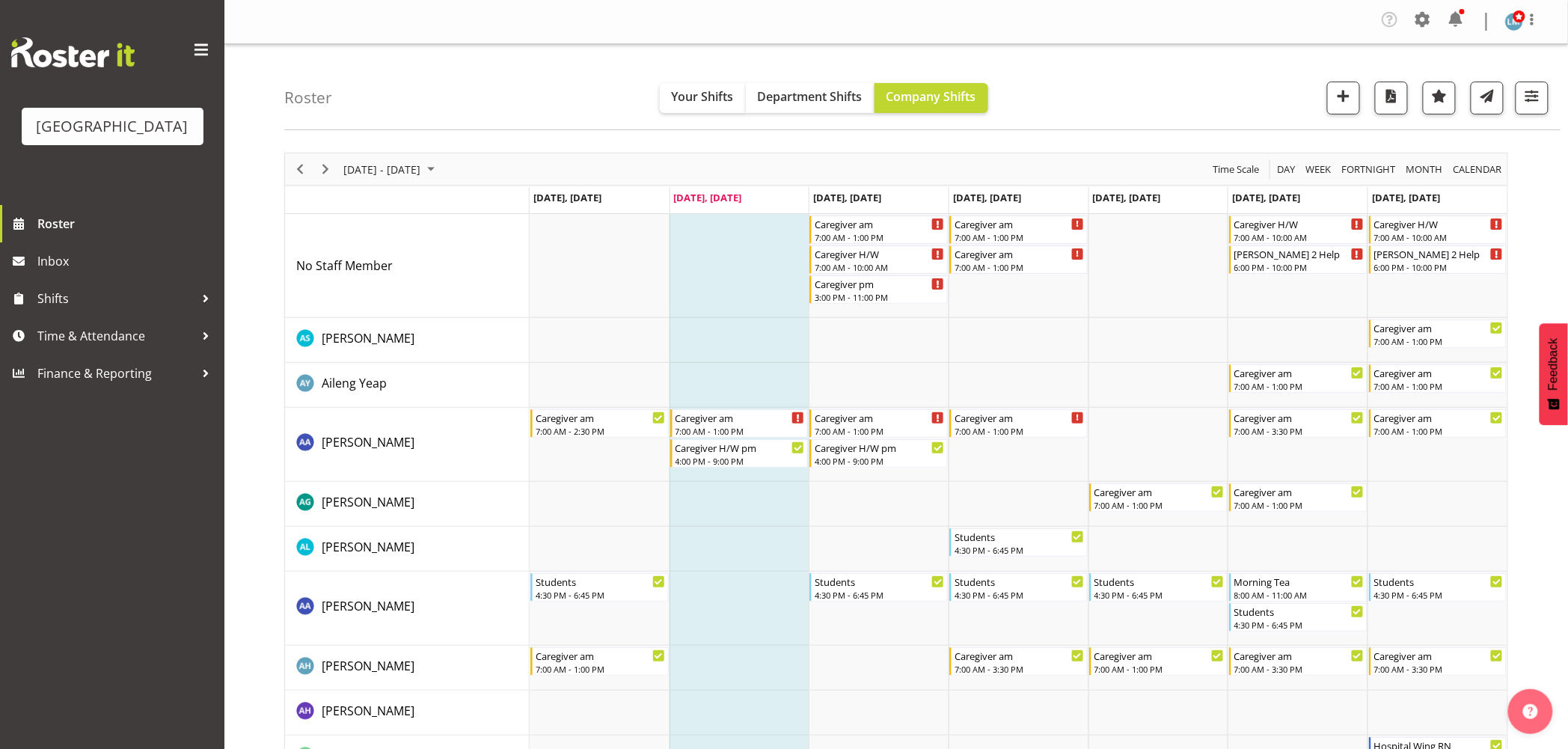
click at [1460, 31] on div at bounding box center [1456, 22] width 24 height 28
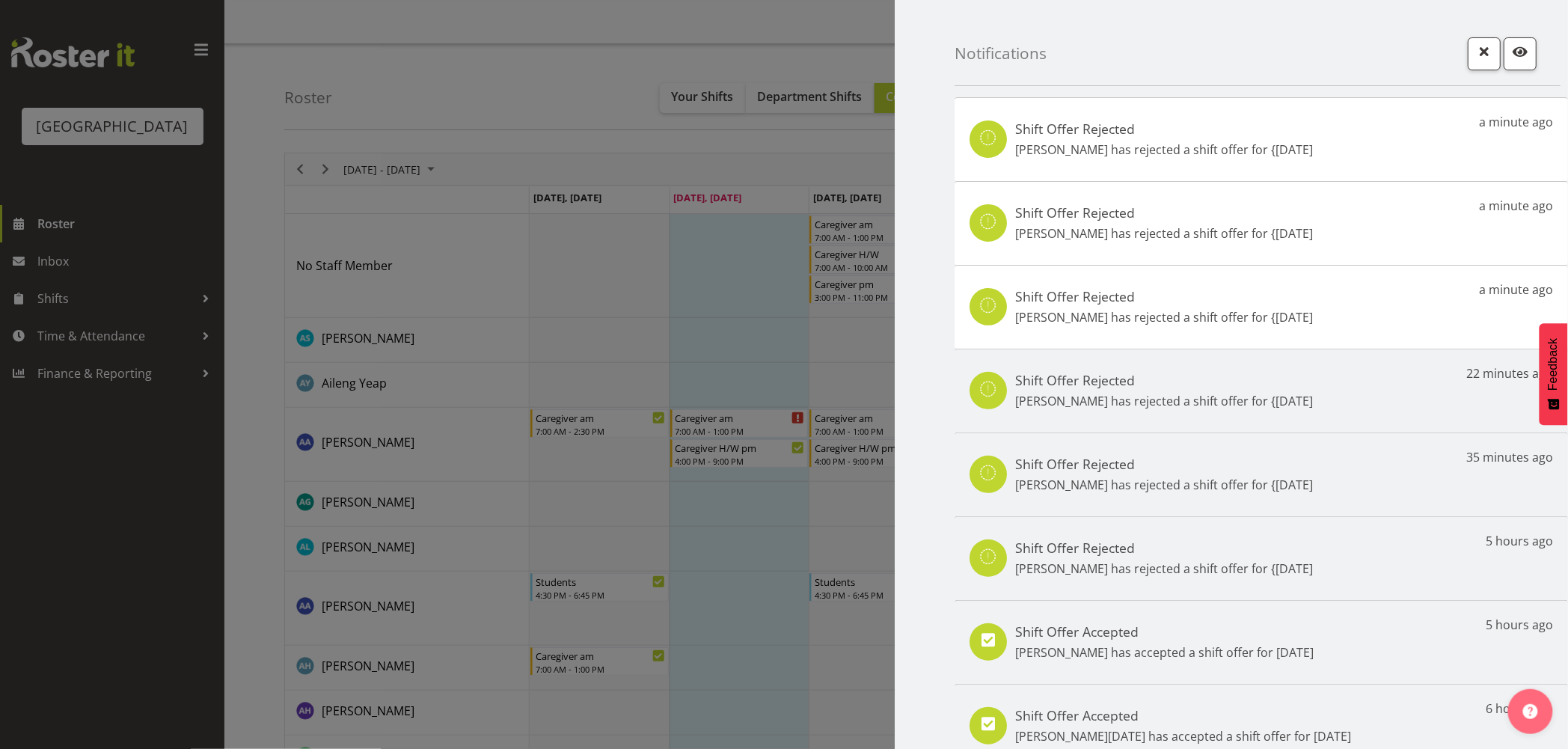
click at [182, 525] on div at bounding box center [784, 374] width 1568 height 749
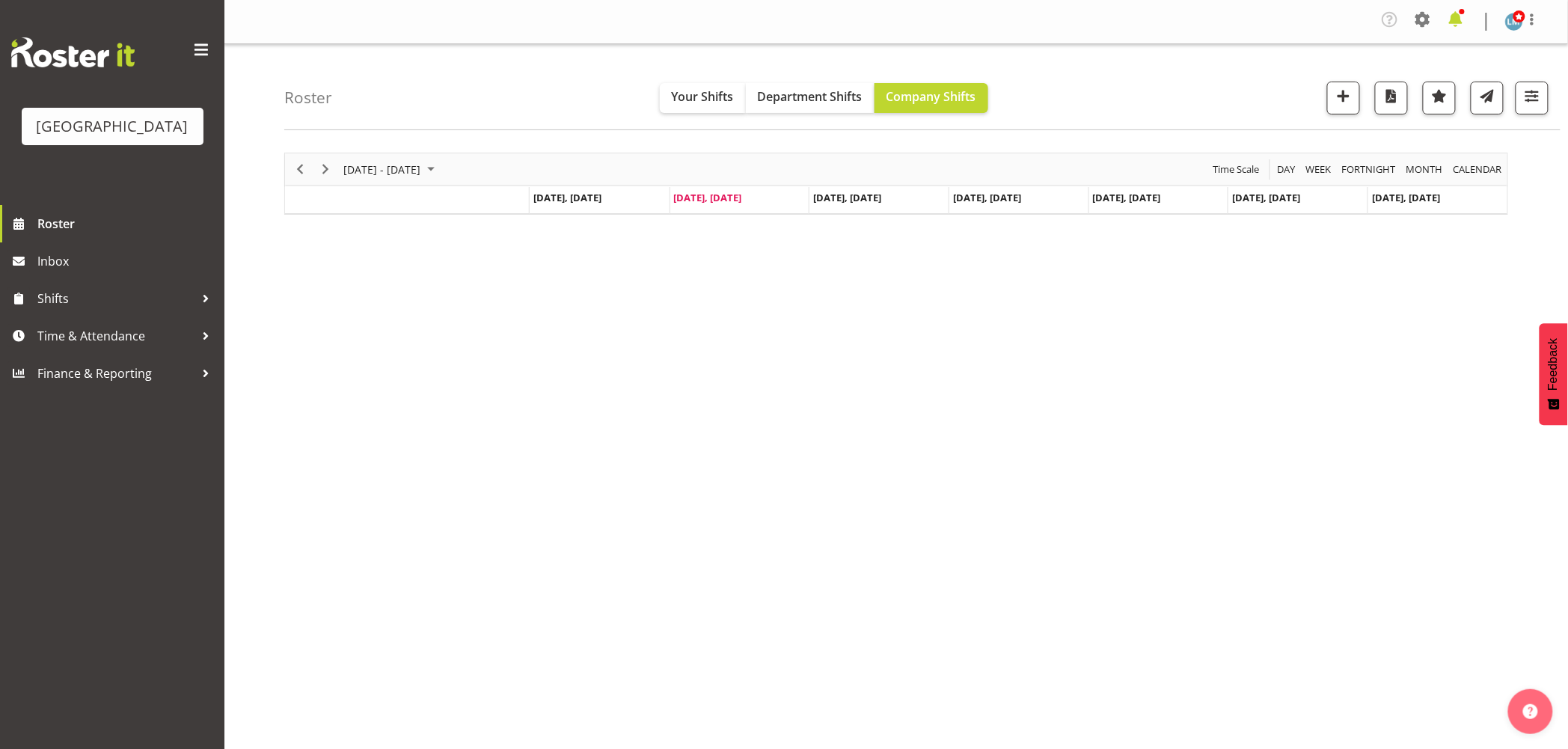
click at [1459, 21] on span at bounding box center [1456, 19] width 24 height 24
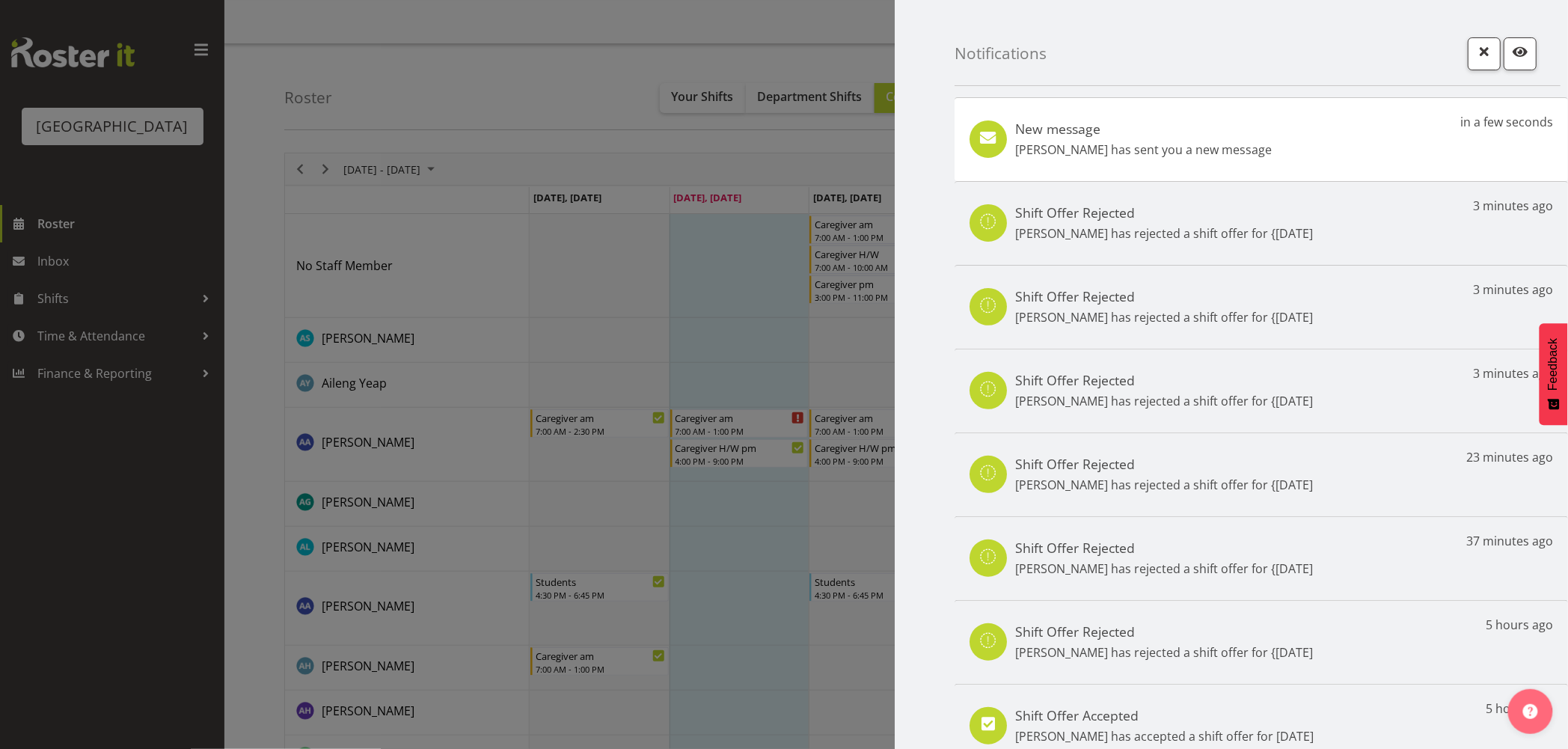
click at [1274, 124] on div "New message [PERSON_NAME] has sent you a new message in a few seconds" at bounding box center [1261, 140] width 613 height 84
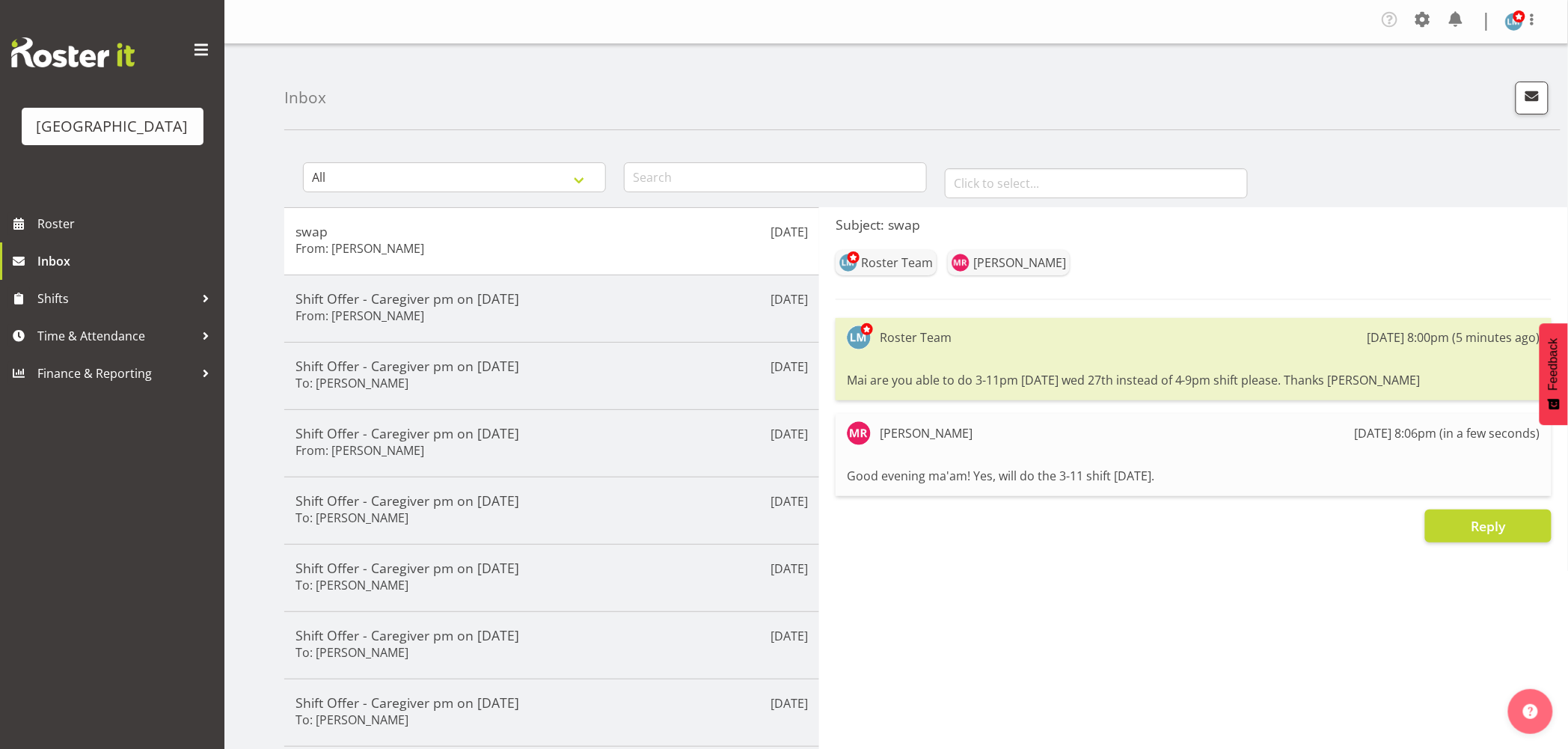
click at [132, 553] on div "Parkwood Retirement Village Roster Inbox Shifts Time & Attendance Finance & Rep…" at bounding box center [112, 374] width 224 height 749
click at [41, 235] on span "Roster" at bounding box center [127, 224] width 179 height 23
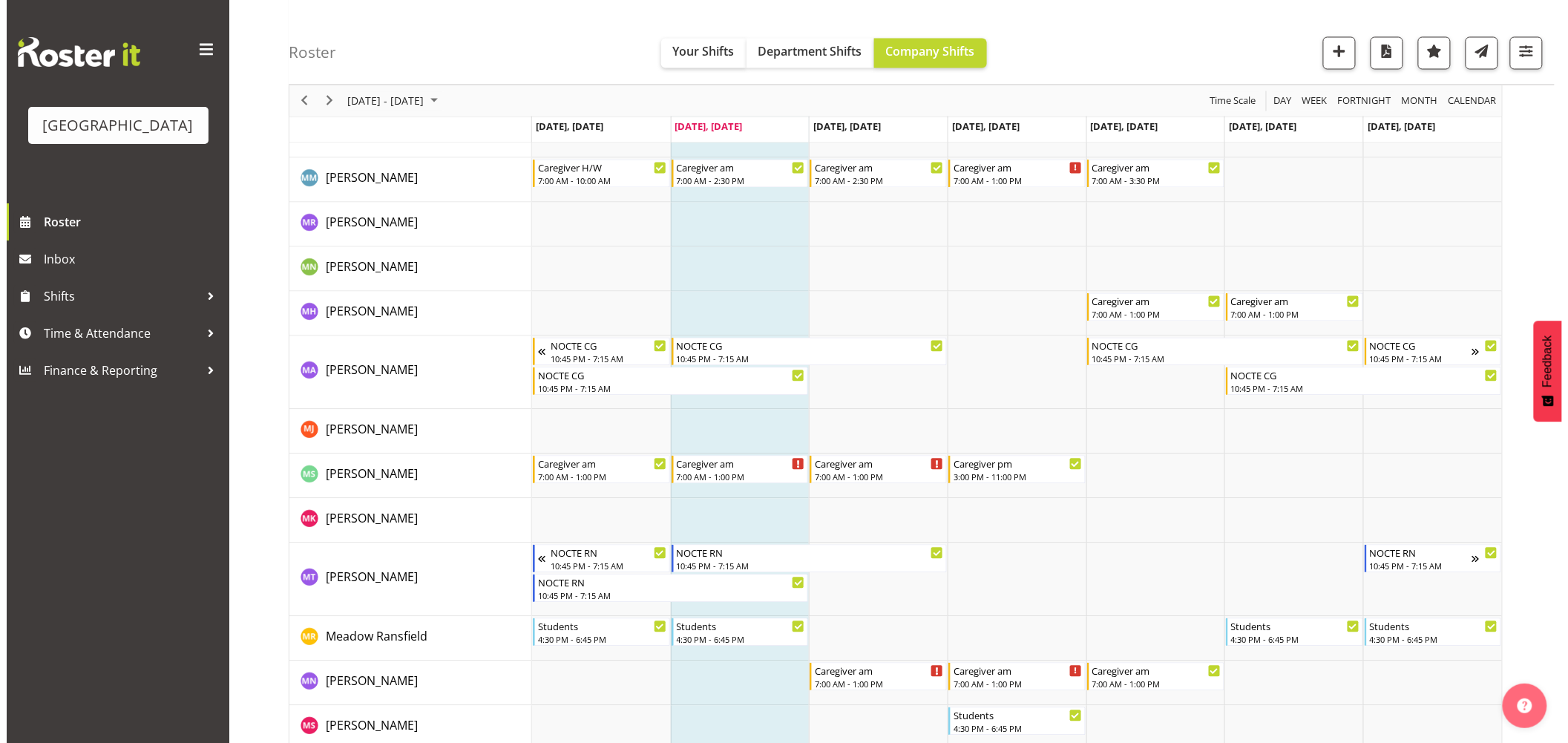
scroll to position [3298, 0]
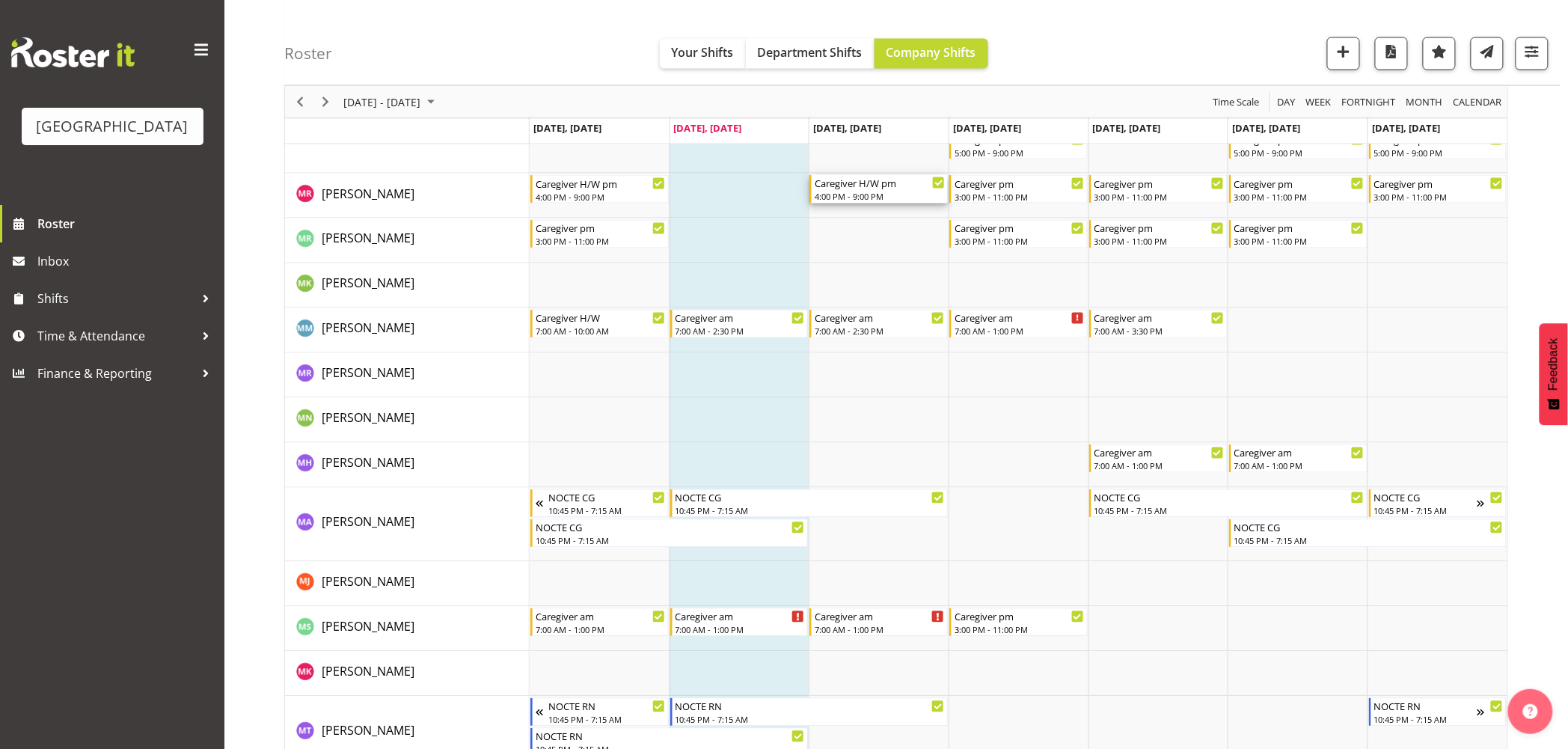
click at [850, 178] on div "Caregiver H/W pm" at bounding box center [879, 182] width 130 height 15
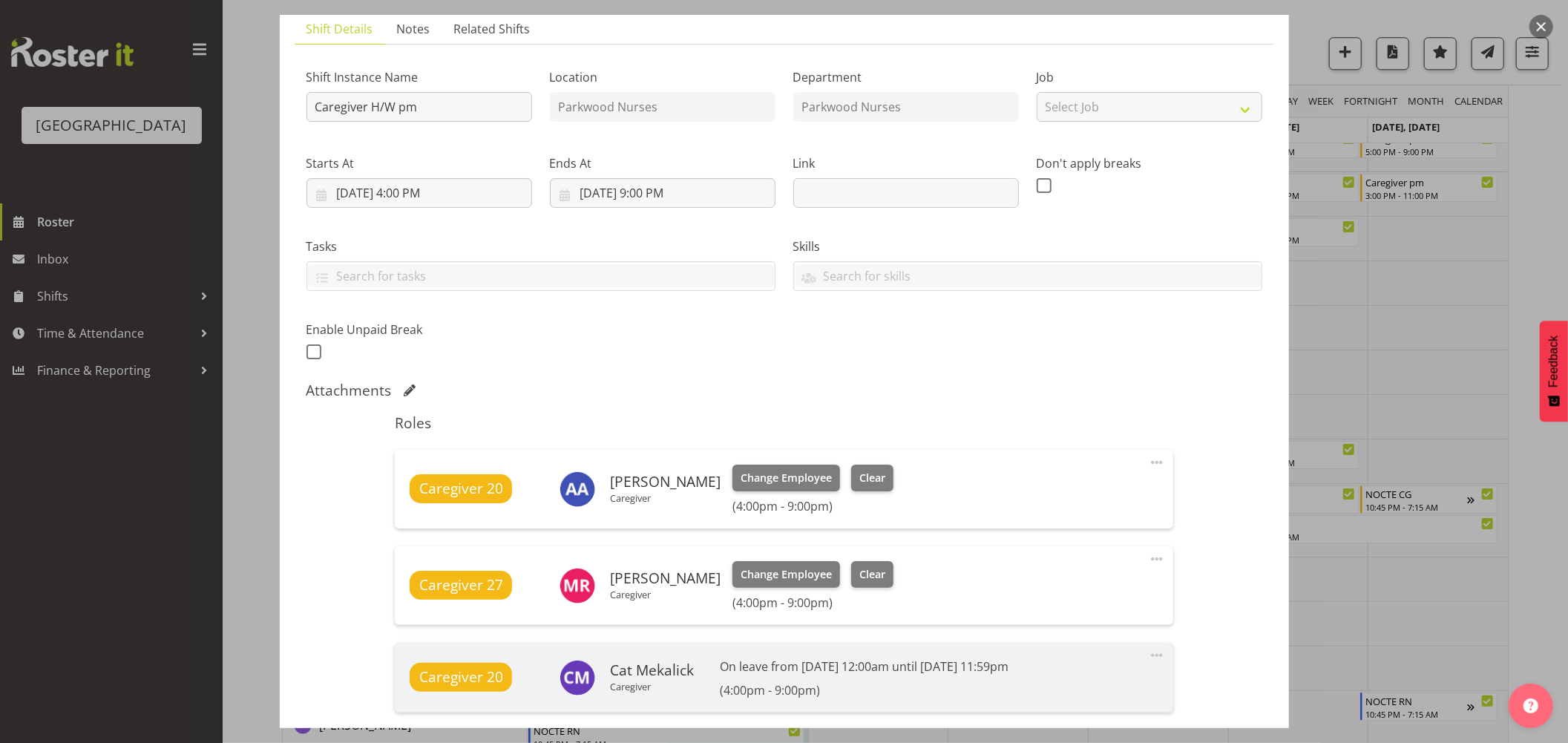
scroll to position [247, 0]
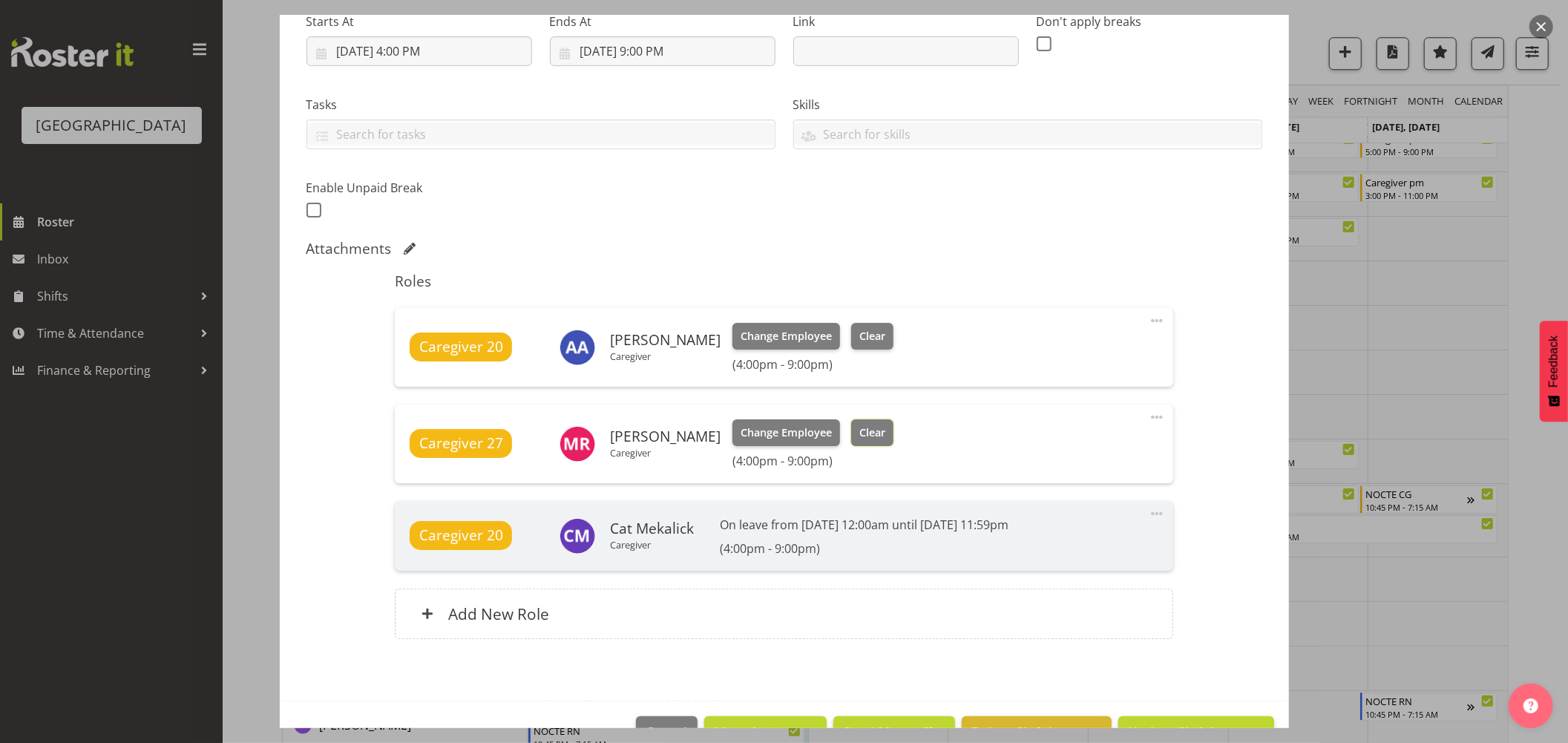
click at [870, 427] on span "Clear" at bounding box center [873, 432] width 26 height 16
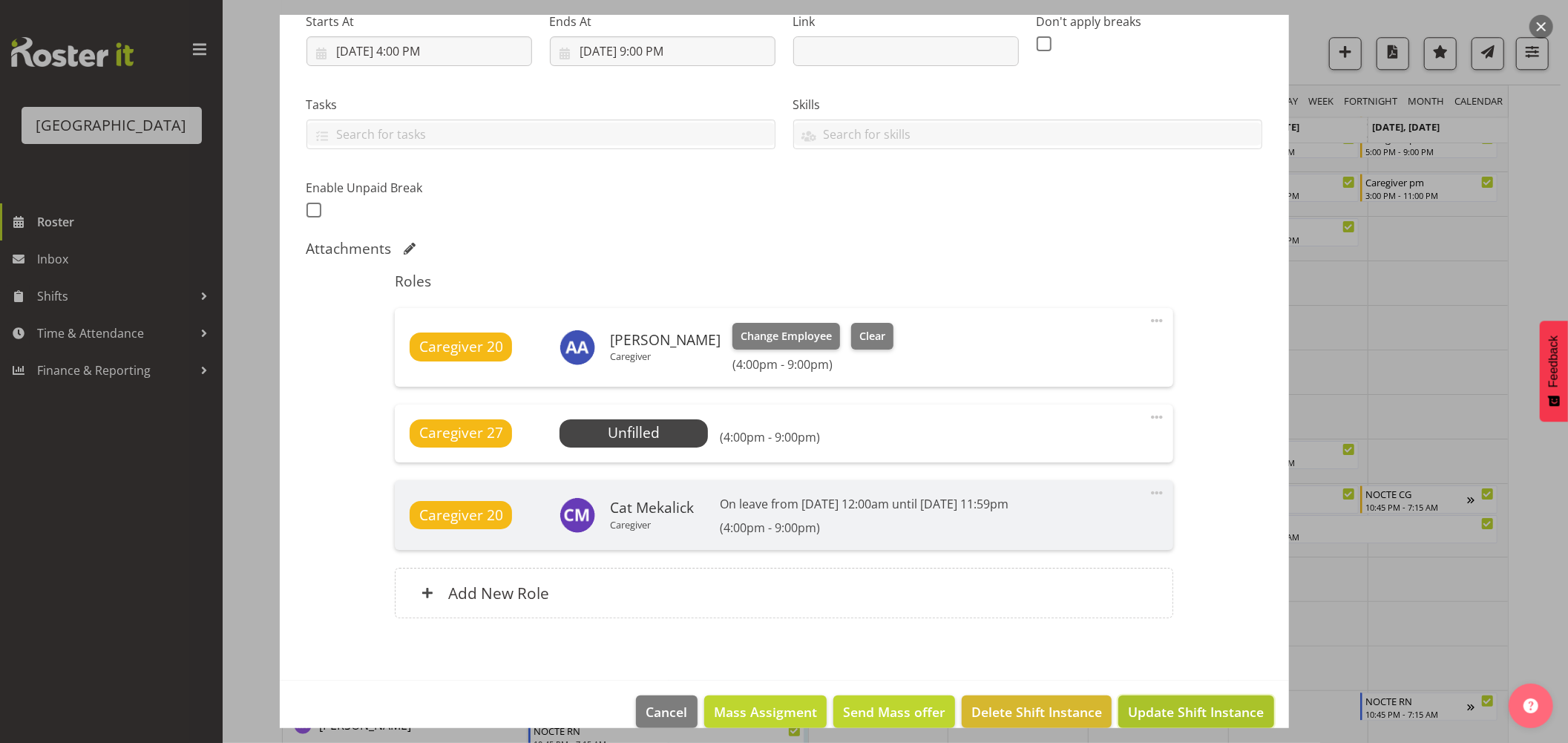
click at [1170, 714] on span "Update Shift Instance" at bounding box center [1196, 711] width 136 height 19
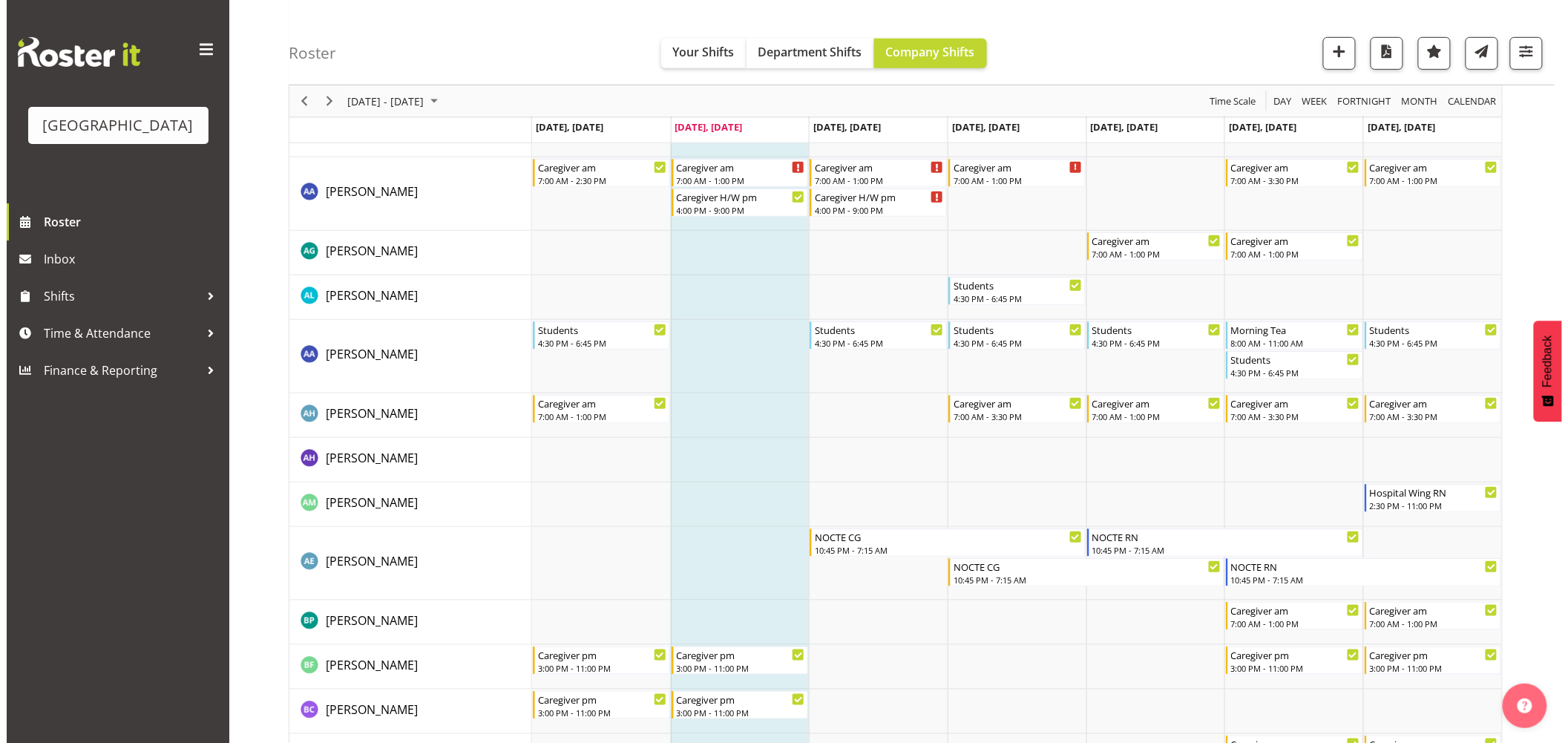
scroll to position [0, 0]
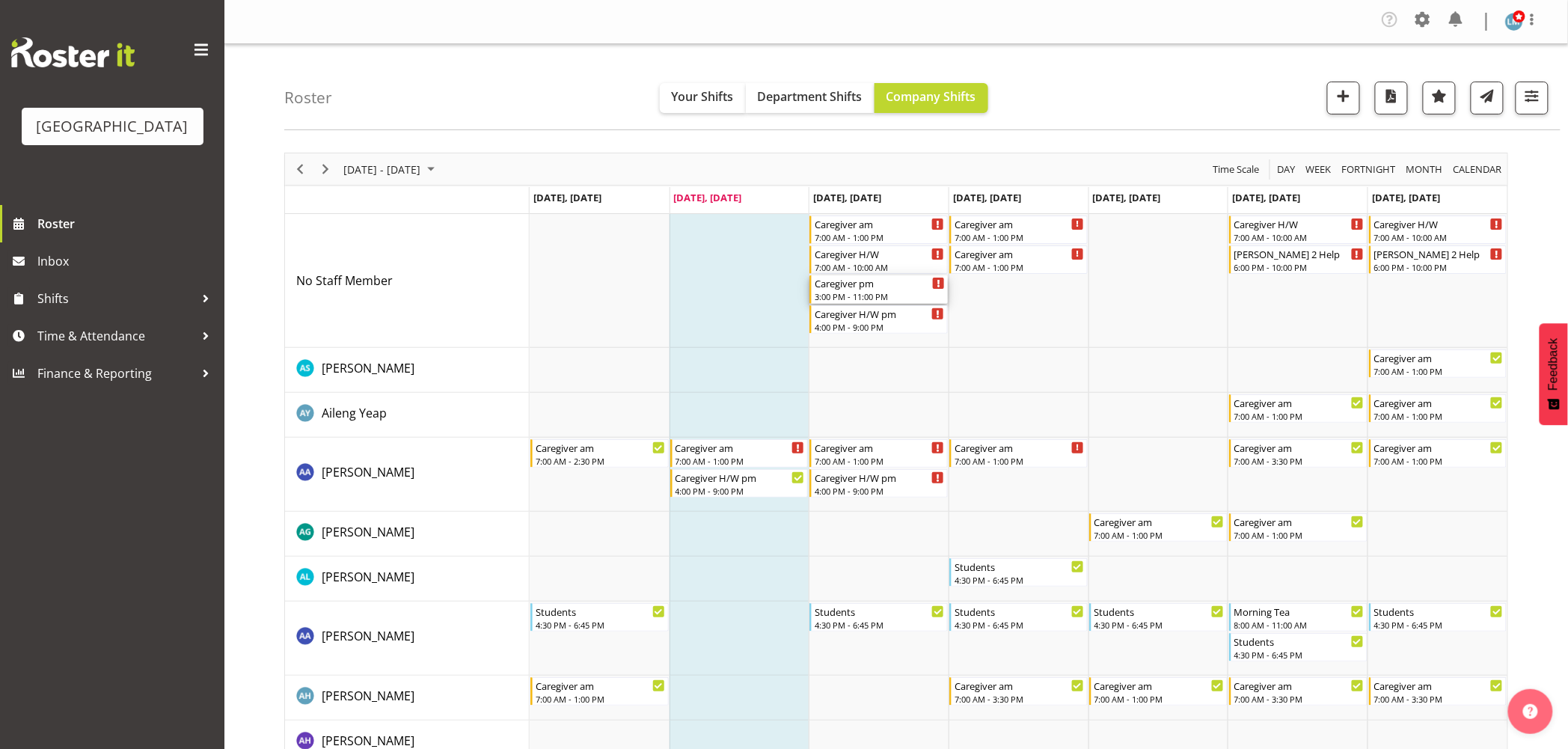
click at [871, 293] on div "3:00 PM - 11:00 PM" at bounding box center [879, 295] width 130 height 12
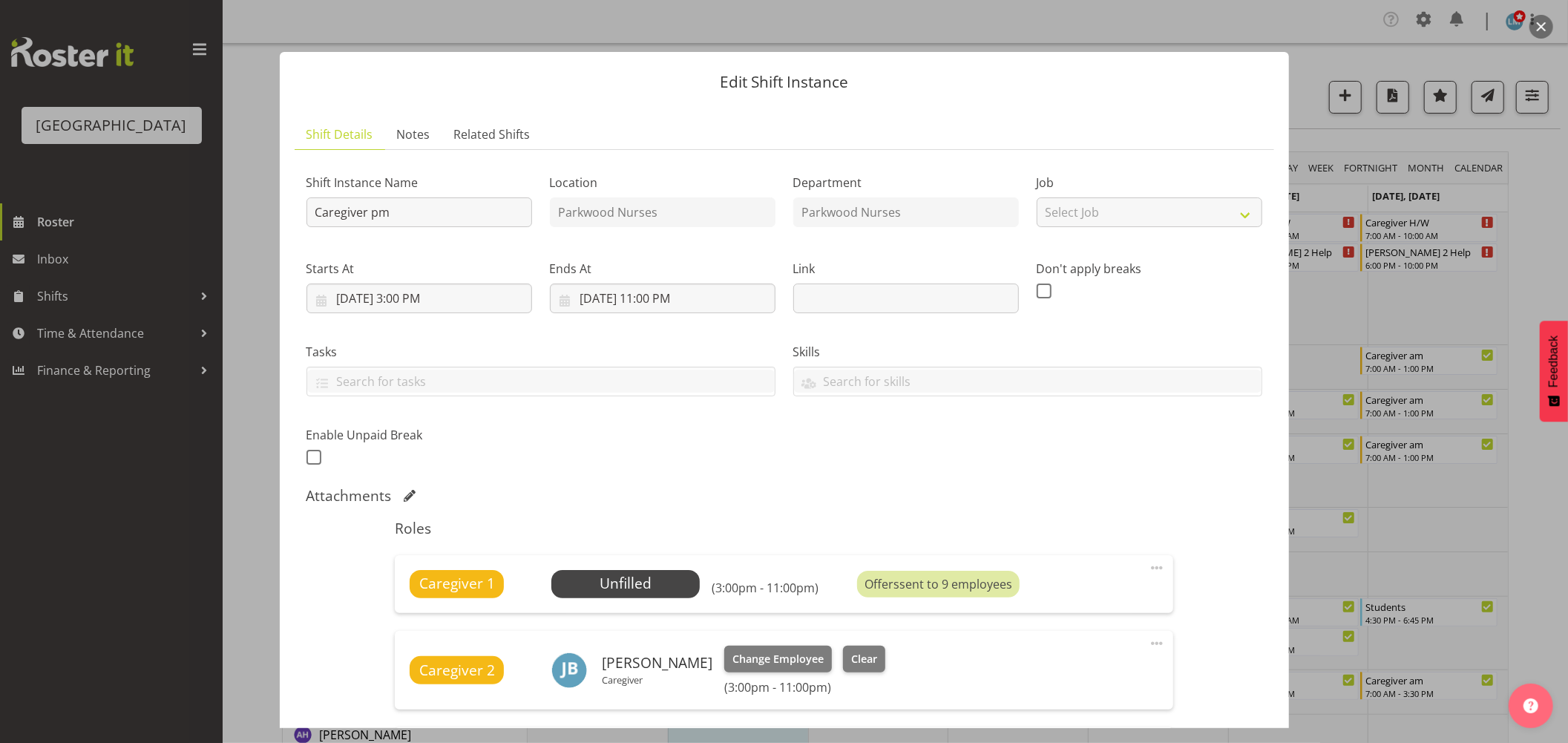
scroll to position [165, 0]
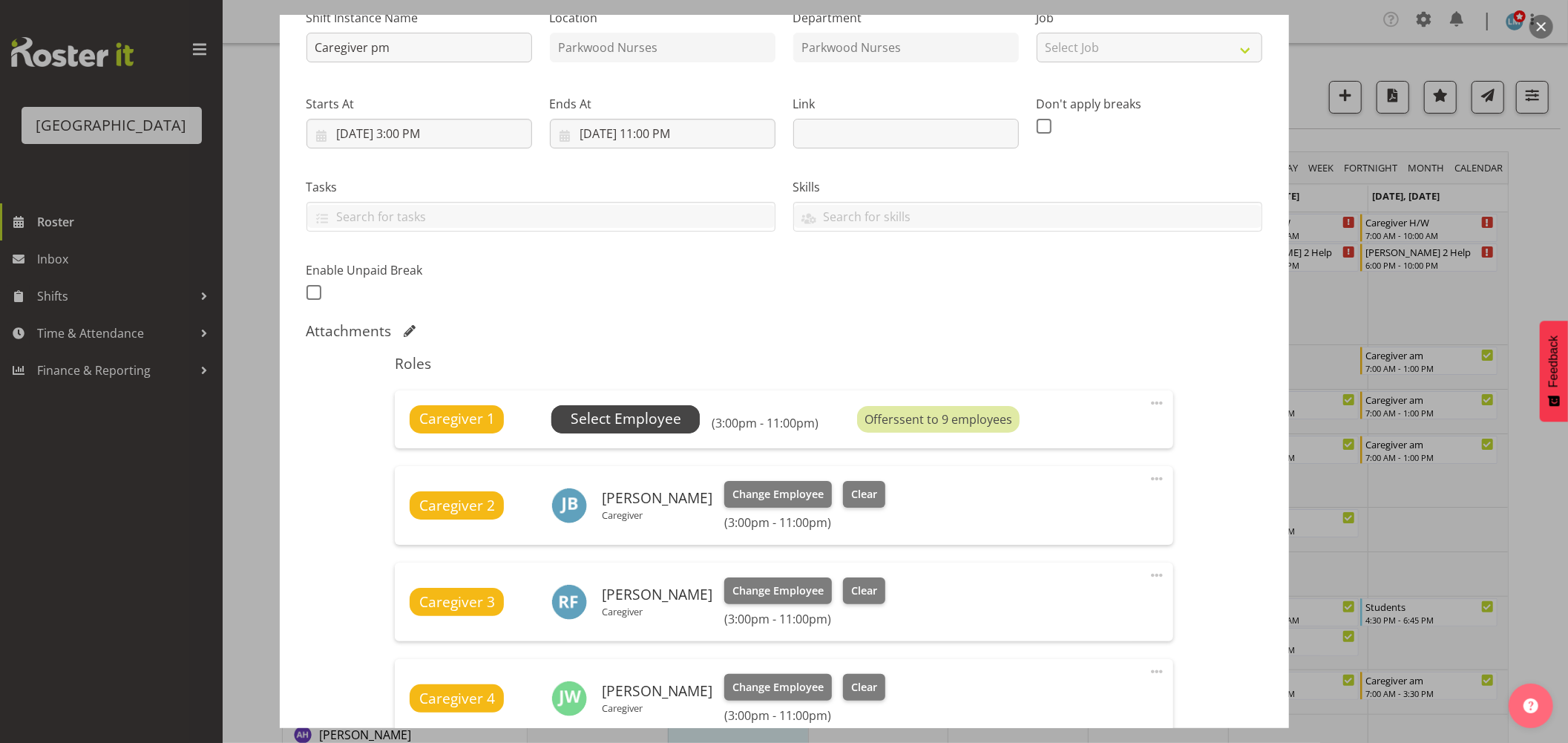
click at [666, 424] on span "Select Employee" at bounding box center [625, 419] width 111 height 22
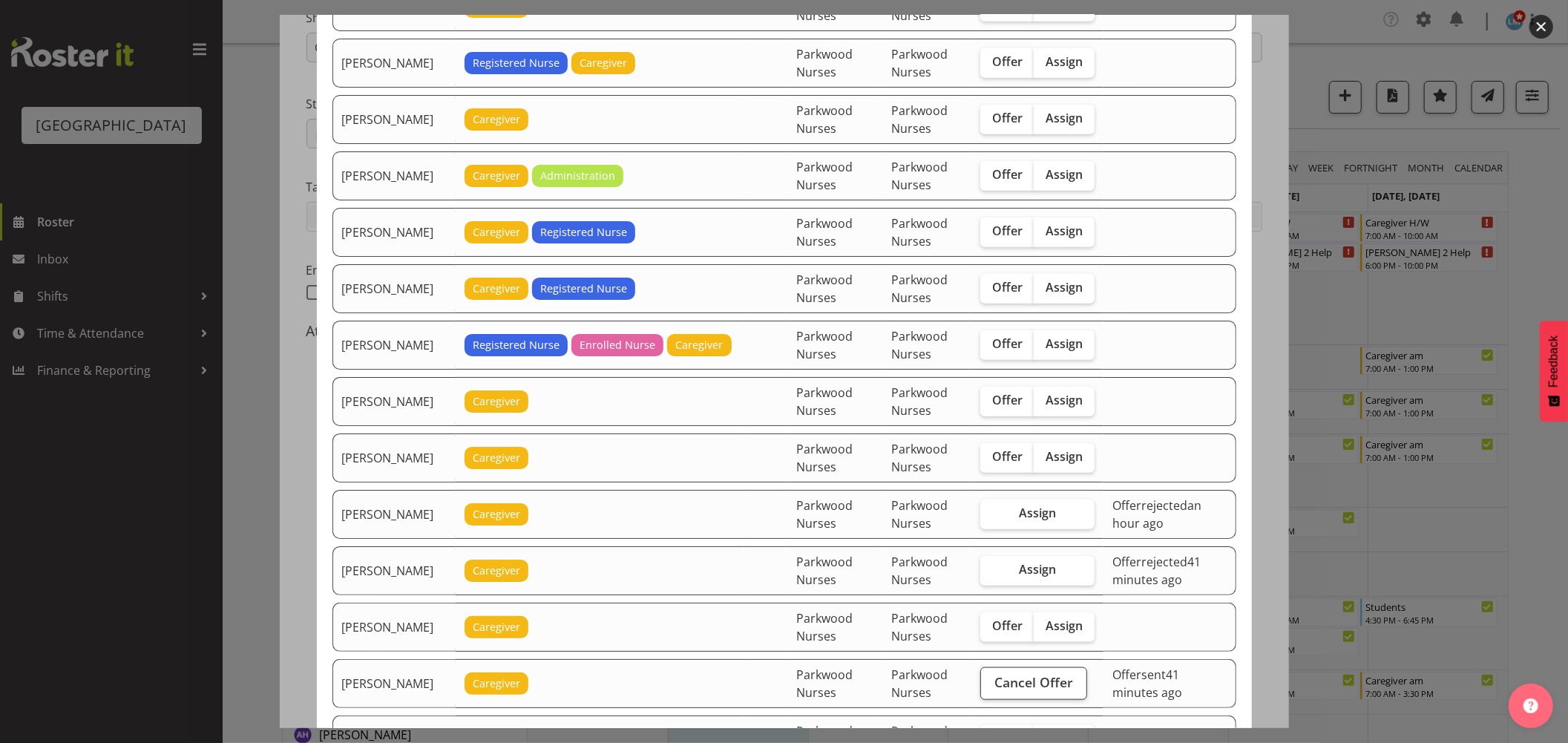
scroll to position [1154, 0]
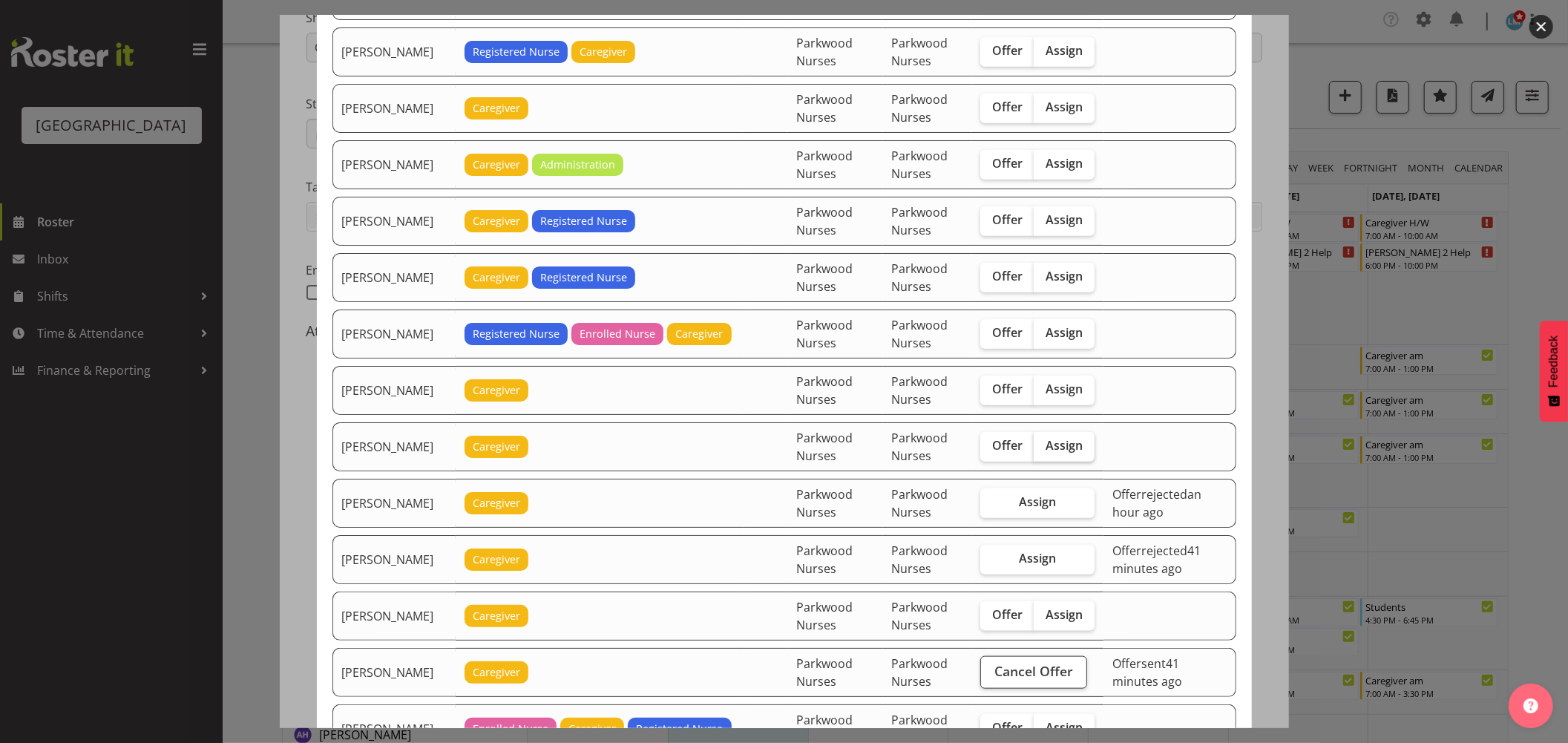
click at [1060, 449] on span "Assign" at bounding box center [1065, 445] width 37 height 15
click at [1044, 449] on input "Assign" at bounding box center [1038, 445] width 9 height 9
checkbox input "true"
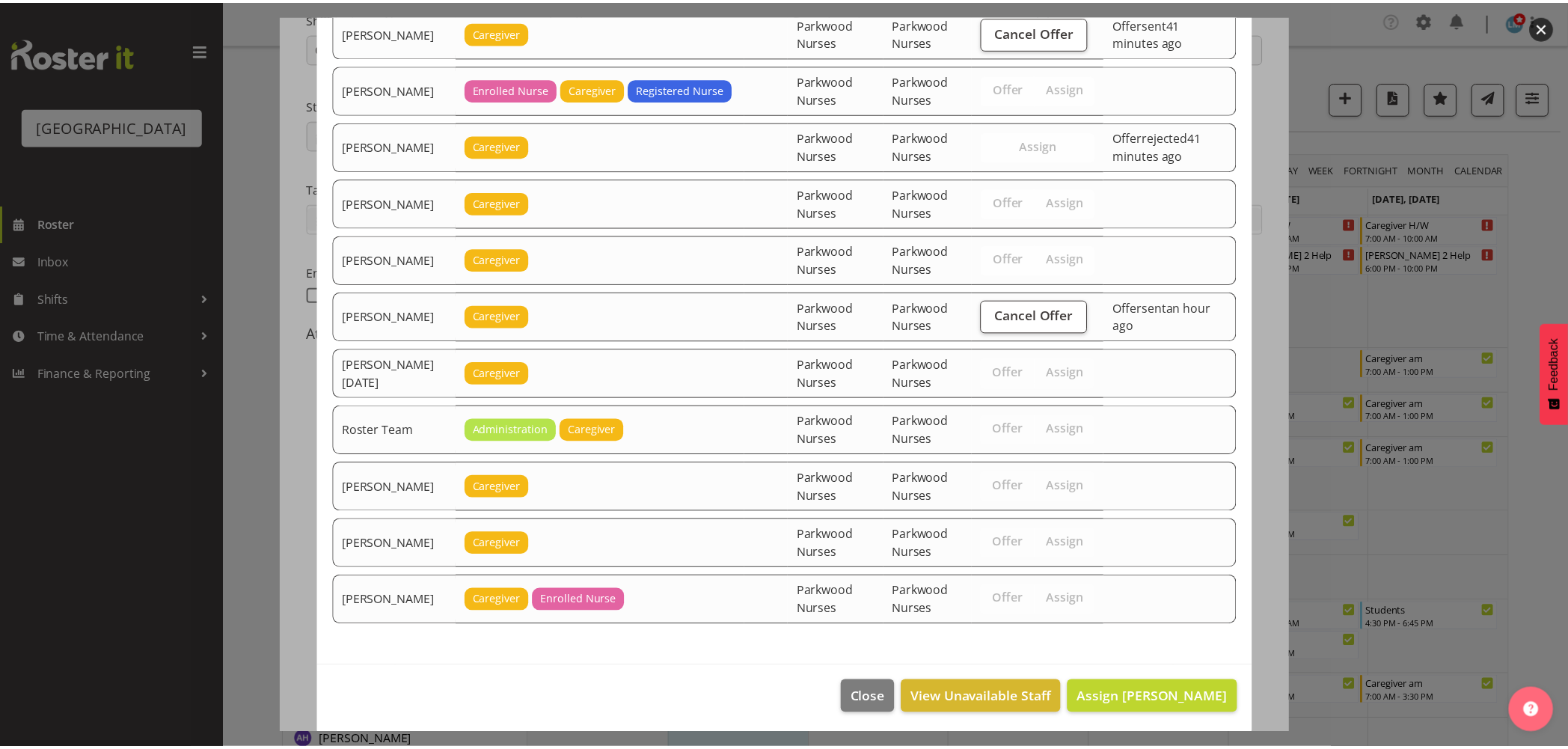
scroll to position [1818, 0]
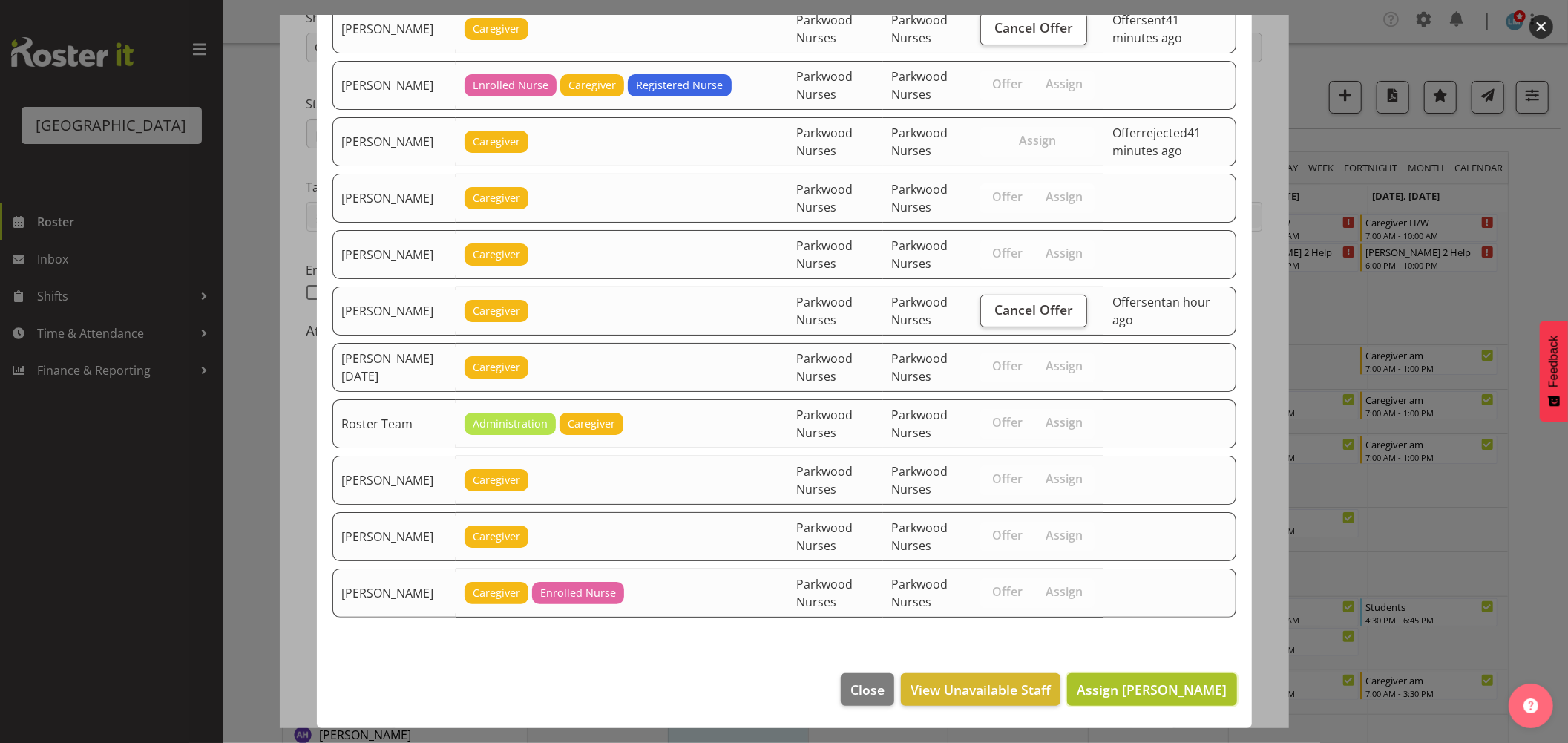
click at [1175, 691] on span "Assign Mai Reglos" at bounding box center [1152, 689] width 150 height 18
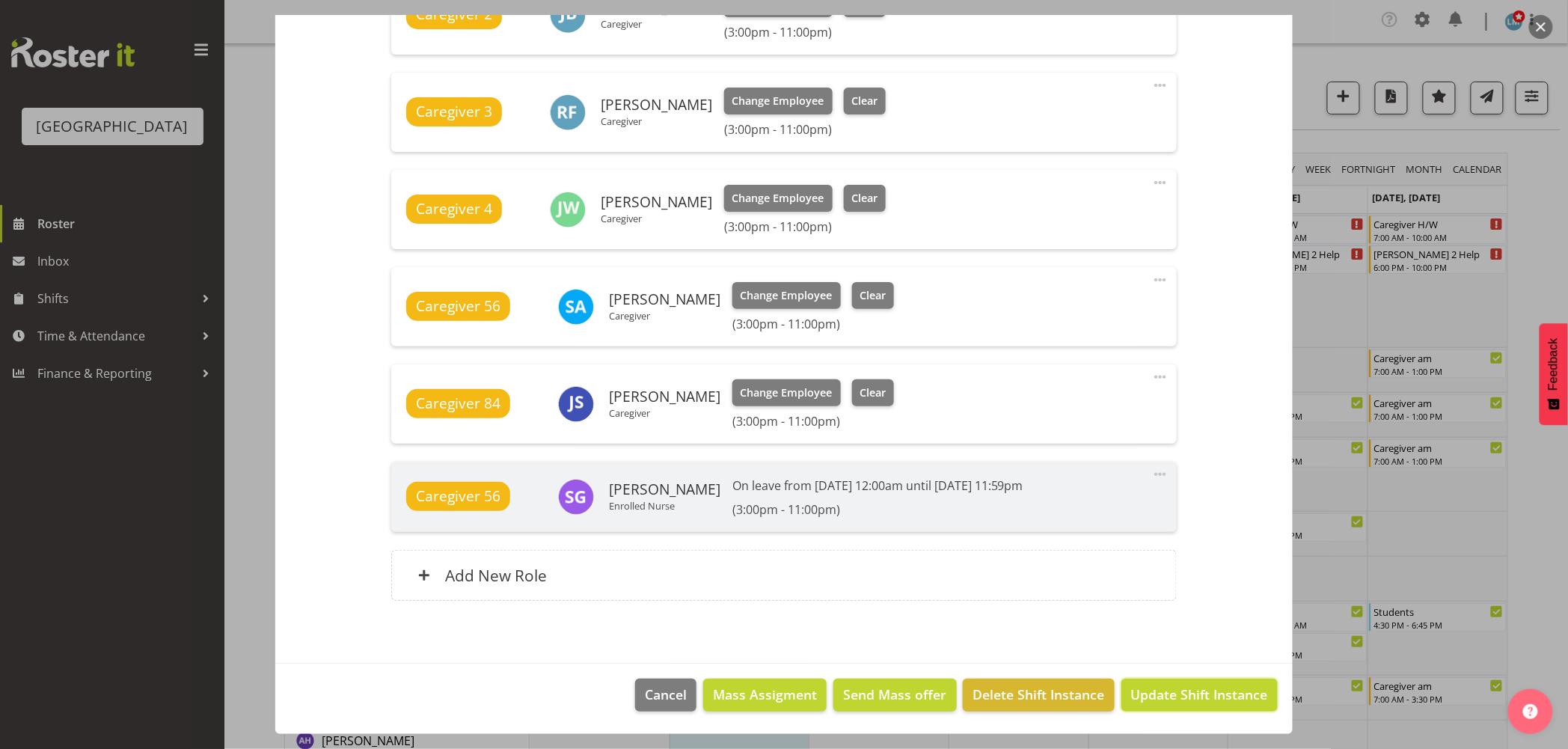
click at [1185, 697] on span "Update Shift Instance" at bounding box center [1199, 694] width 137 height 19
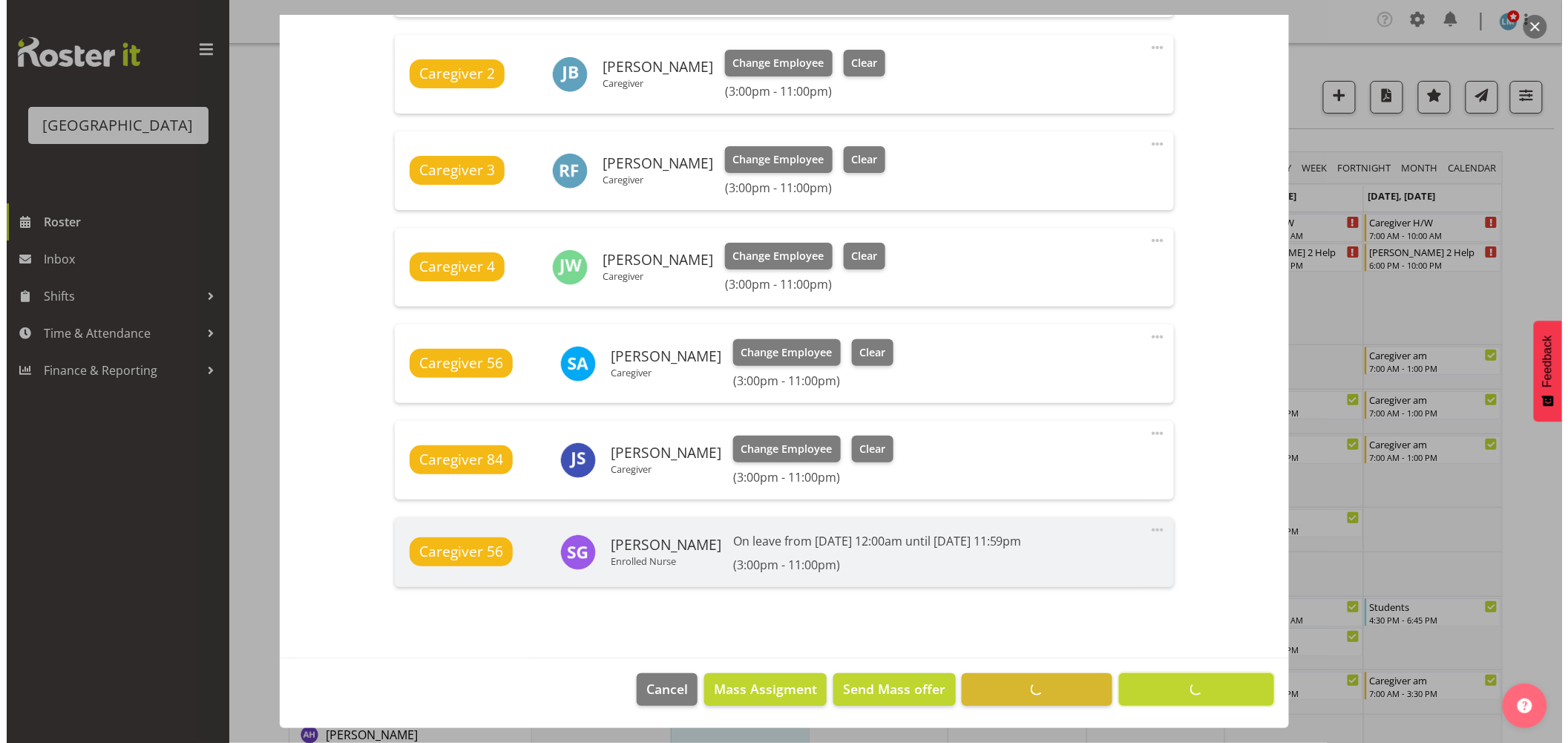
scroll to position [617, 0]
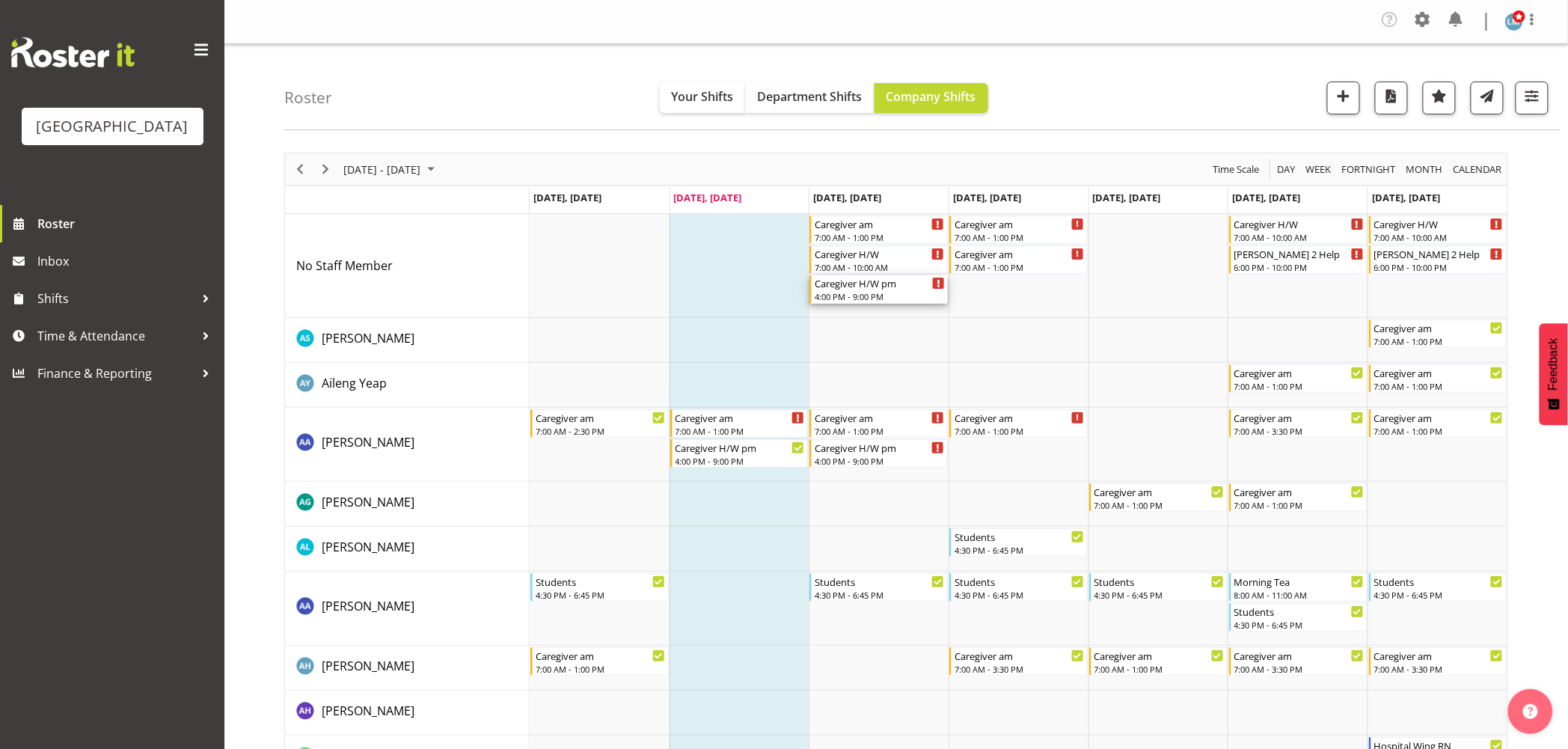
click at [842, 296] on div "4:00 PM - 9:00 PM" at bounding box center [879, 295] width 130 height 12
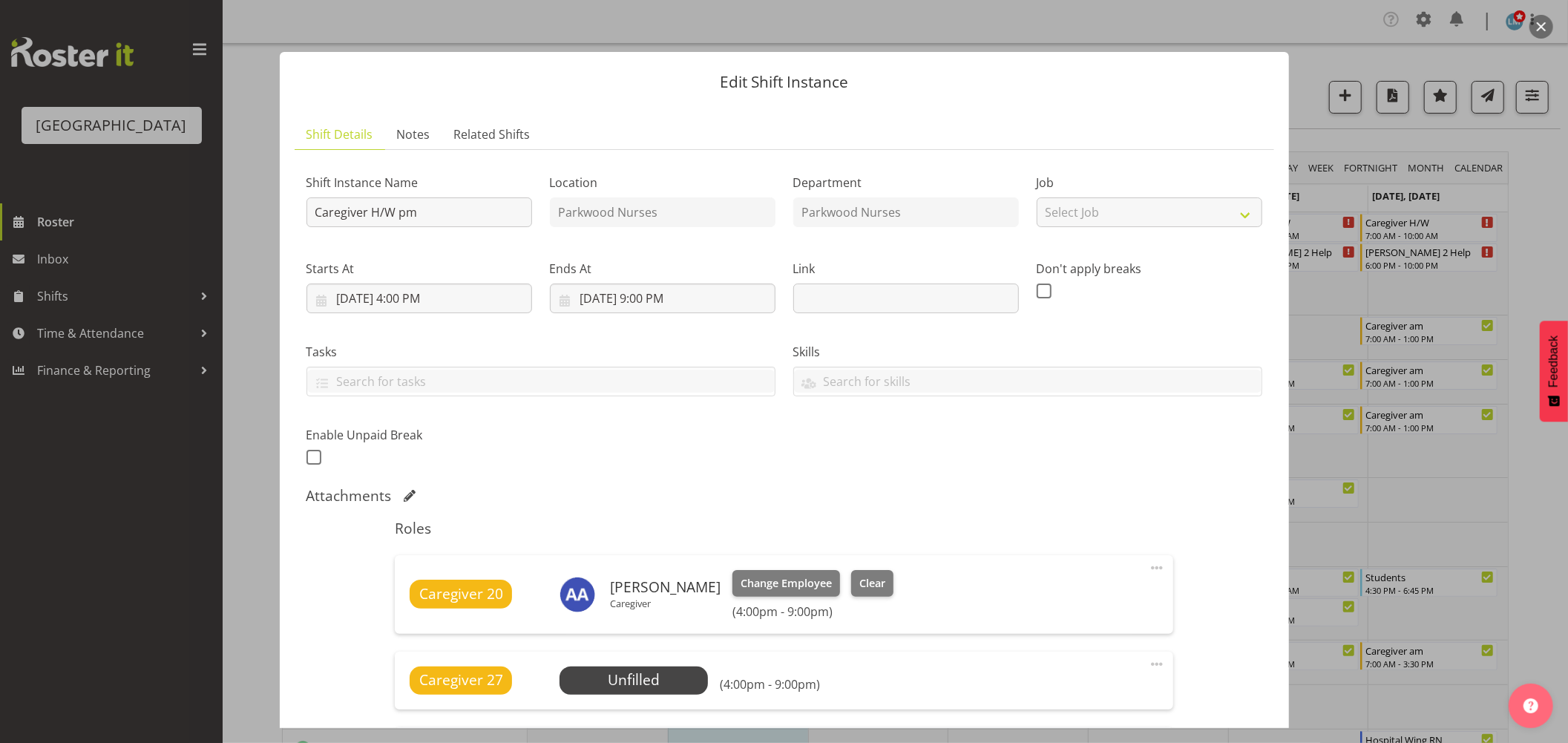
scroll to position [247, 0]
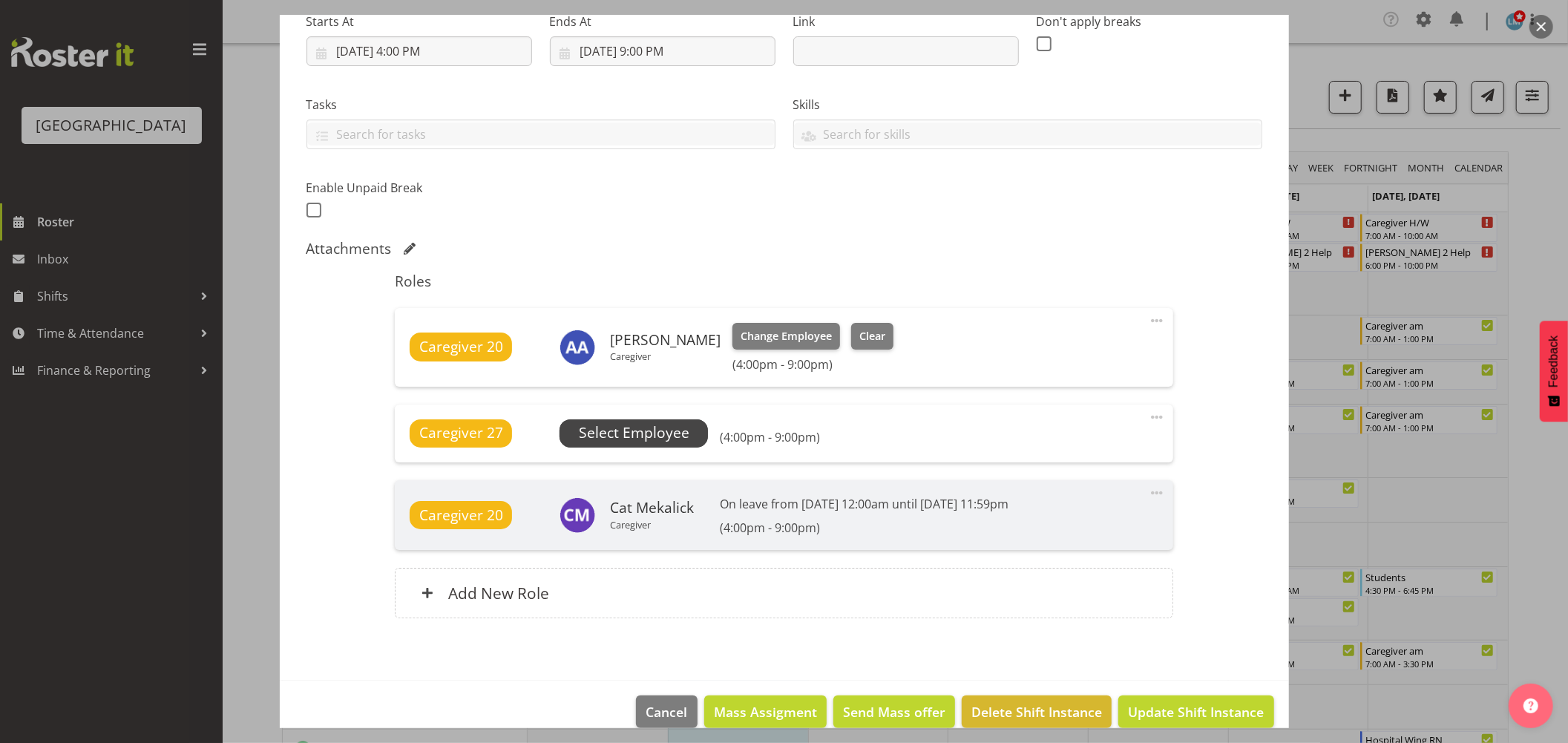
click at [605, 423] on span "Select Employee" at bounding box center [634, 433] width 111 height 22
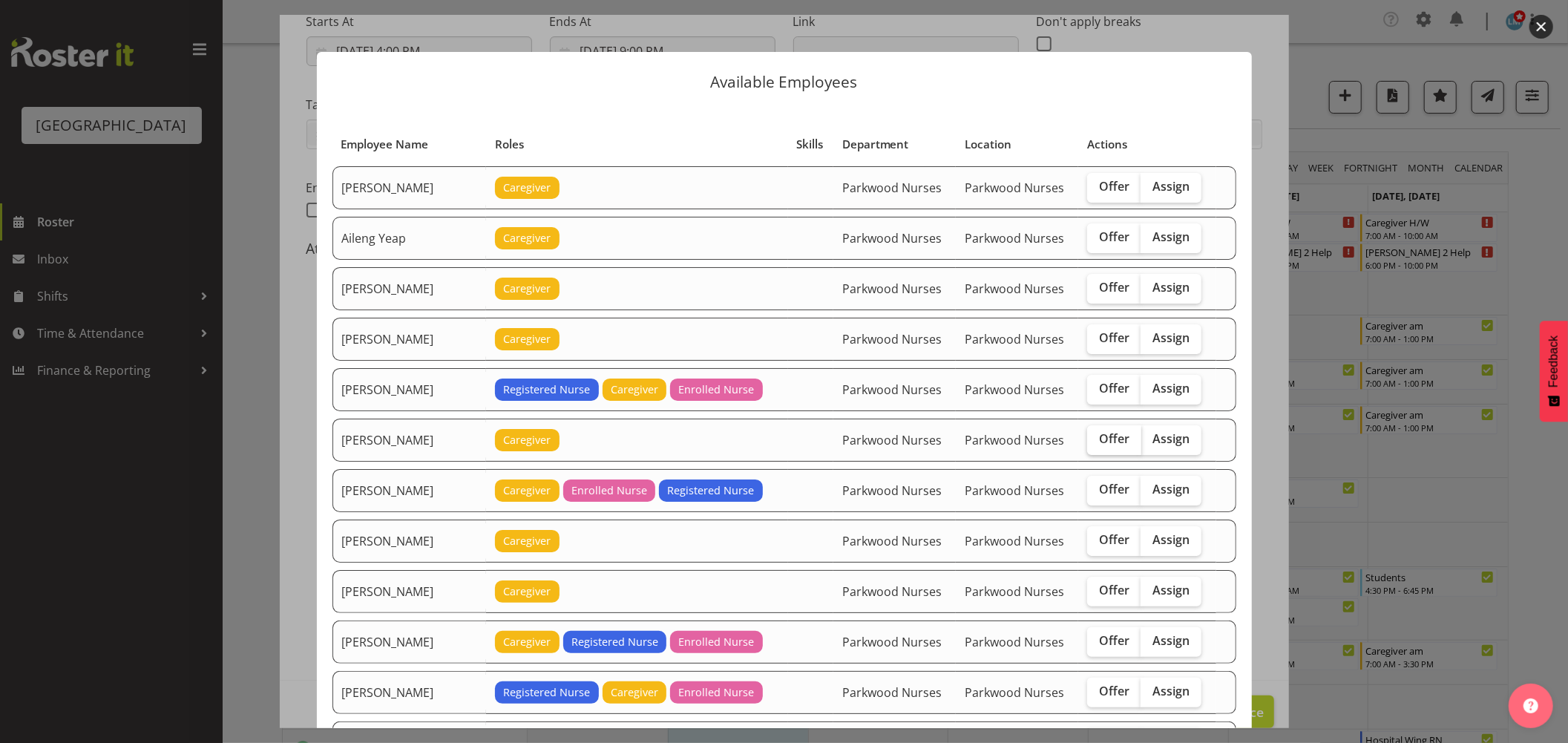
click at [1099, 441] on span "Offer" at bounding box center [1114, 438] width 30 height 15
click at [1096, 441] on input "Offer" at bounding box center [1092, 439] width 9 height 9
checkbox input "true"
click at [1113, 595] on span "Offer" at bounding box center [1114, 590] width 30 height 15
click at [1097, 595] on input "Offer" at bounding box center [1092, 590] width 9 height 9
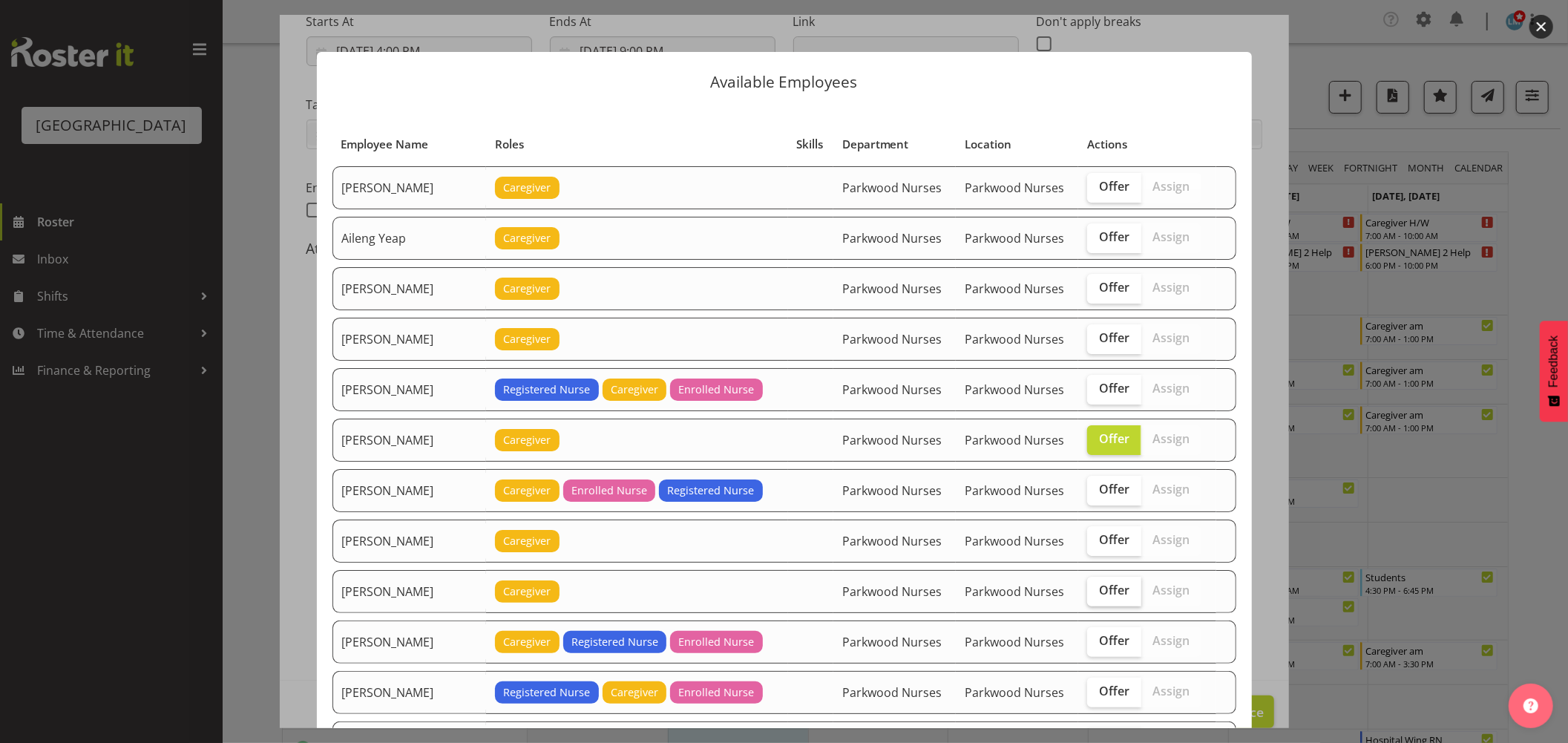
checkbox input "true"
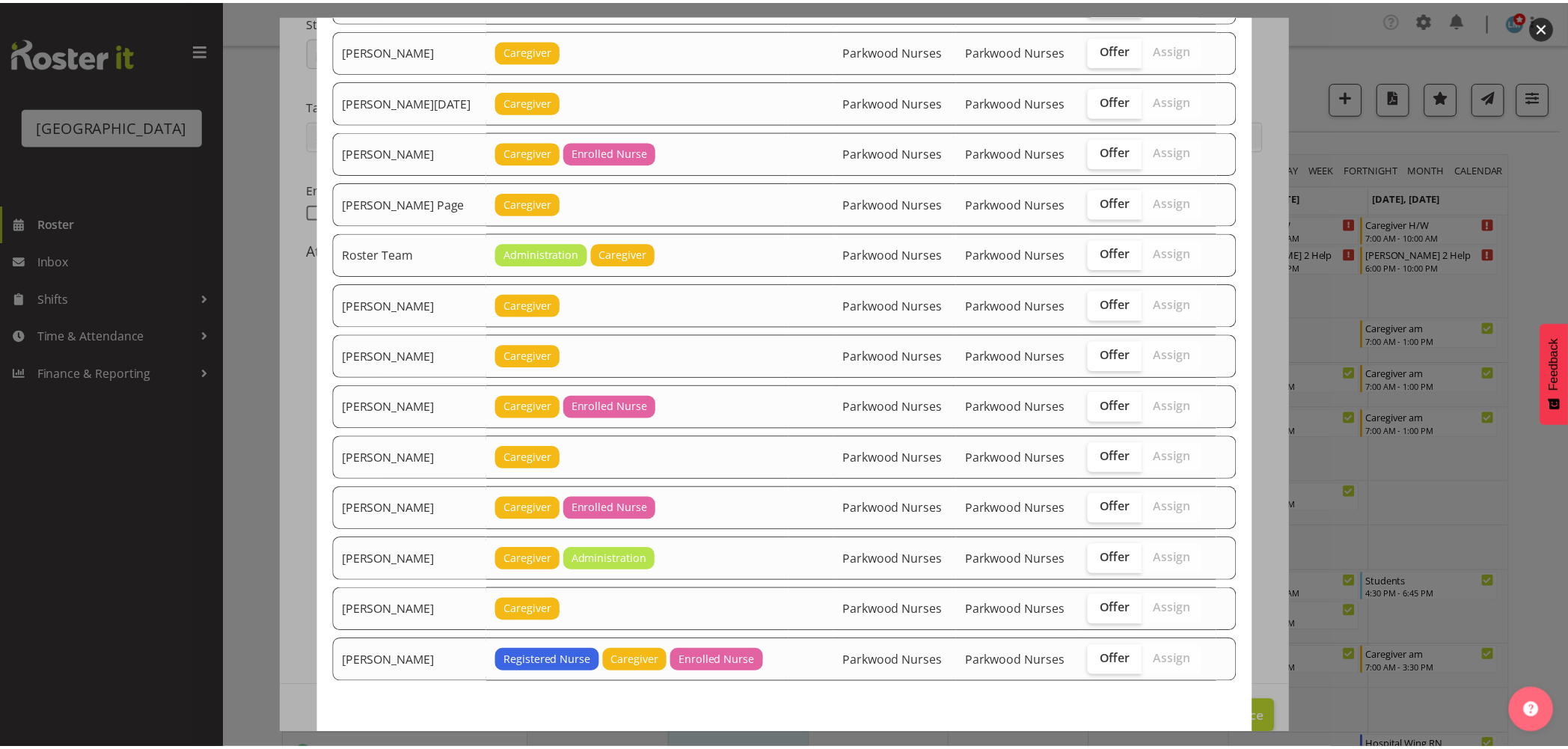
scroll to position [2088, 0]
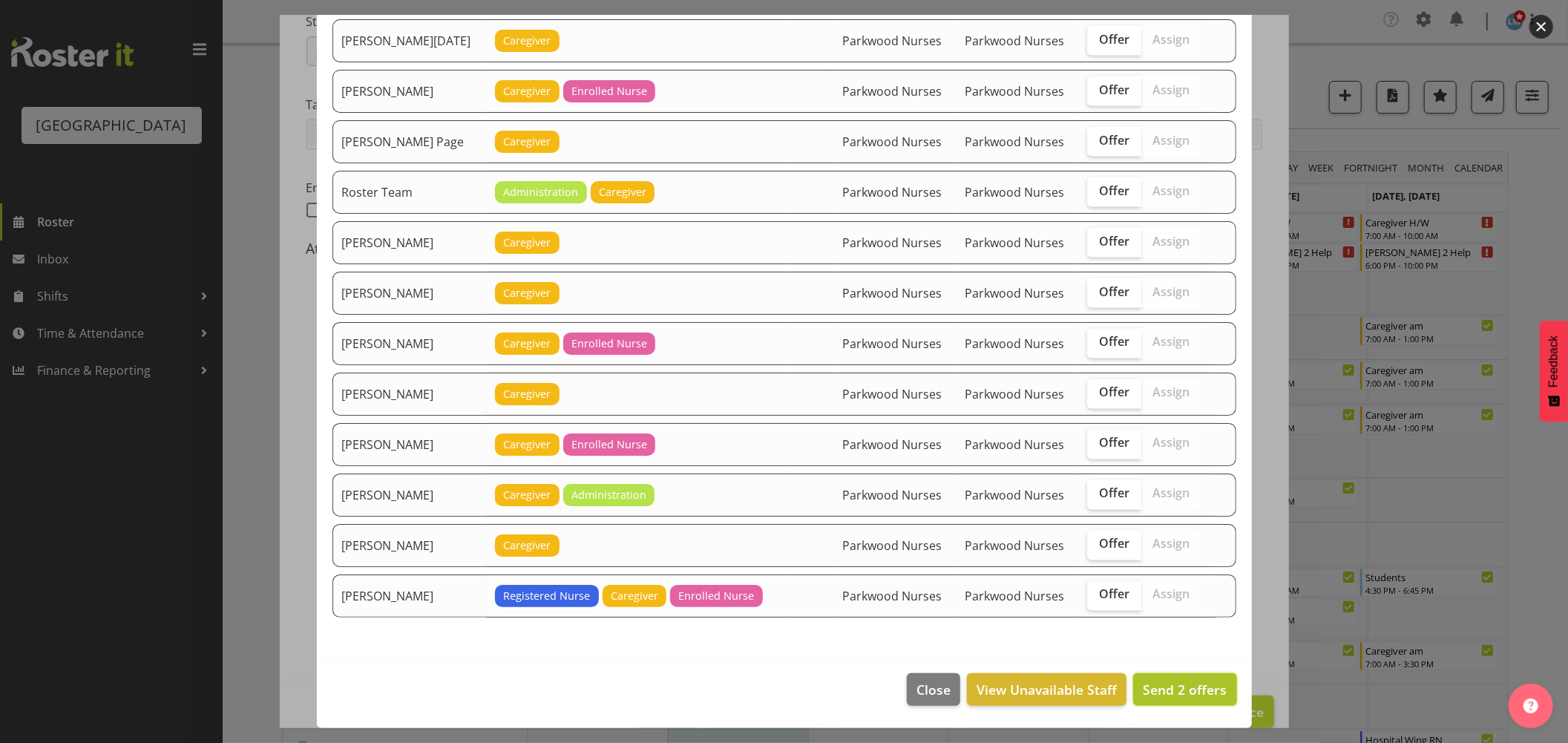
click at [1192, 688] on span "Send 2 offers" at bounding box center [1185, 689] width 84 height 18
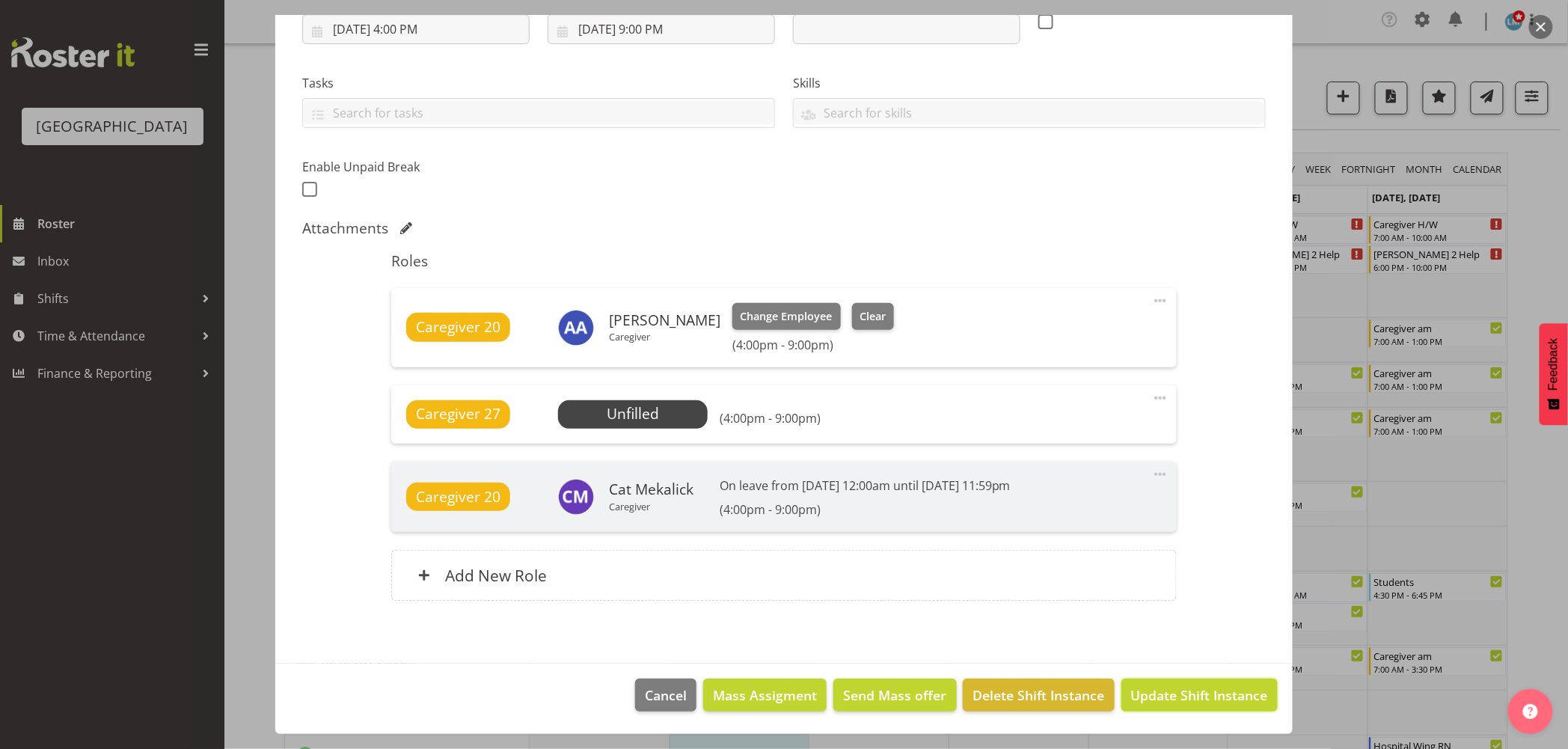
click at [1202, 694] on span "Update Shift Instance" at bounding box center [1199, 694] width 137 height 19
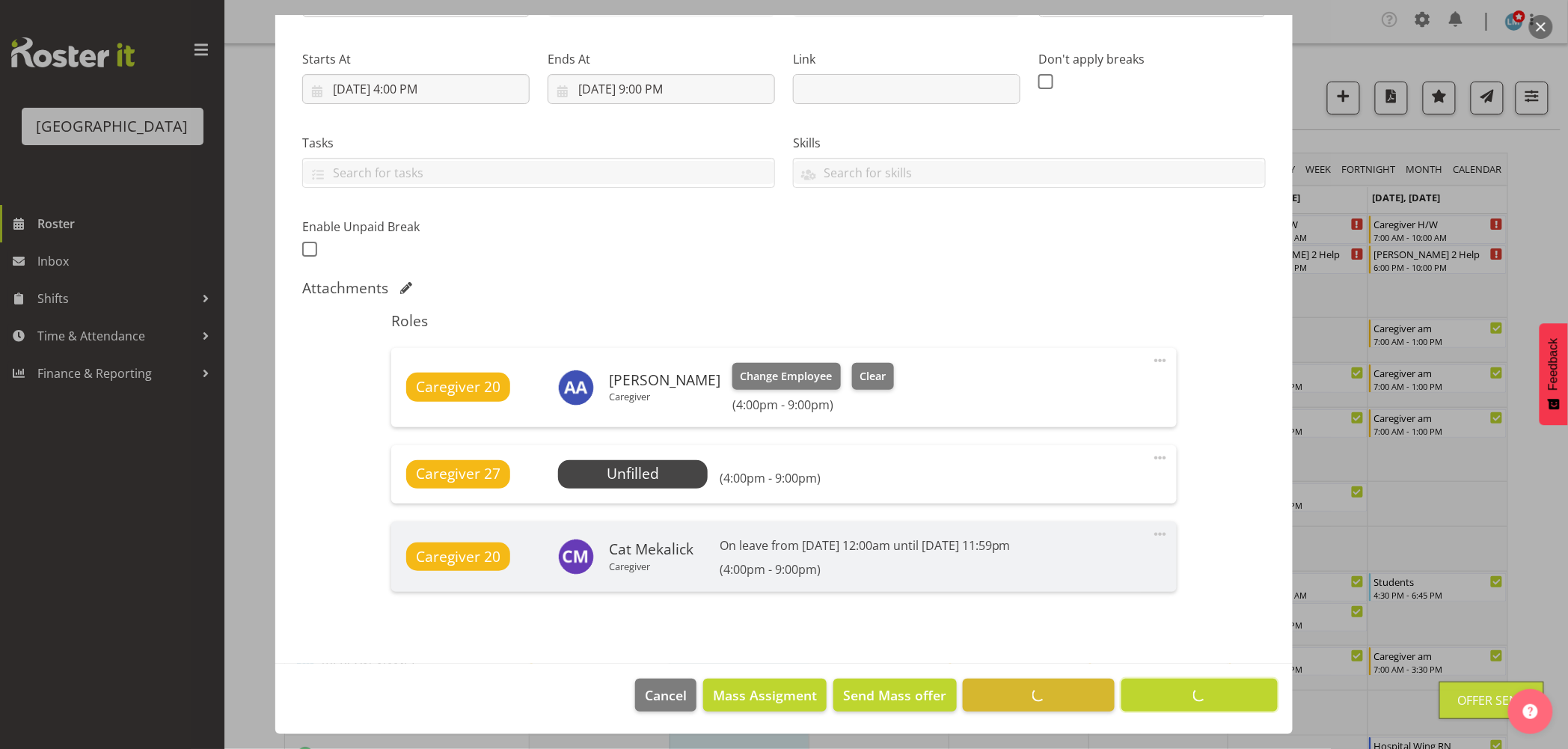
scroll to position [212, 0]
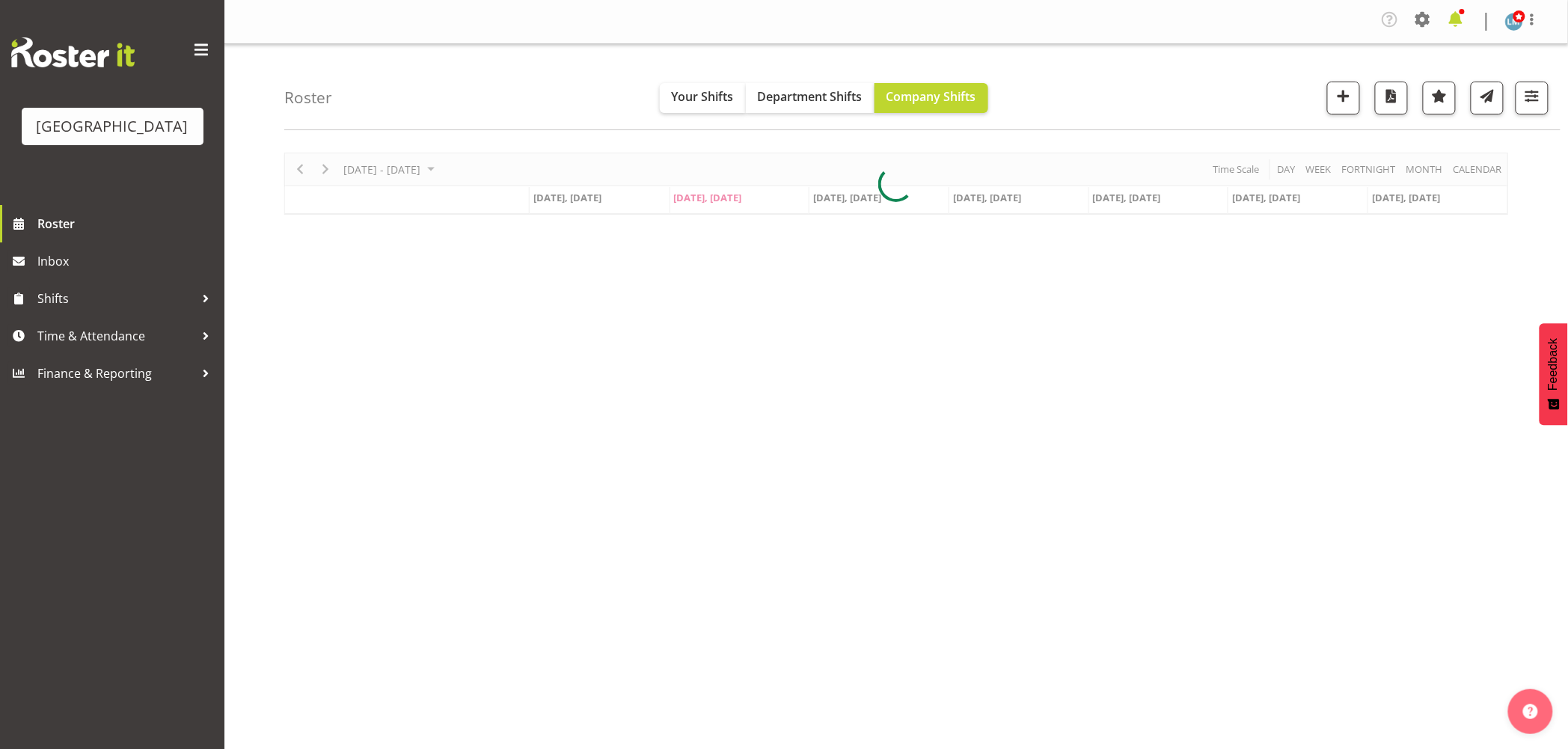
click at [1456, 19] on span at bounding box center [1456, 19] width 24 height 24
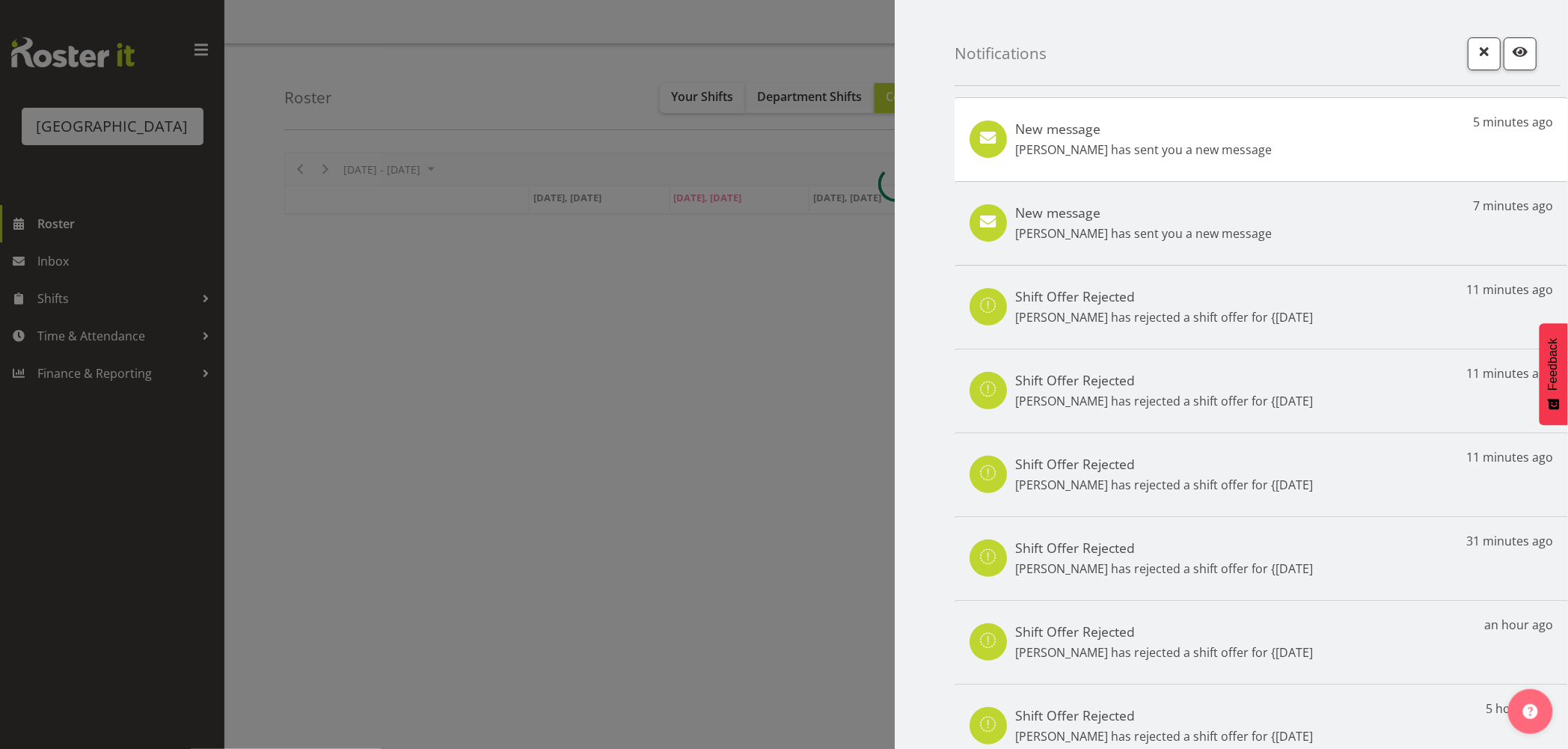
click at [1101, 166] on div "New message [PERSON_NAME] has sent you a new message 5 minutes ago" at bounding box center [1261, 140] width 613 height 84
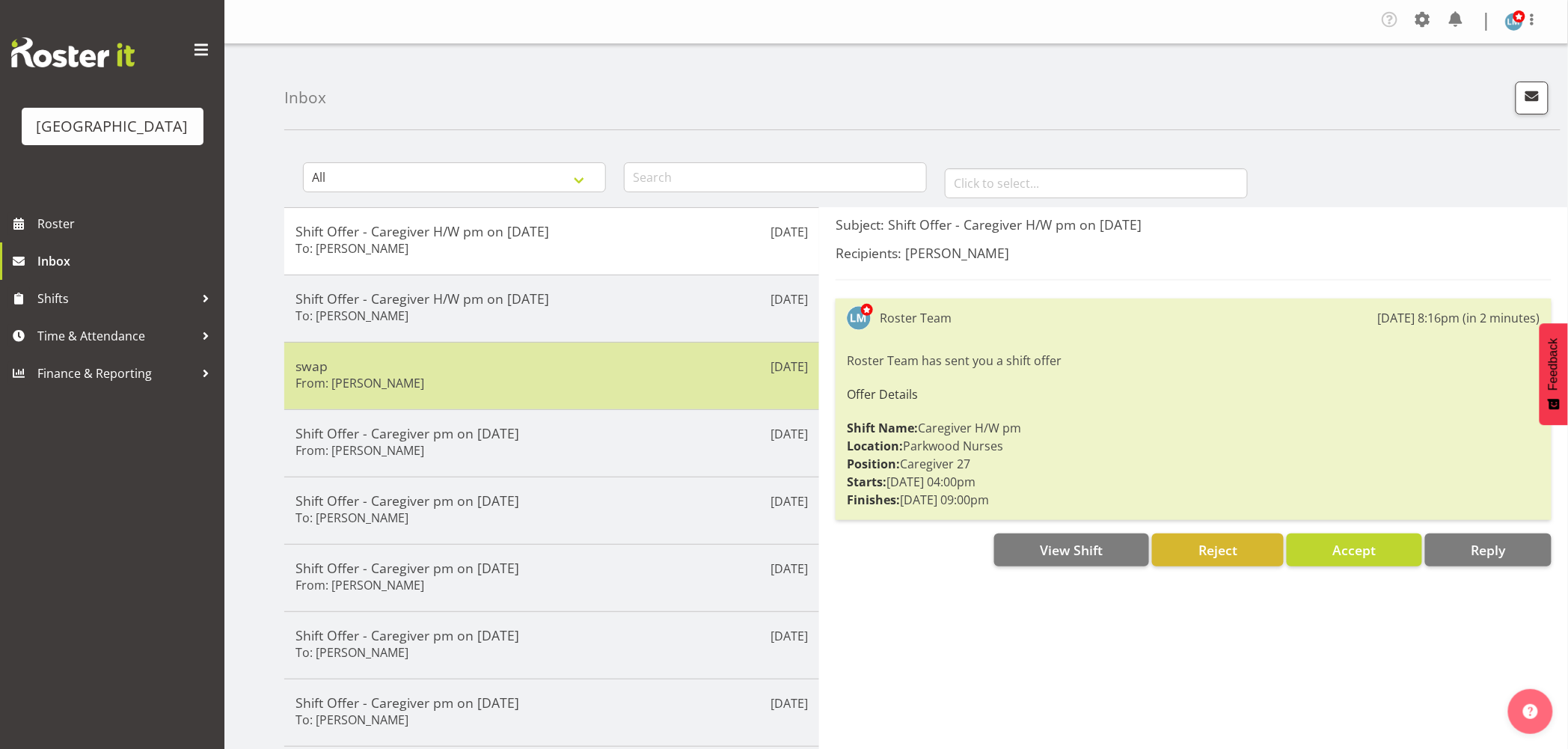
click at [496, 382] on div "swap From: [PERSON_NAME]" at bounding box center [552, 376] width 513 height 37
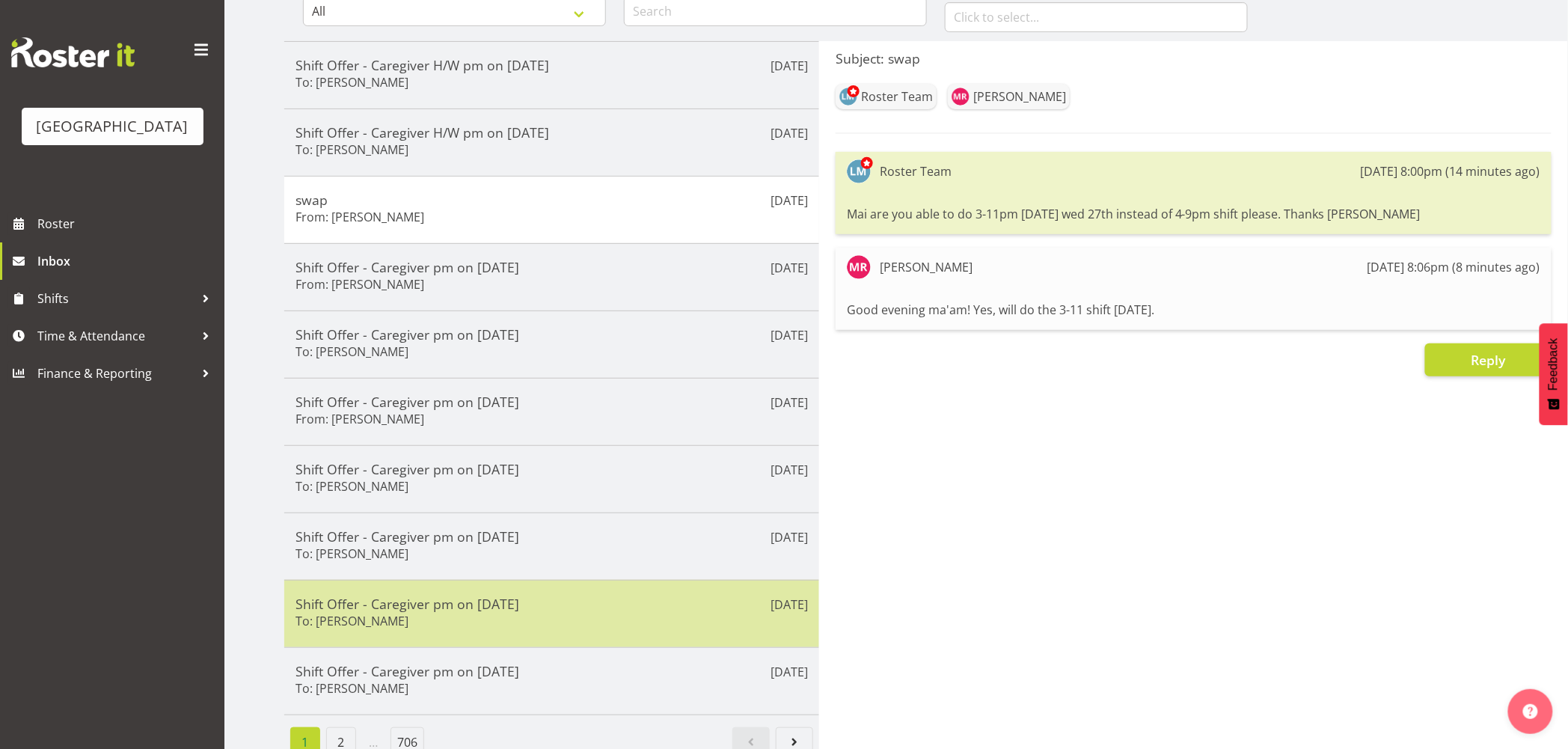
scroll to position [196, 0]
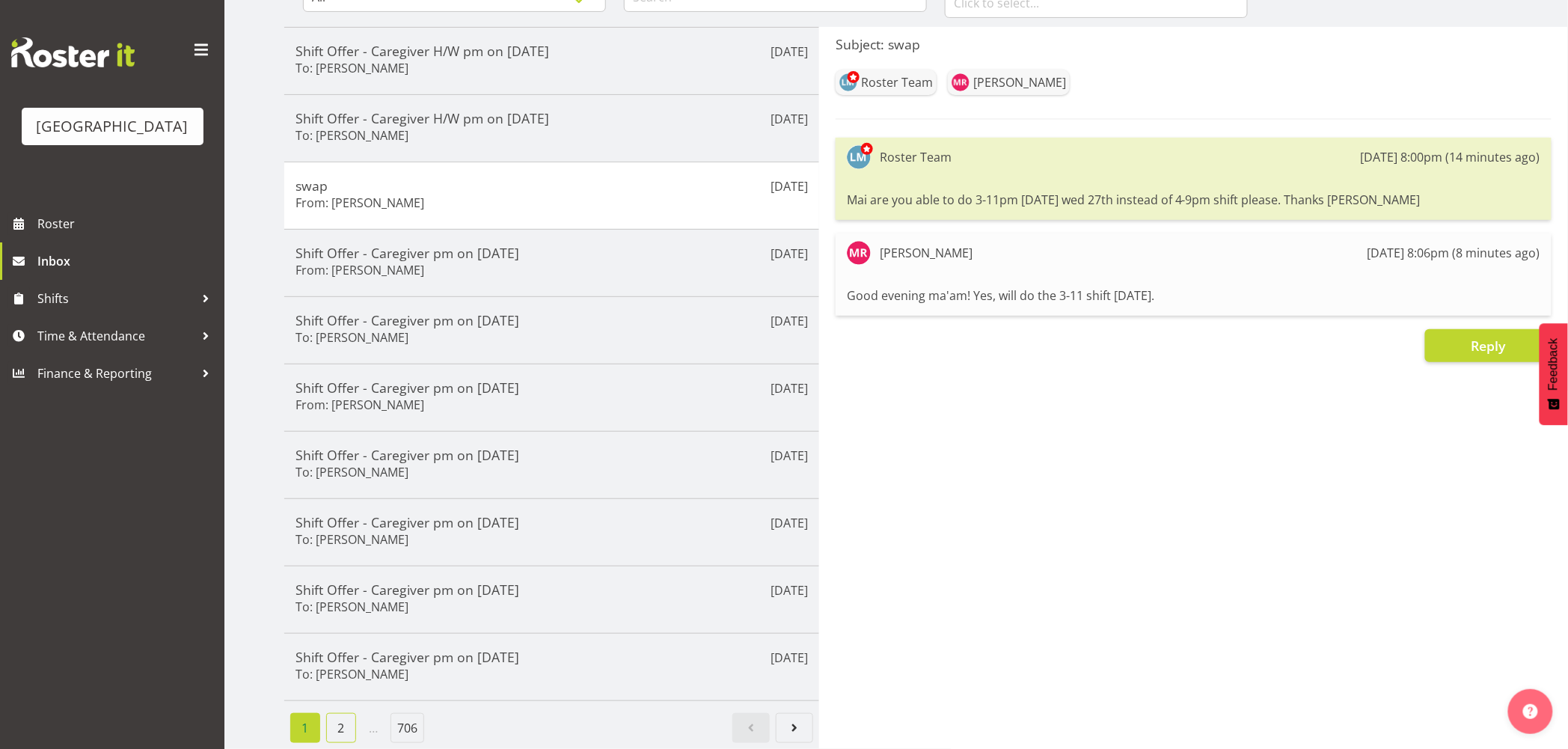
click at [345, 713] on link "2" at bounding box center [341, 728] width 30 height 30
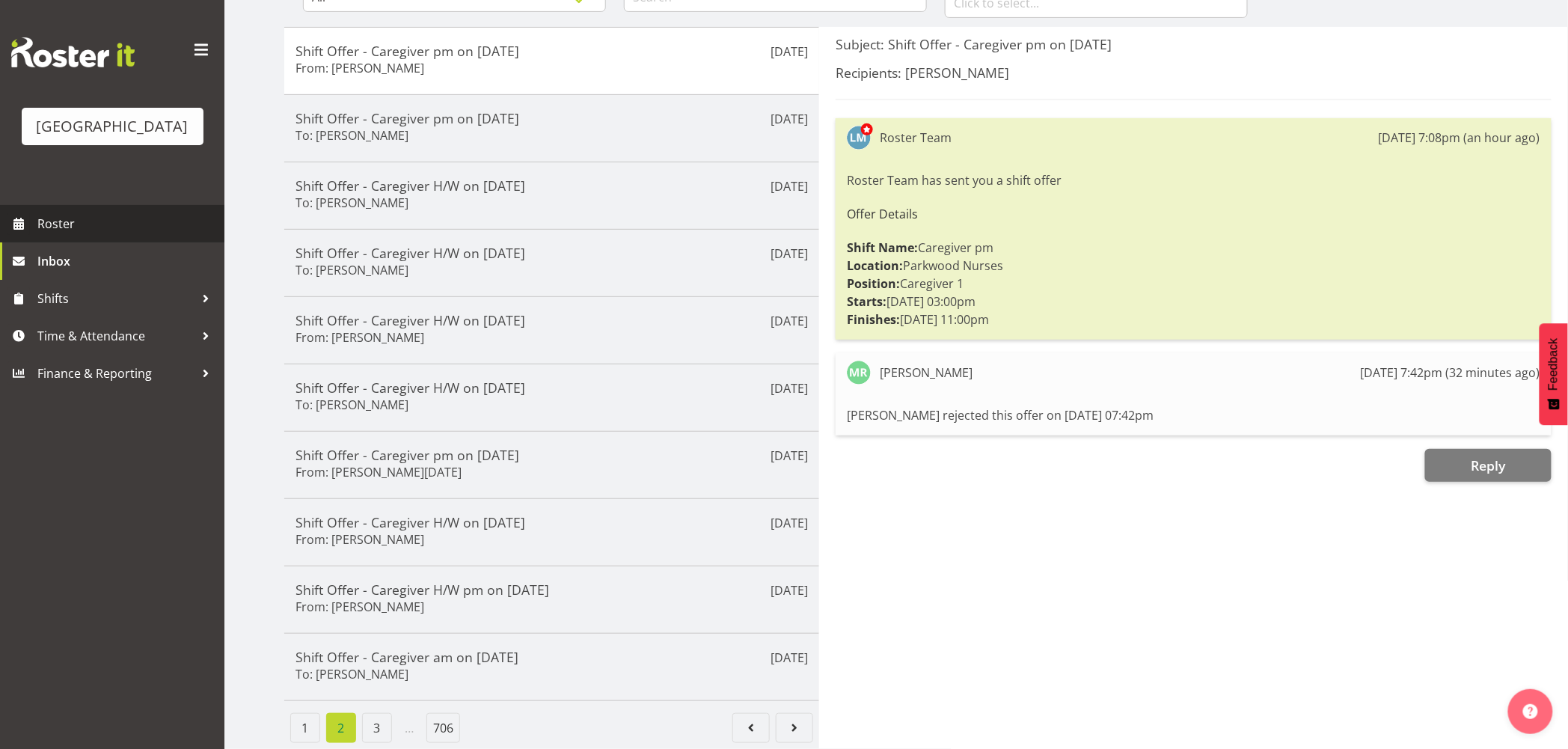
click at [65, 235] on span "Roster" at bounding box center [127, 224] width 179 height 23
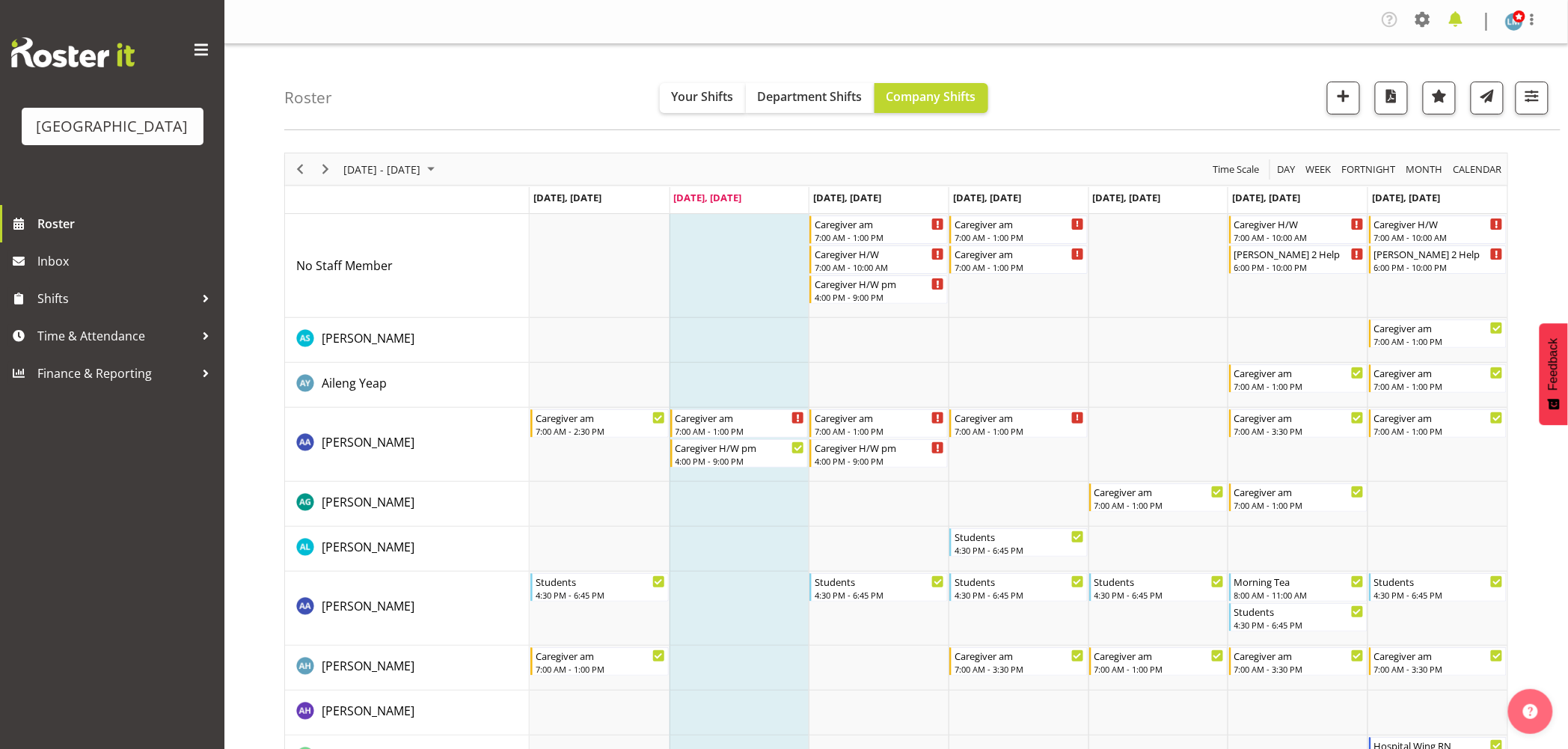
click at [1464, 20] on span at bounding box center [1456, 19] width 24 height 24
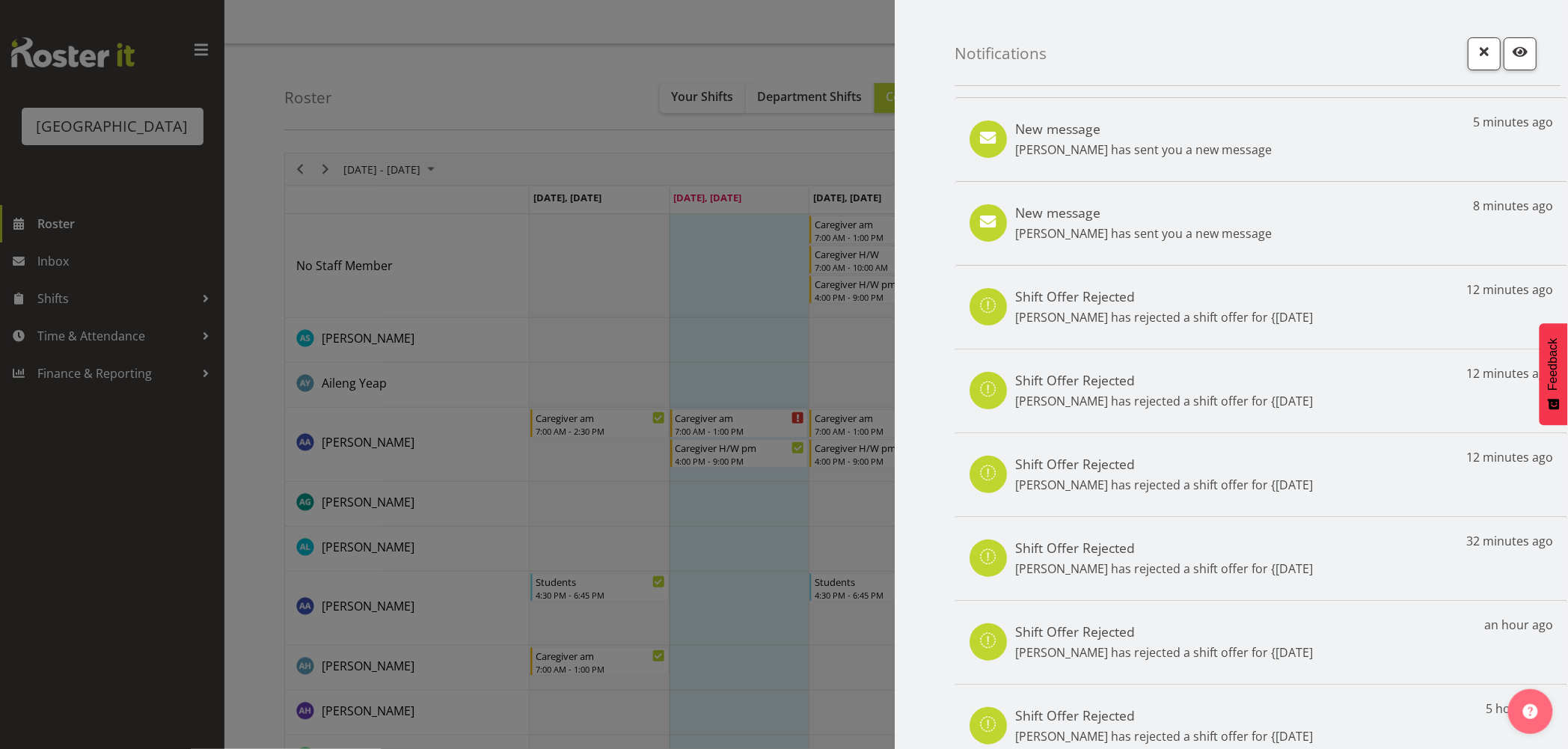
click at [1156, 154] on p "Mai Reglos has sent you a new message" at bounding box center [1143, 149] width 256 height 18
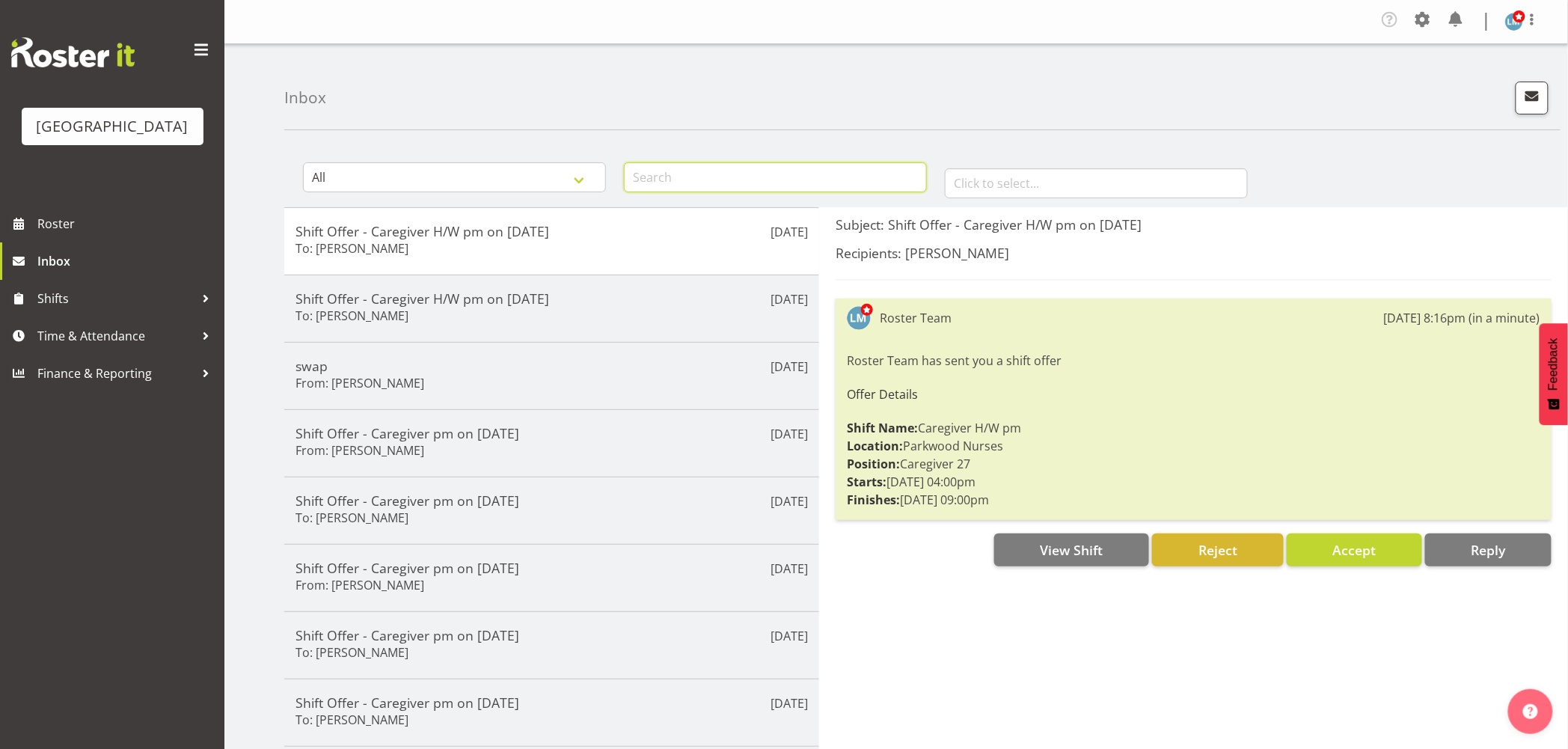
click at [655, 177] on input "text" at bounding box center [775, 177] width 303 height 30
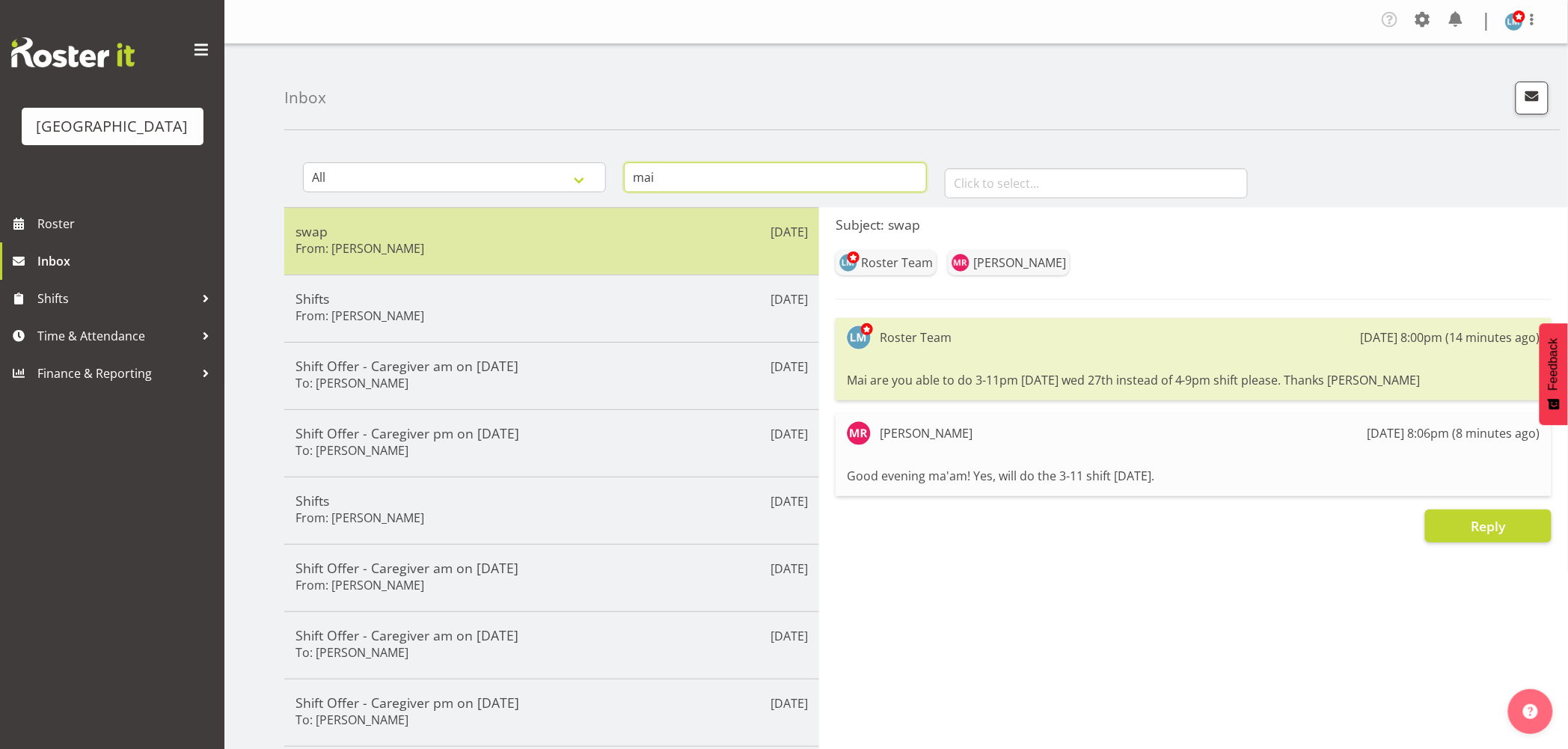
type input "mai"
click at [578, 254] on div "swap From: Mai Reglos" at bounding box center [552, 241] width 513 height 37
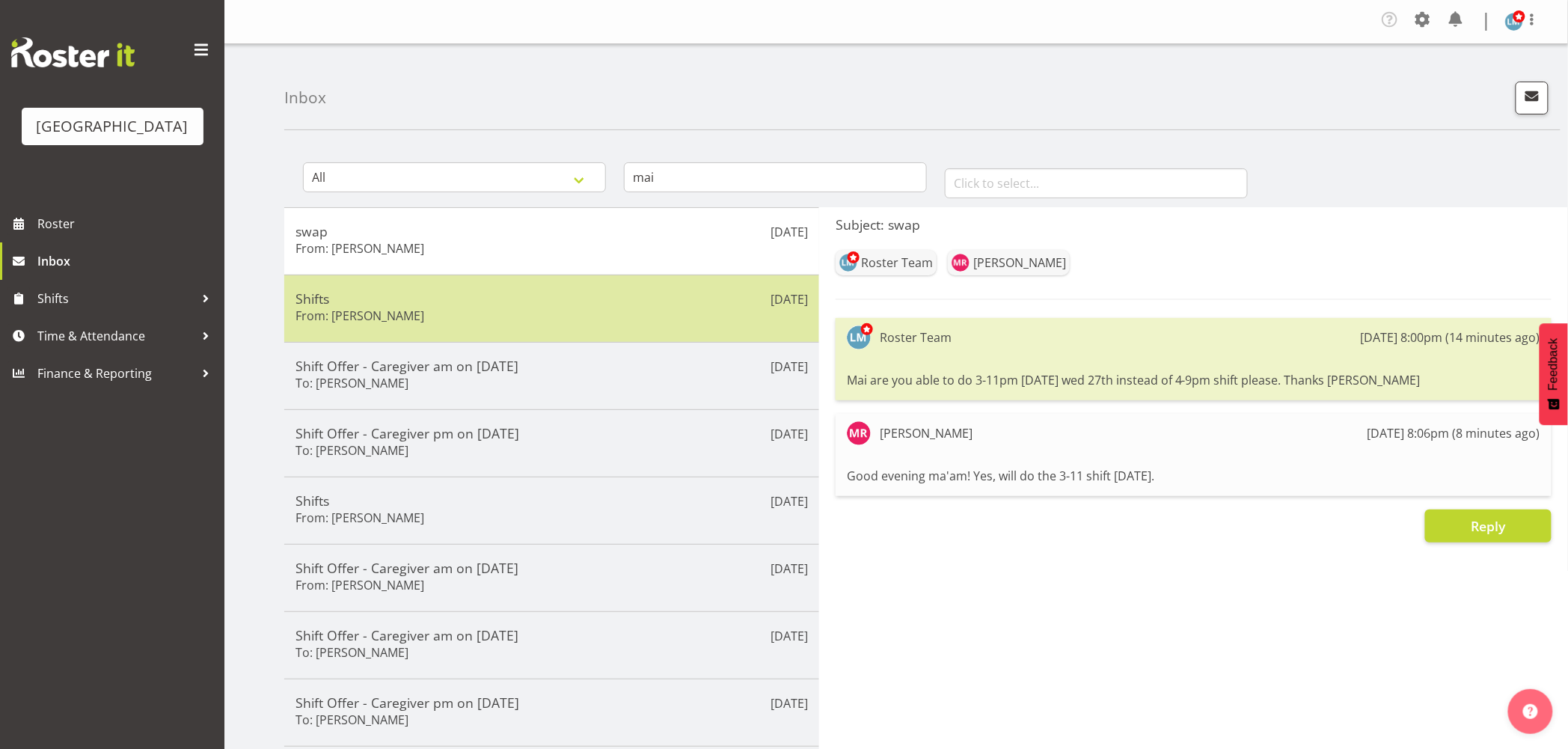
click at [566, 299] on h5 "Shifts" at bounding box center [552, 298] width 513 height 16
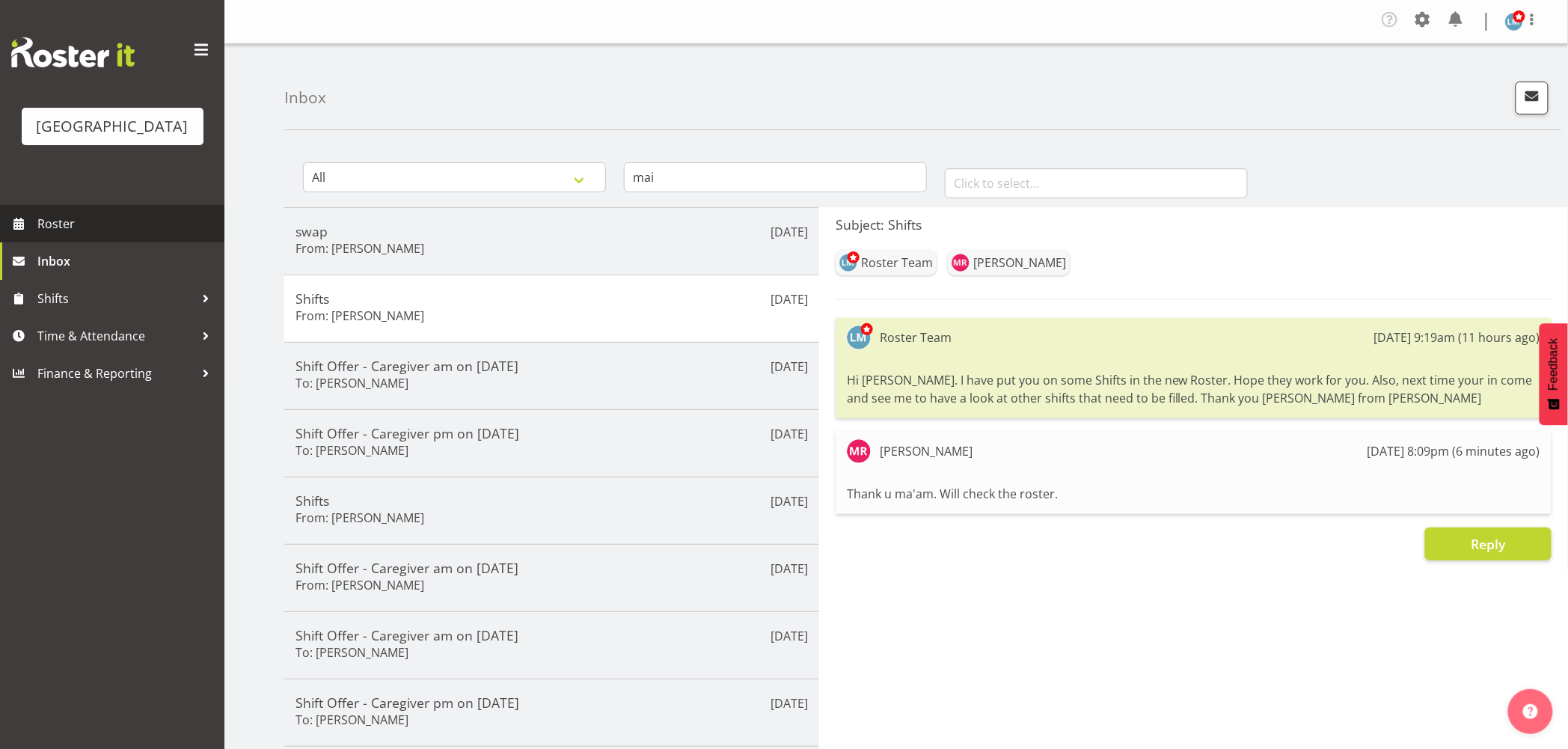
click at [62, 235] on span "Roster" at bounding box center [127, 224] width 179 height 23
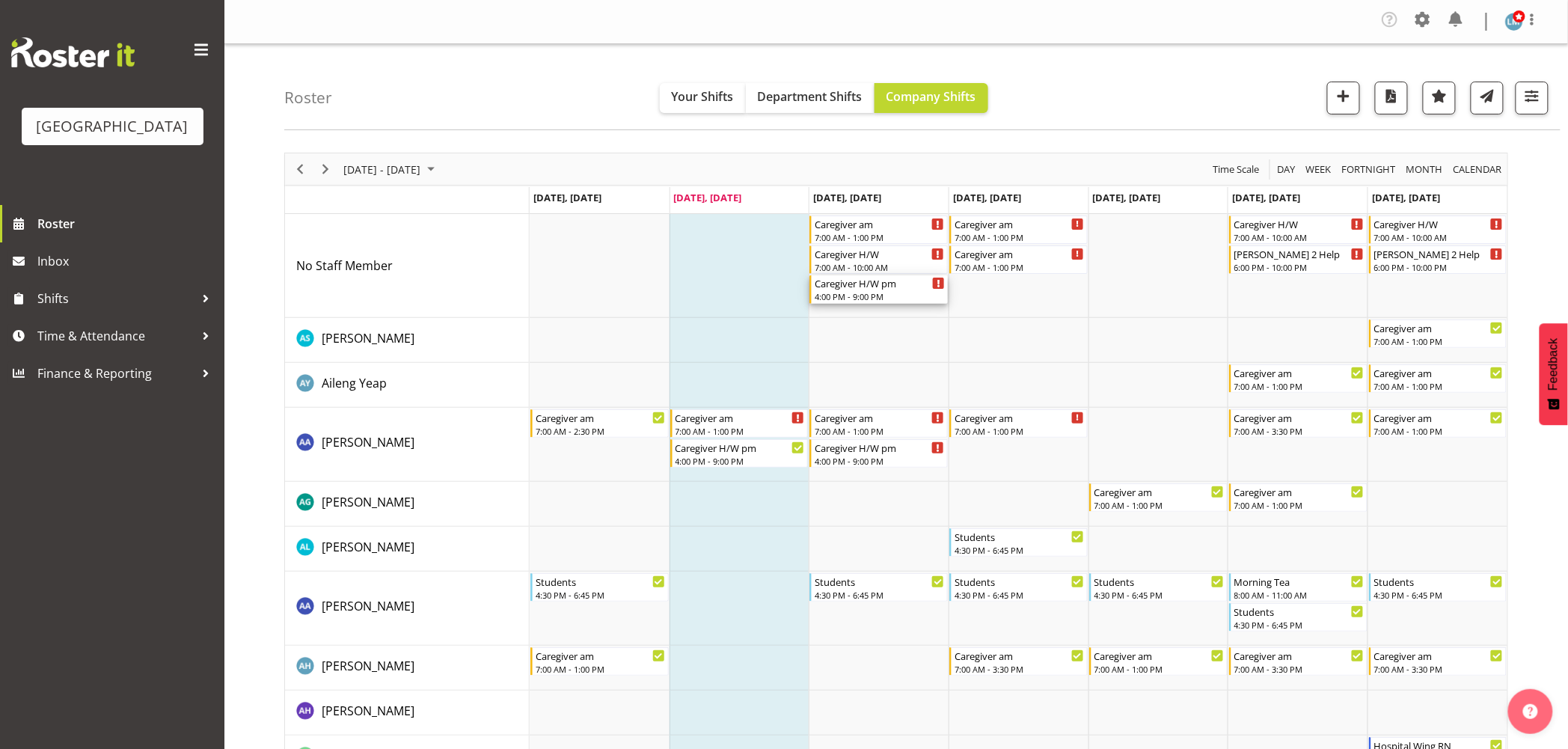
click at [880, 285] on div "Caregiver H/W pm" at bounding box center [879, 282] width 130 height 15
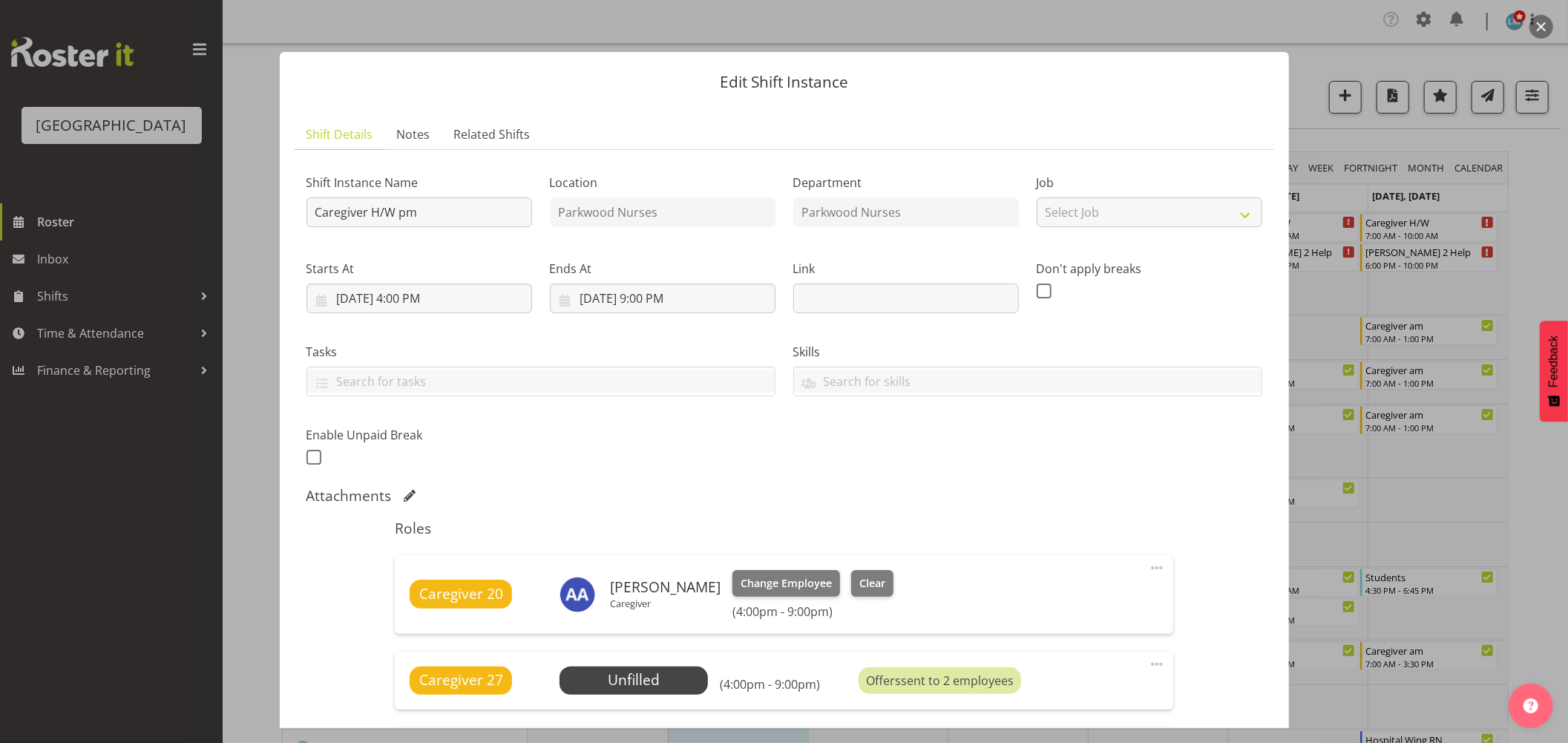
scroll to position [165, 0]
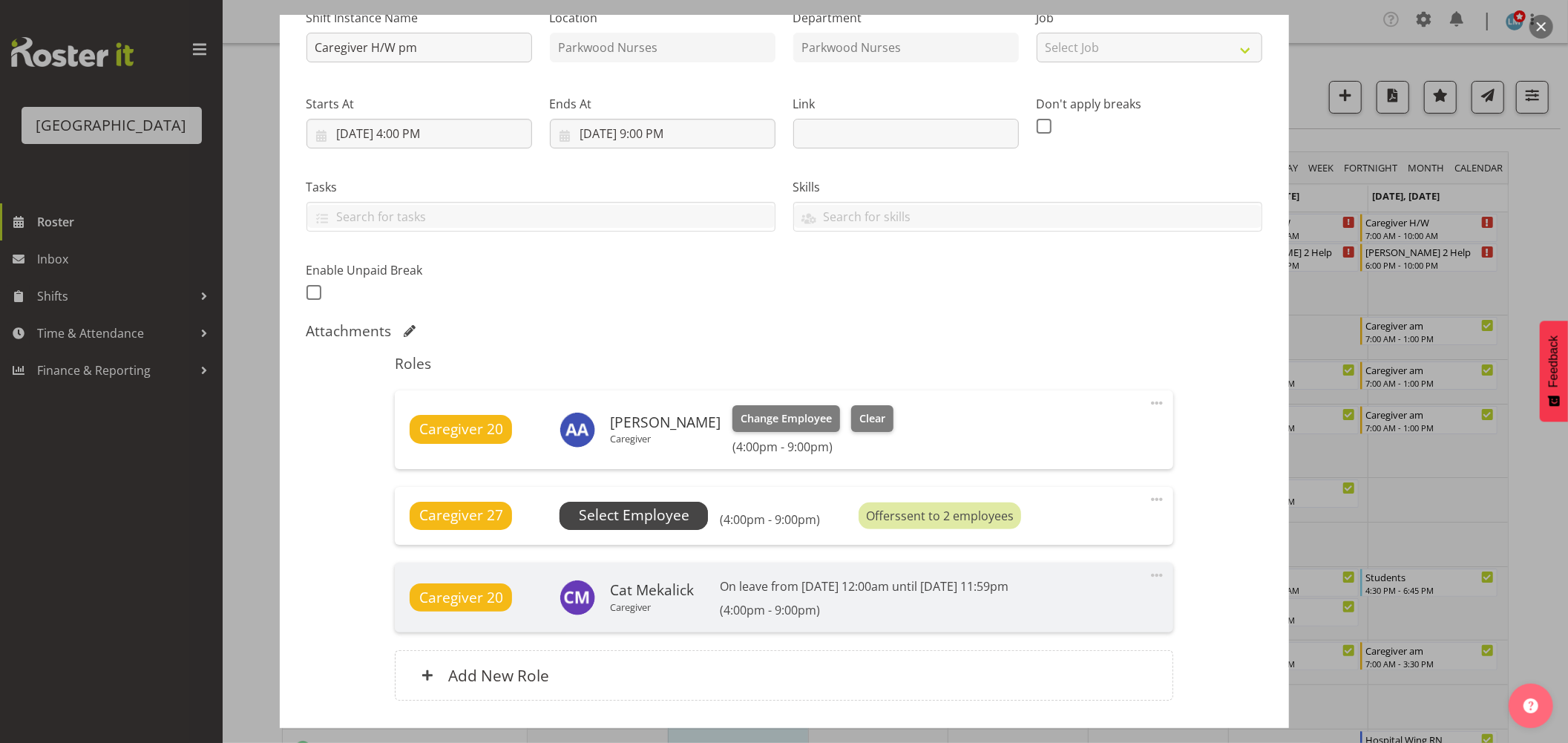
click at [621, 518] on span "Select Employee" at bounding box center [634, 516] width 111 height 22
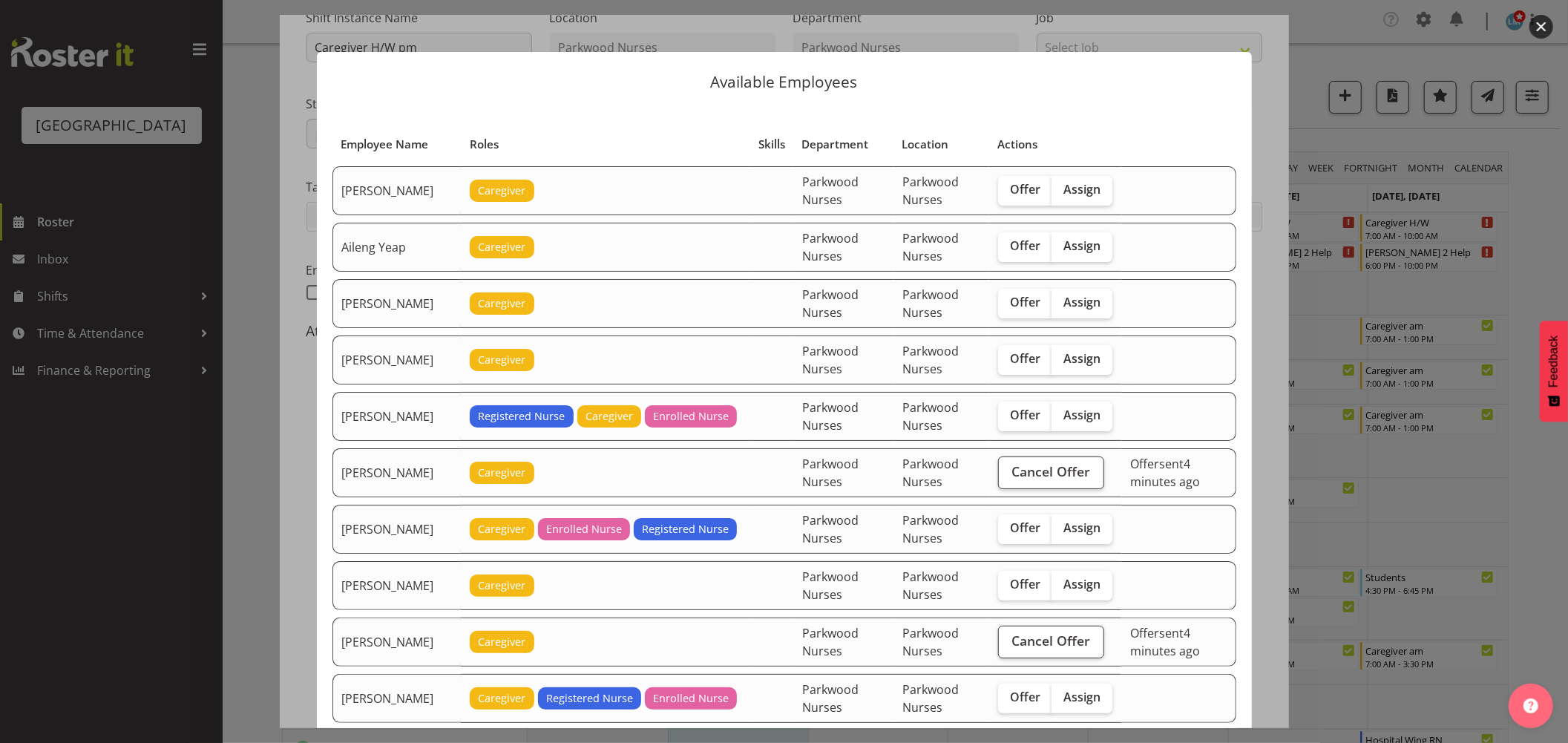
click at [1038, 343] on td "Offer Assign" at bounding box center [1055, 360] width 132 height 49
click at [1024, 360] on span "Offer" at bounding box center [1024, 358] width 30 height 15
click at [1008, 360] on input "Offer" at bounding box center [1003, 359] width 9 height 9
checkbox input "true"
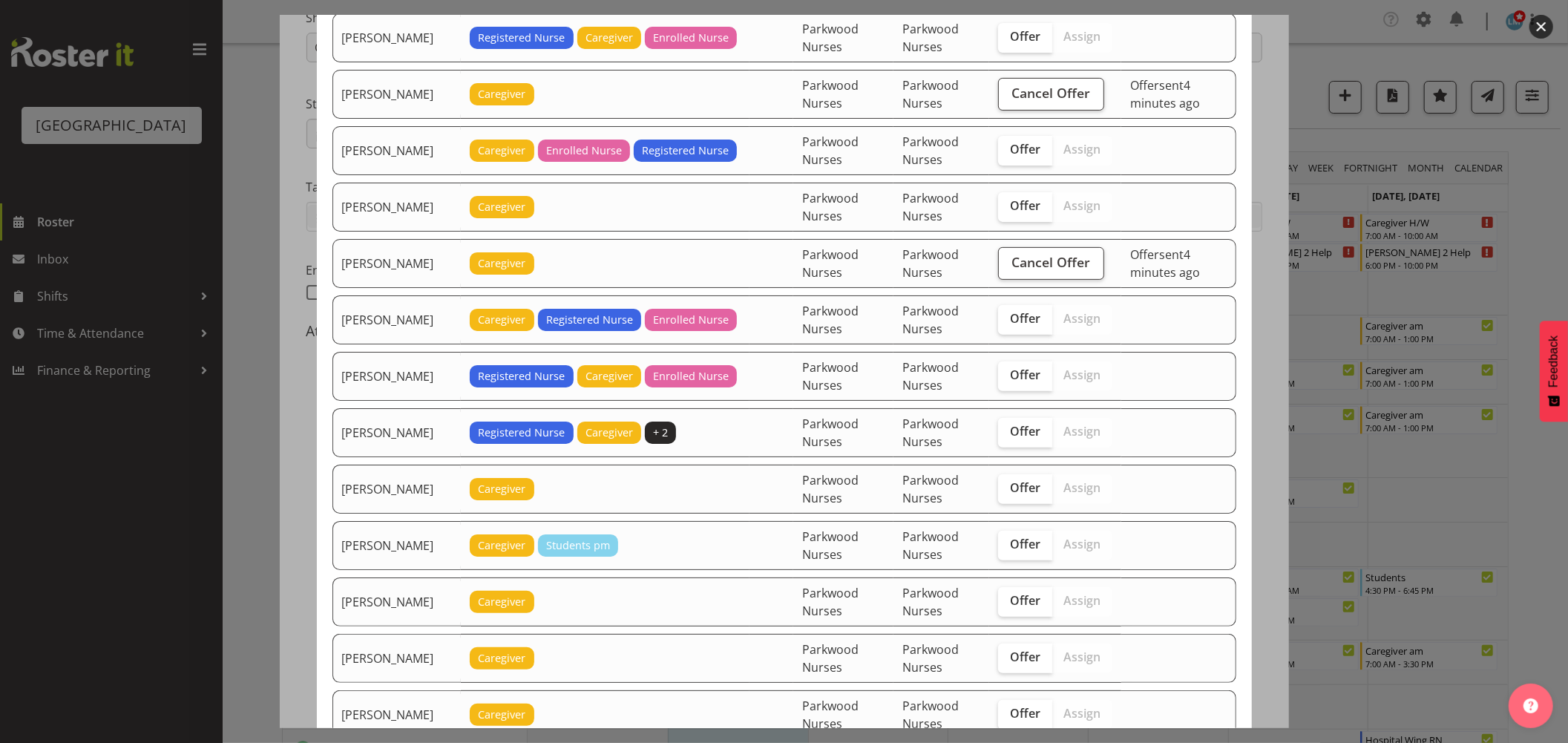
scroll to position [412, 0]
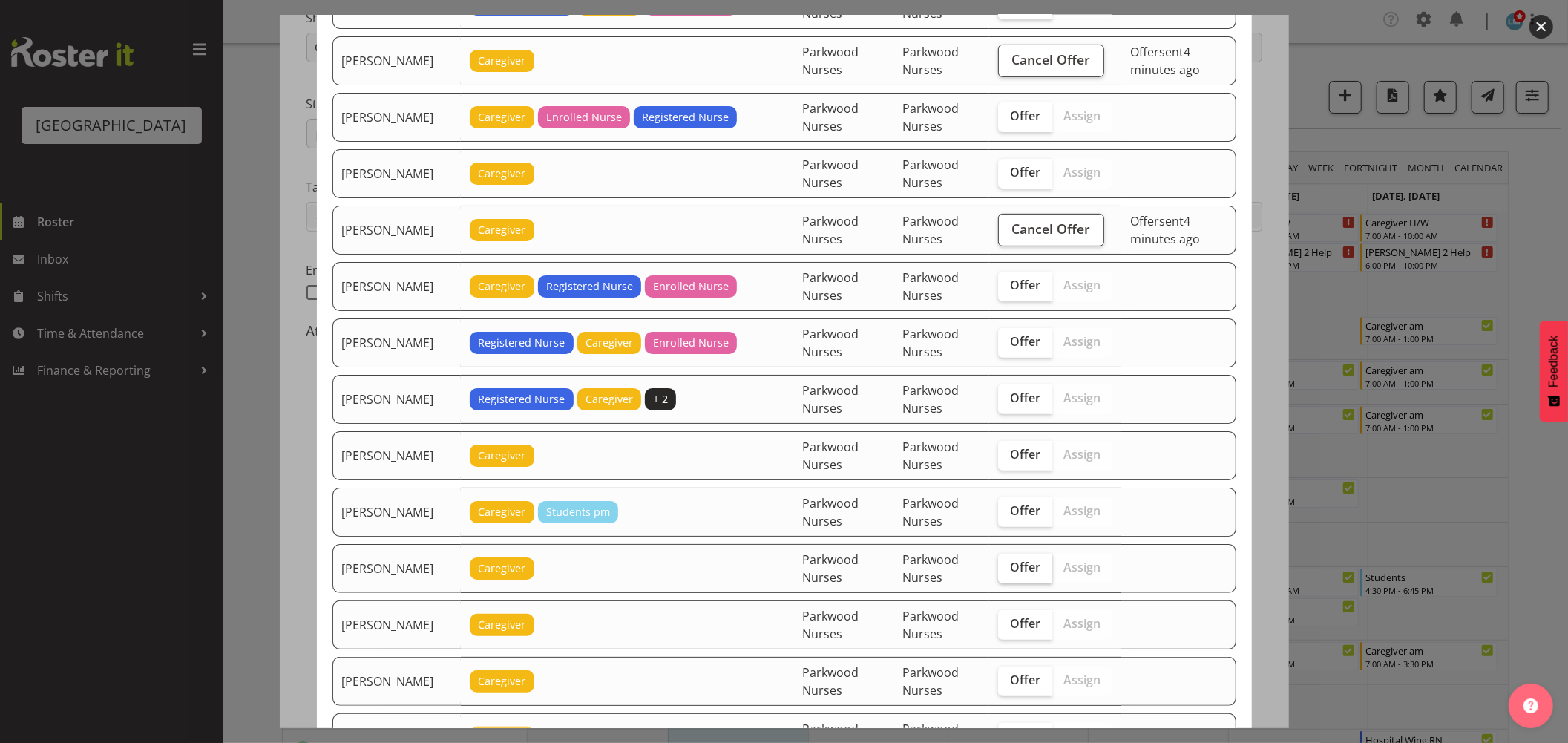
click at [1019, 561] on span "Offer" at bounding box center [1024, 567] width 30 height 15
click at [1008, 563] on input "Offer" at bounding box center [1003, 567] width 9 height 9
checkbox input "true"
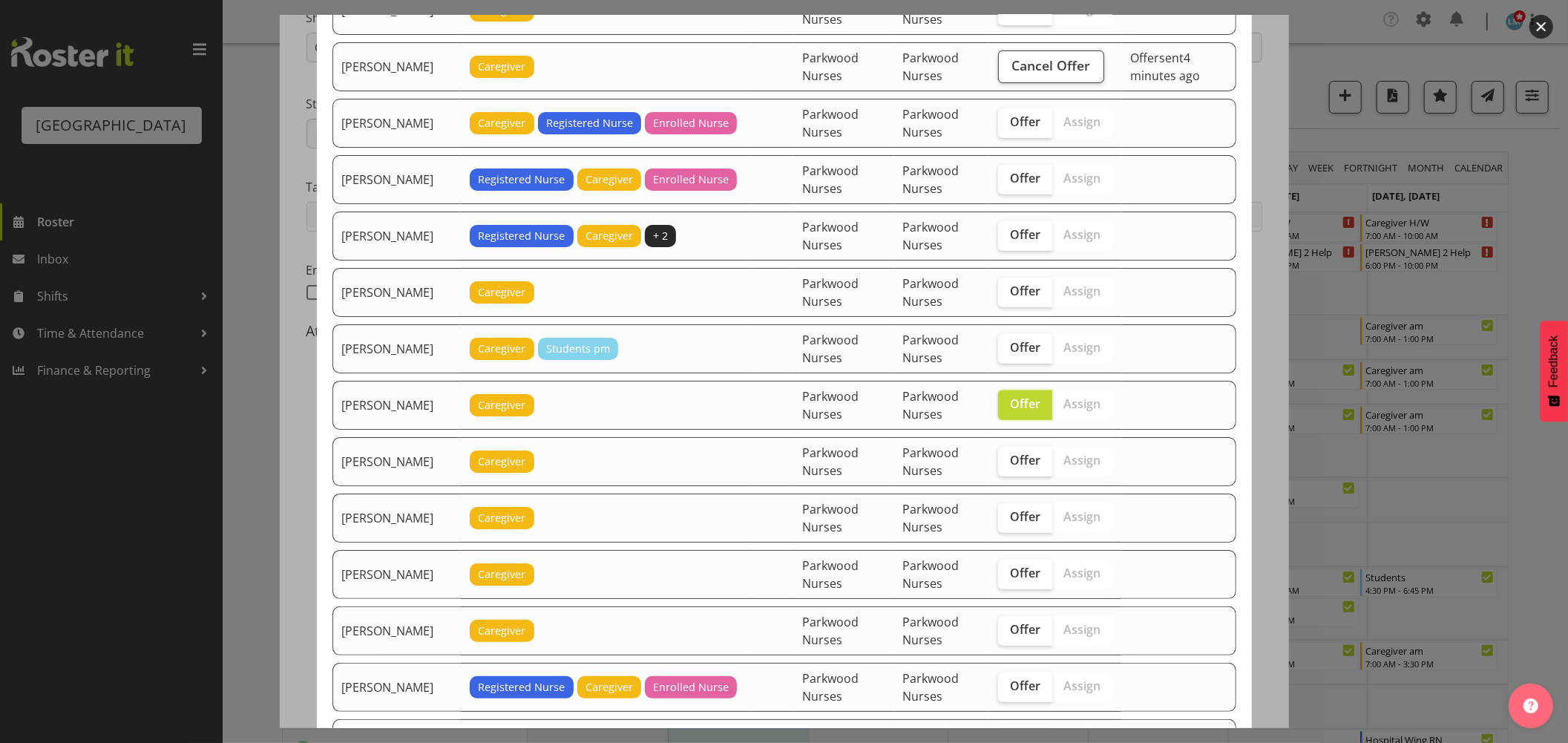
scroll to position [577, 0]
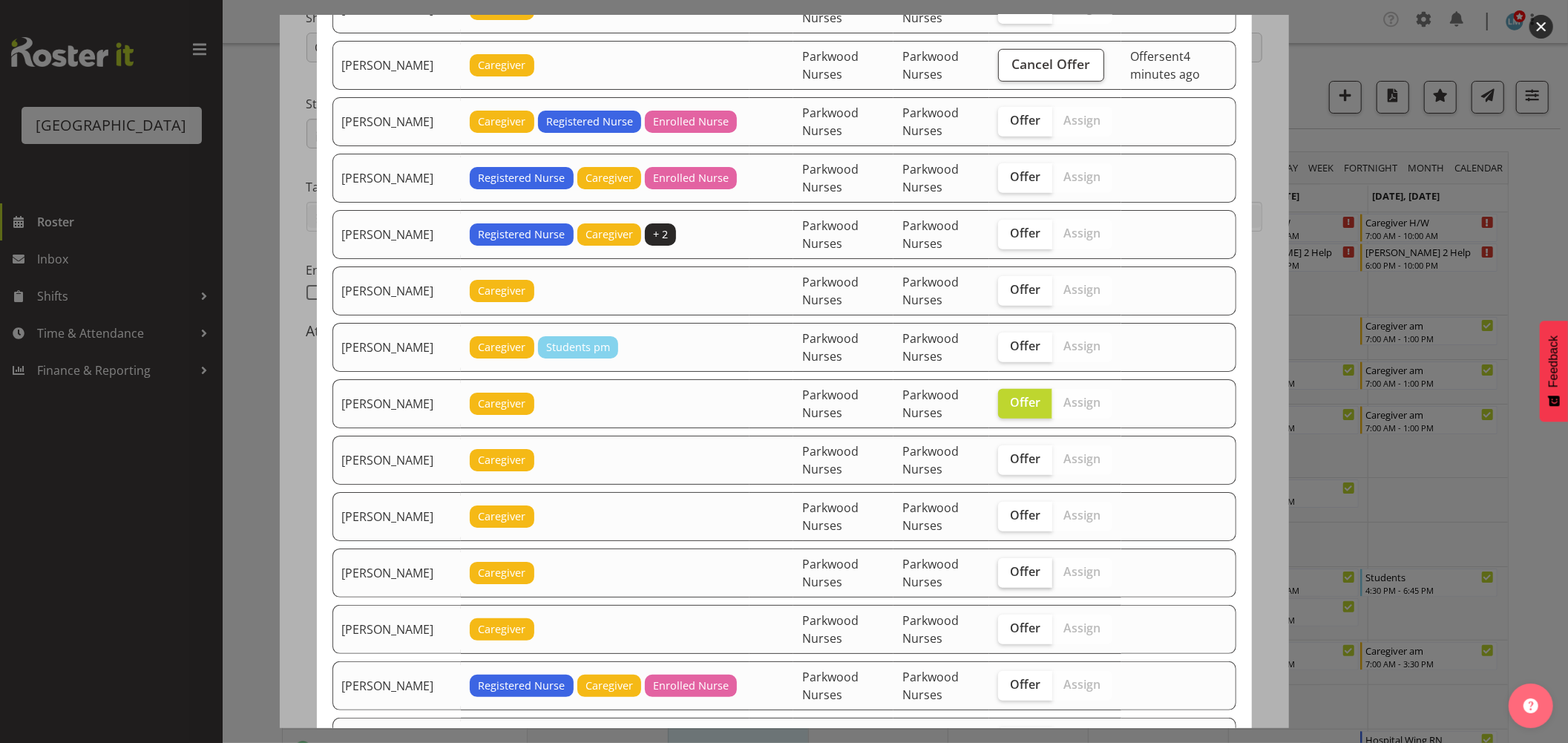
click at [1017, 571] on span "Offer" at bounding box center [1024, 571] width 30 height 15
click at [1008, 571] on input "Offer" at bounding box center [1003, 571] width 9 height 9
checkbox input "true"
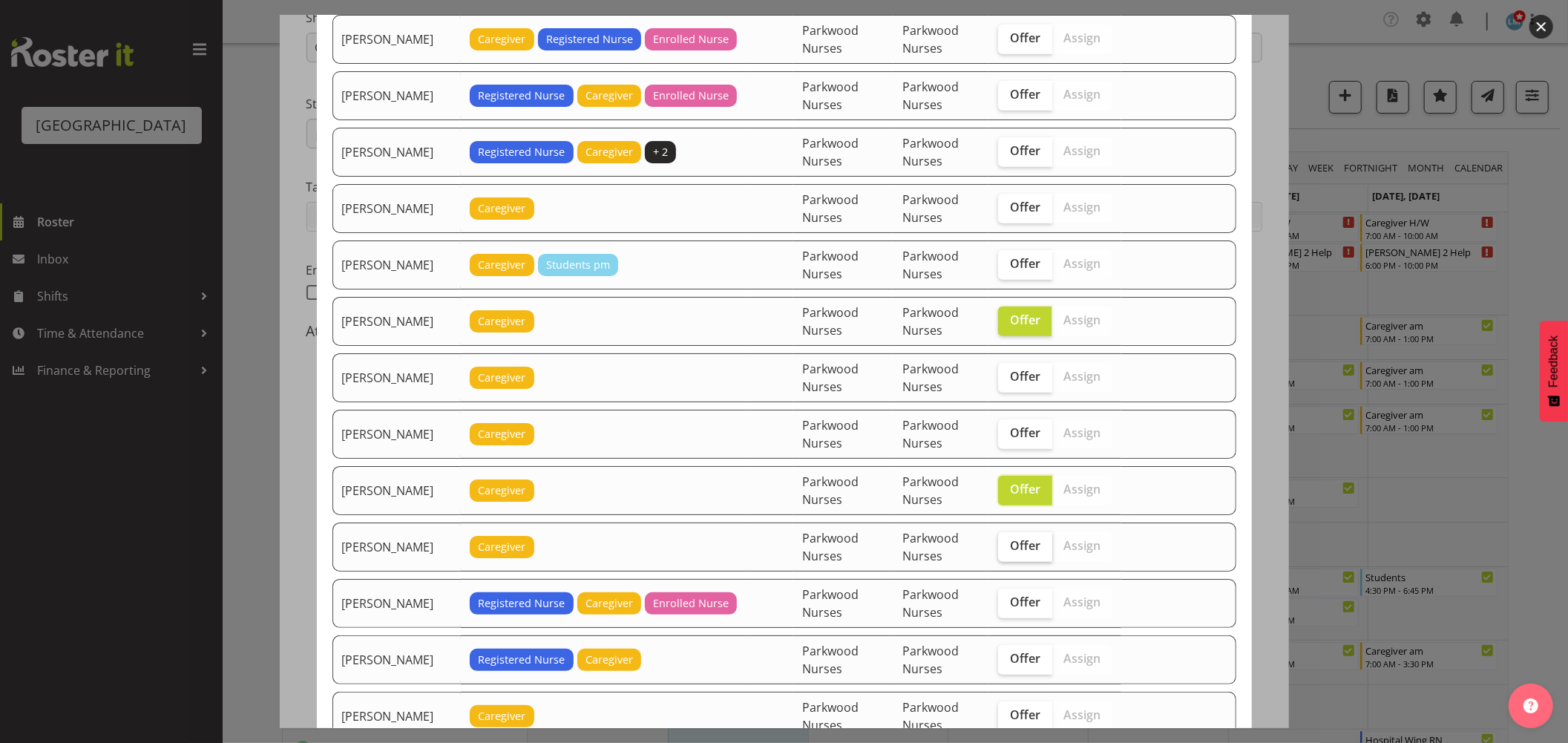
click at [1019, 546] on span "Offer" at bounding box center [1024, 545] width 30 height 15
click at [1008, 546] on input "Offer" at bounding box center [1003, 546] width 9 height 9
click at [1010, 547] on span "Offer" at bounding box center [1024, 545] width 30 height 15
click at [1006, 547] on input "Offer" at bounding box center [1003, 546] width 9 height 9
checkbox input "false"
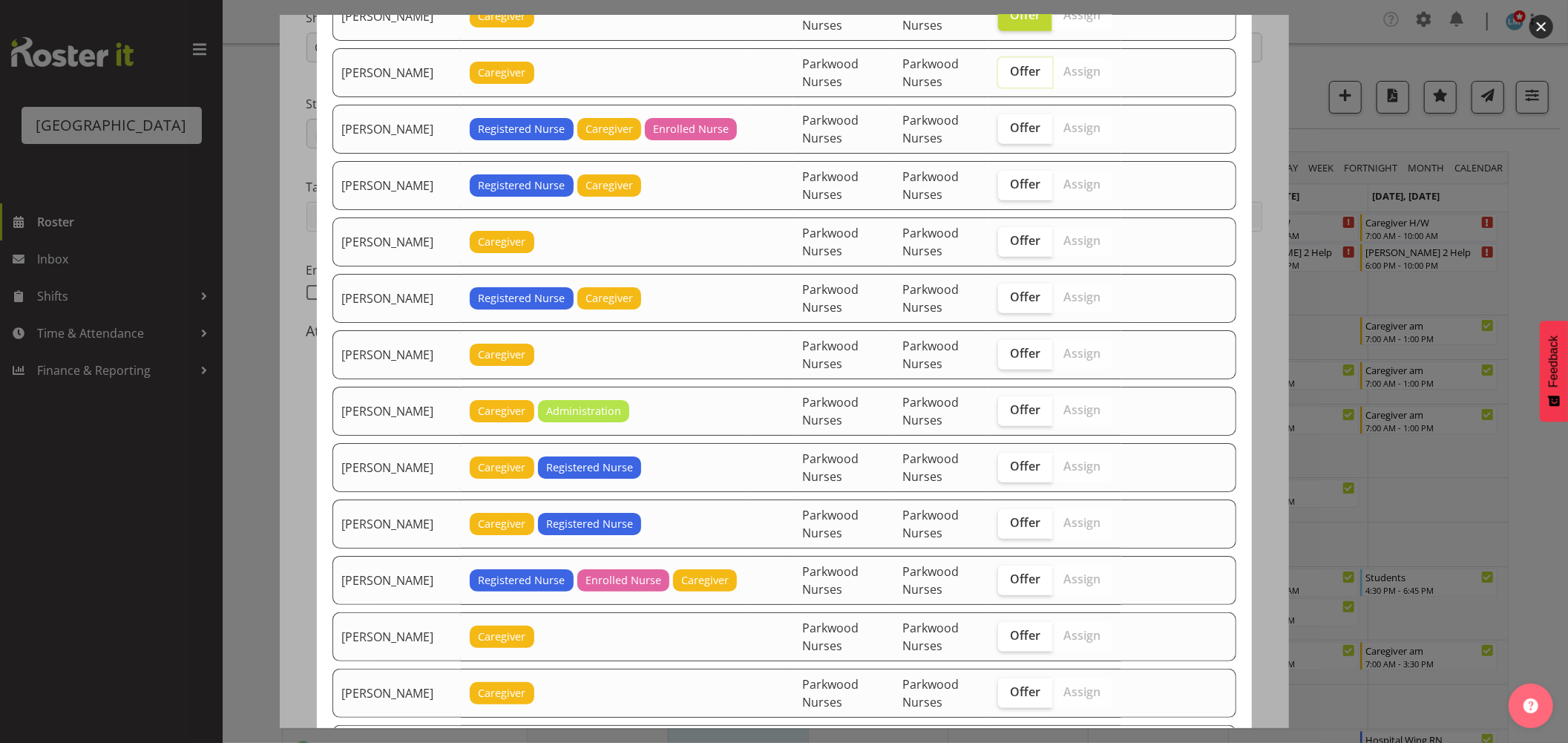
scroll to position [1154, 0]
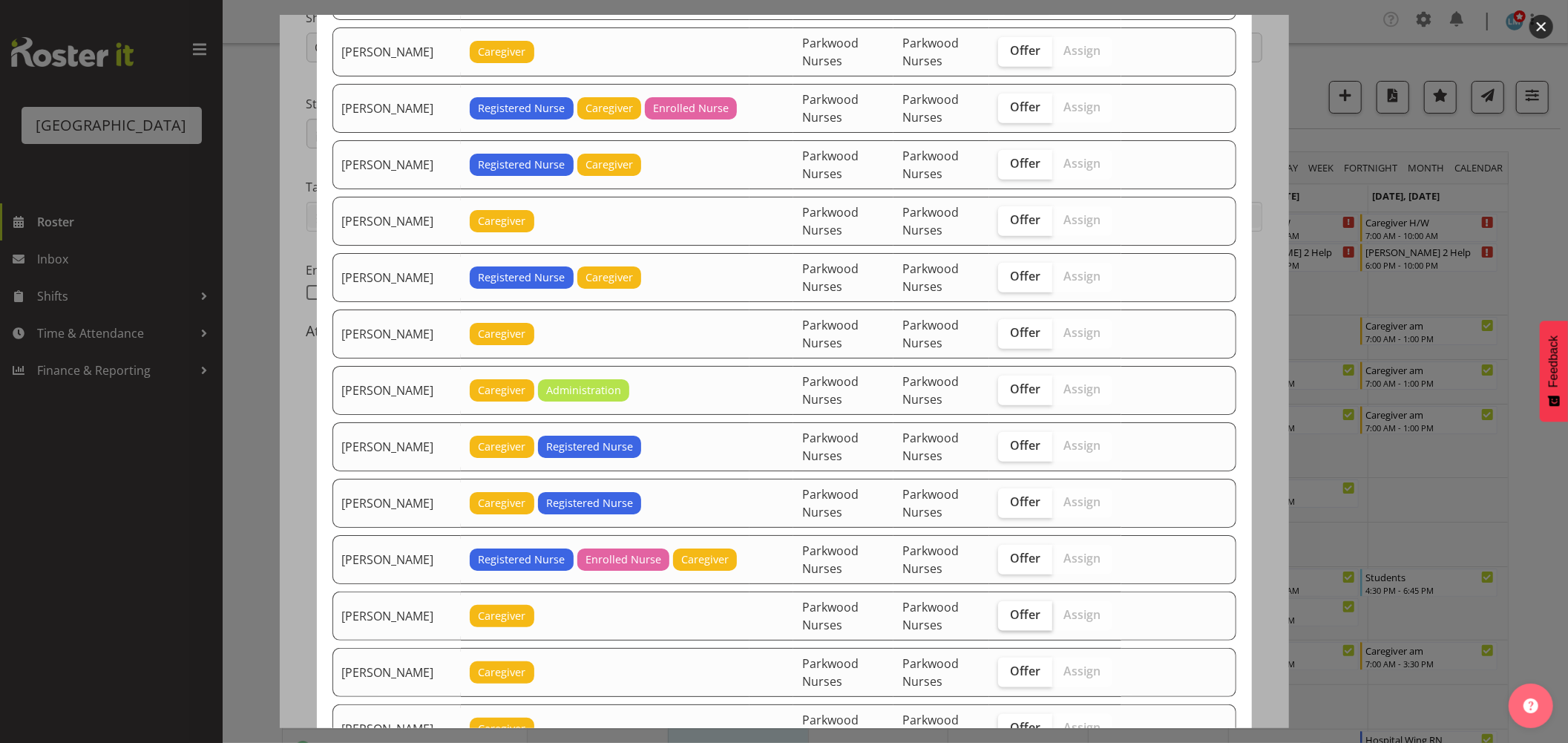
click at [1010, 616] on span "Offer" at bounding box center [1024, 614] width 30 height 15
click at [1002, 616] on input "Offer" at bounding box center [1003, 615] width 9 height 9
checkbox input "true"
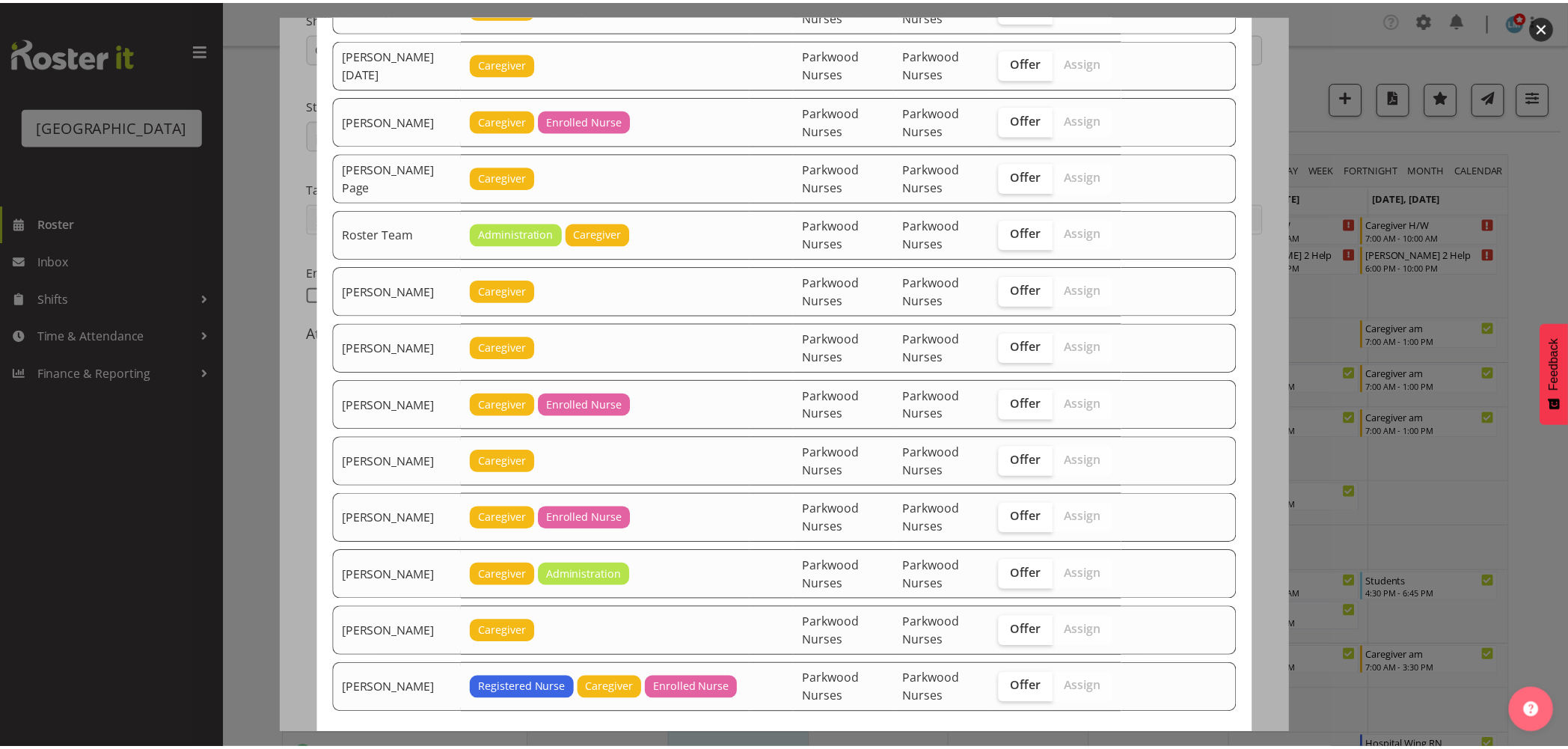
scroll to position [2388, 0]
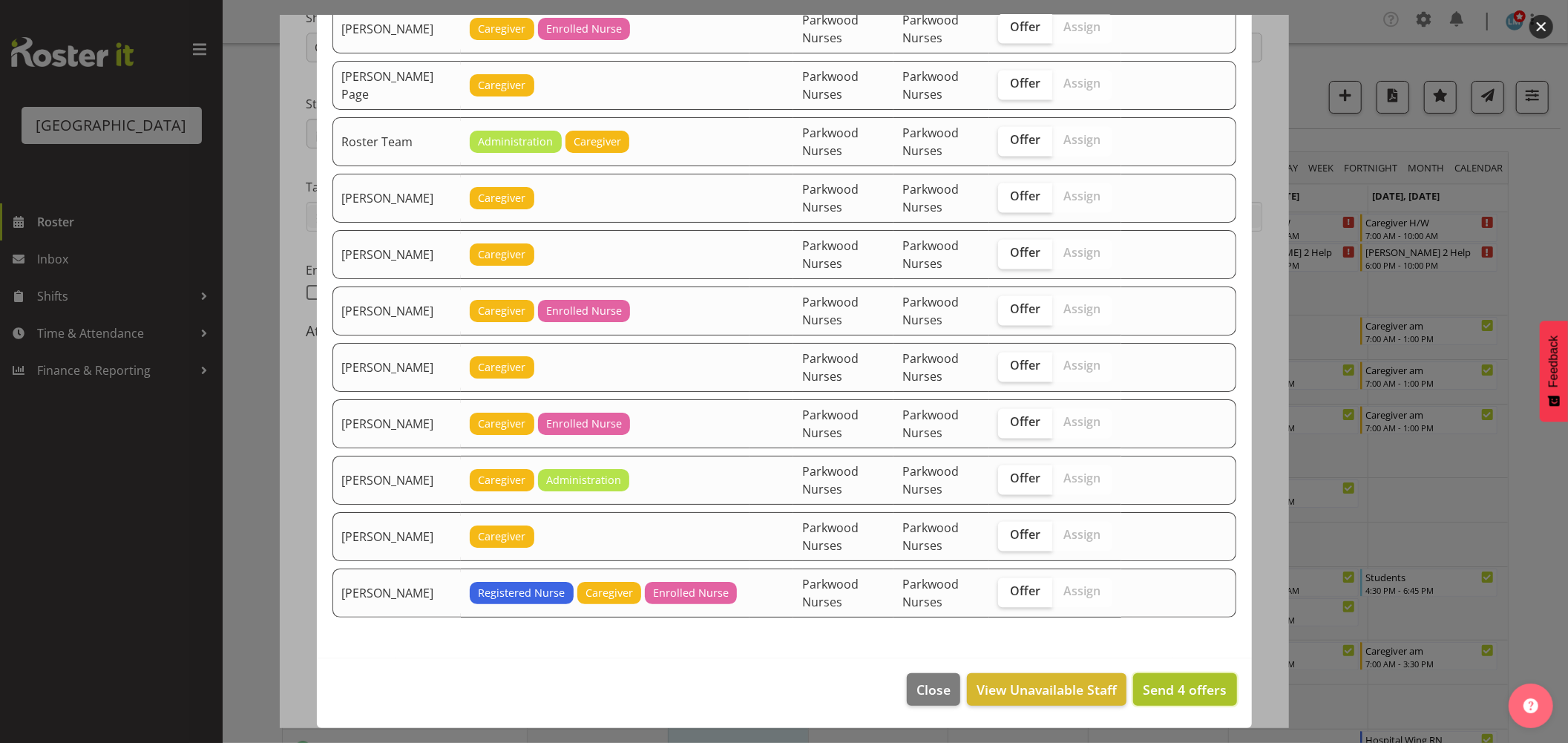
click at [1171, 684] on span "Send 4 offers" at bounding box center [1185, 689] width 84 height 18
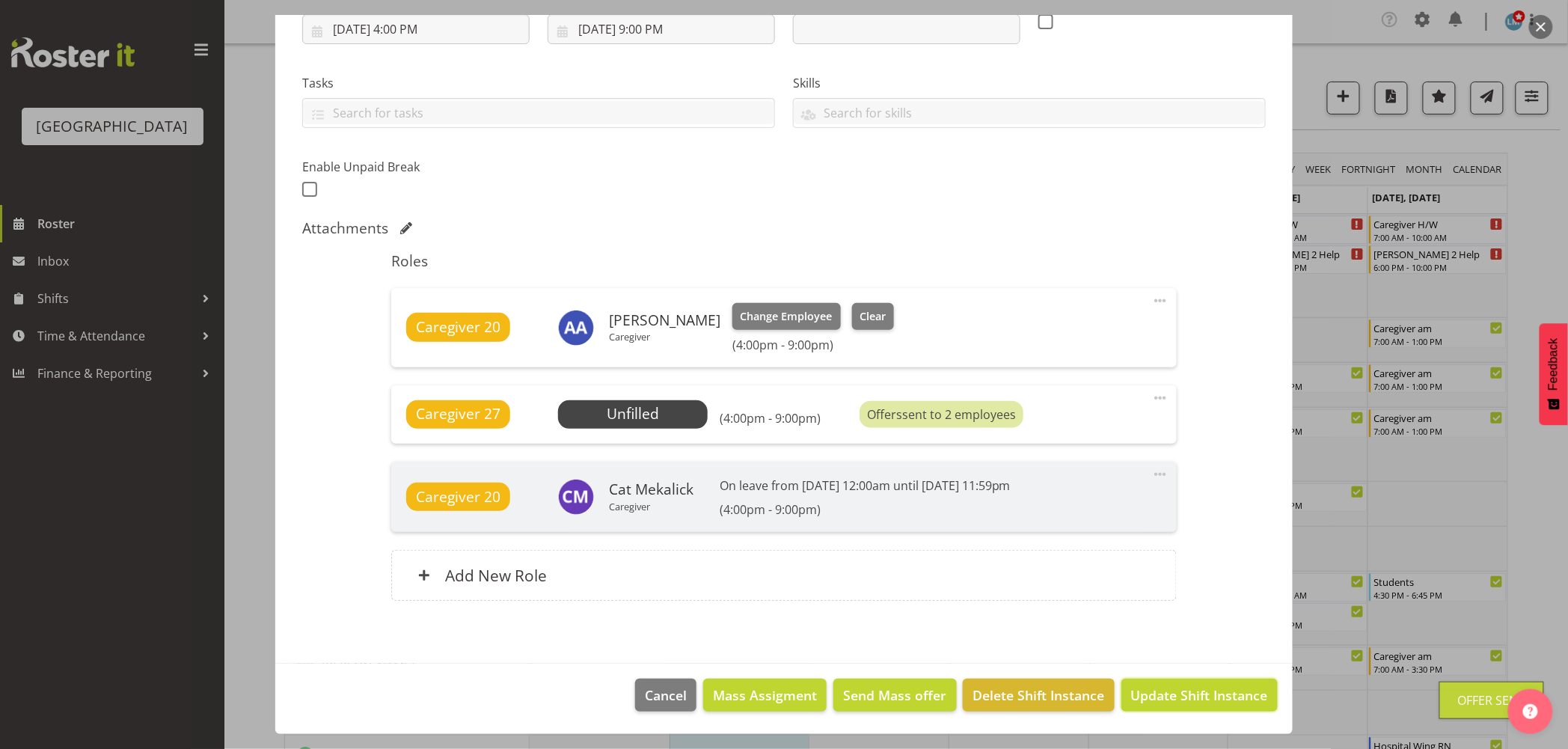
click at [1180, 690] on span "Update Shift Instance" at bounding box center [1199, 694] width 137 height 19
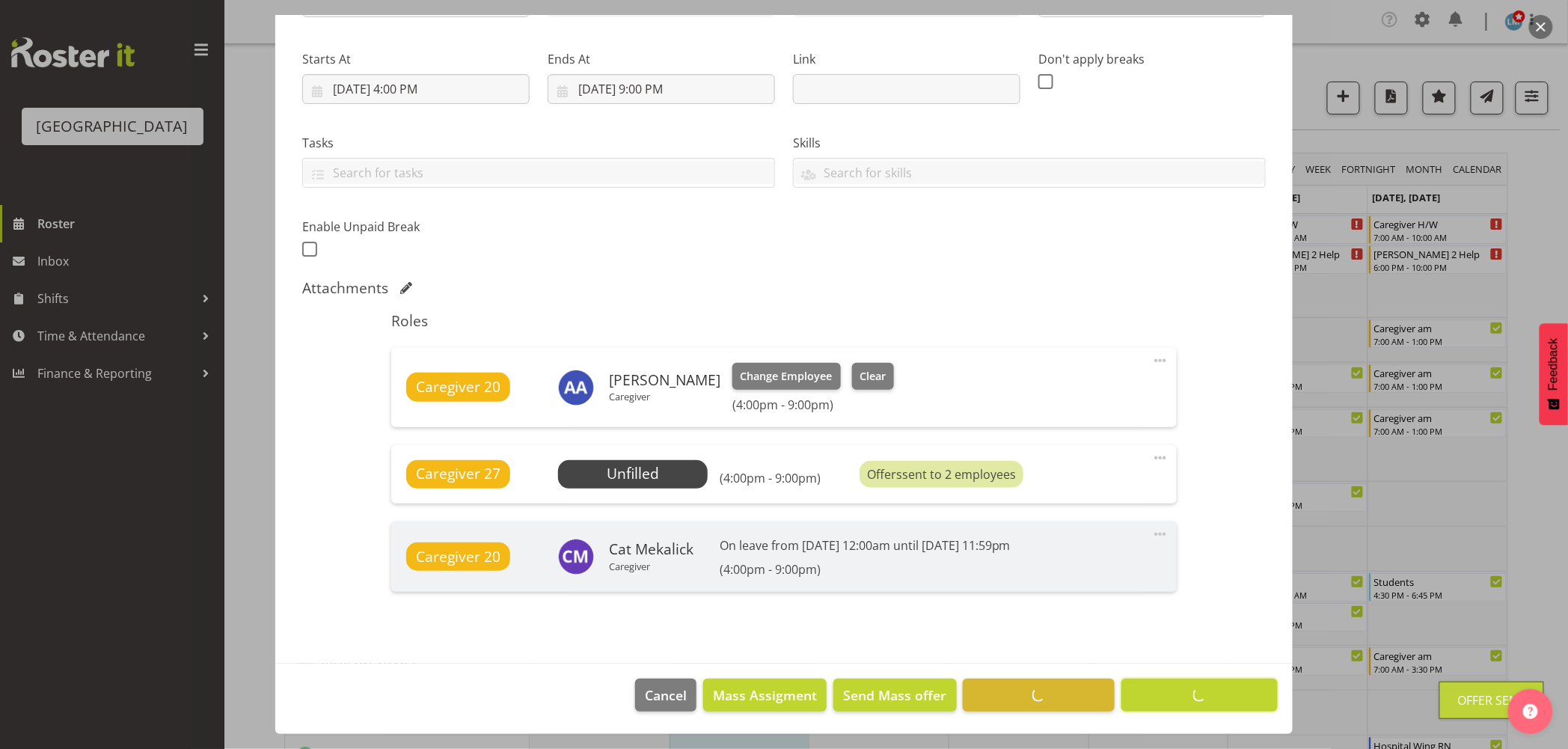
scroll to position [212, 0]
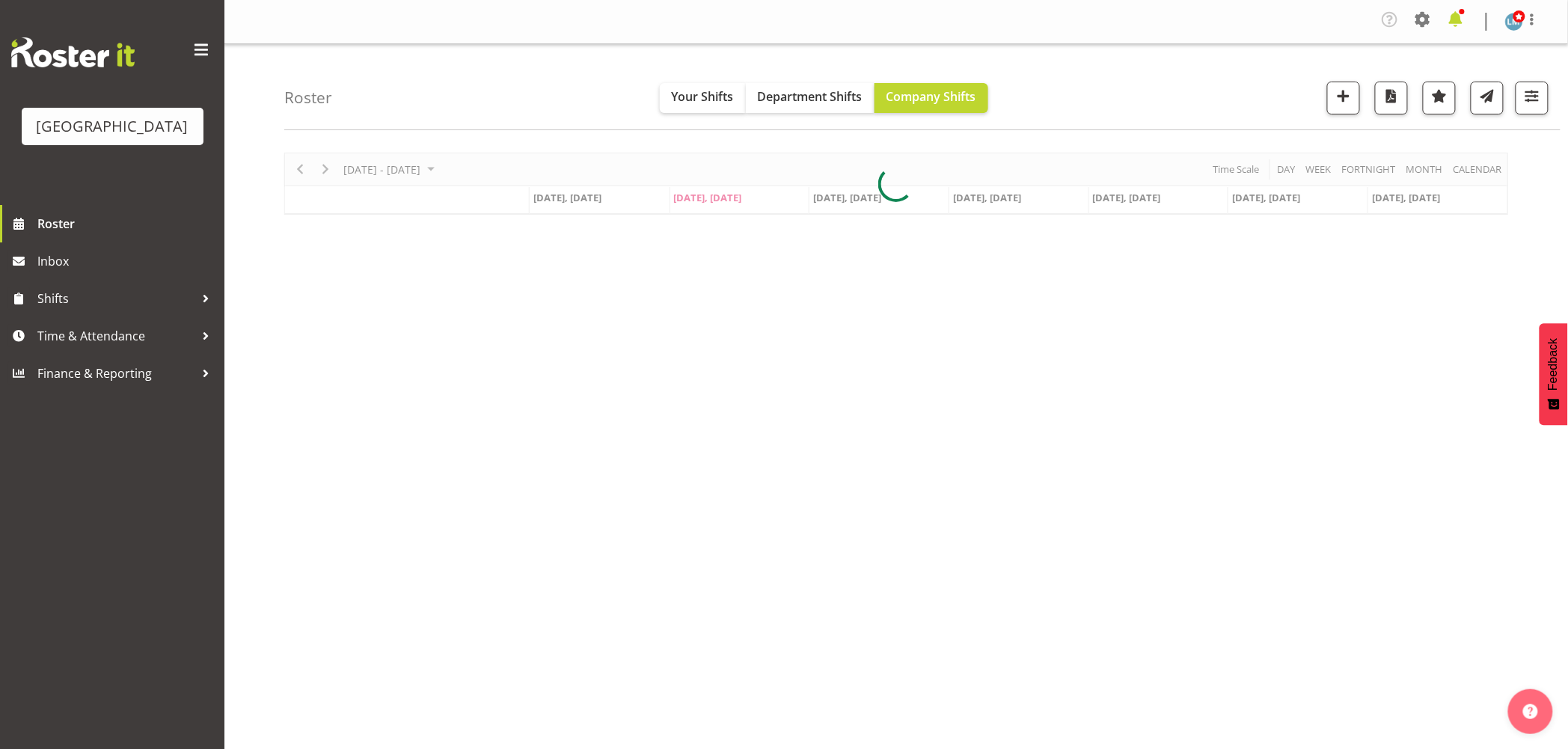
click at [1463, 23] on span at bounding box center [1456, 19] width 24 height 24
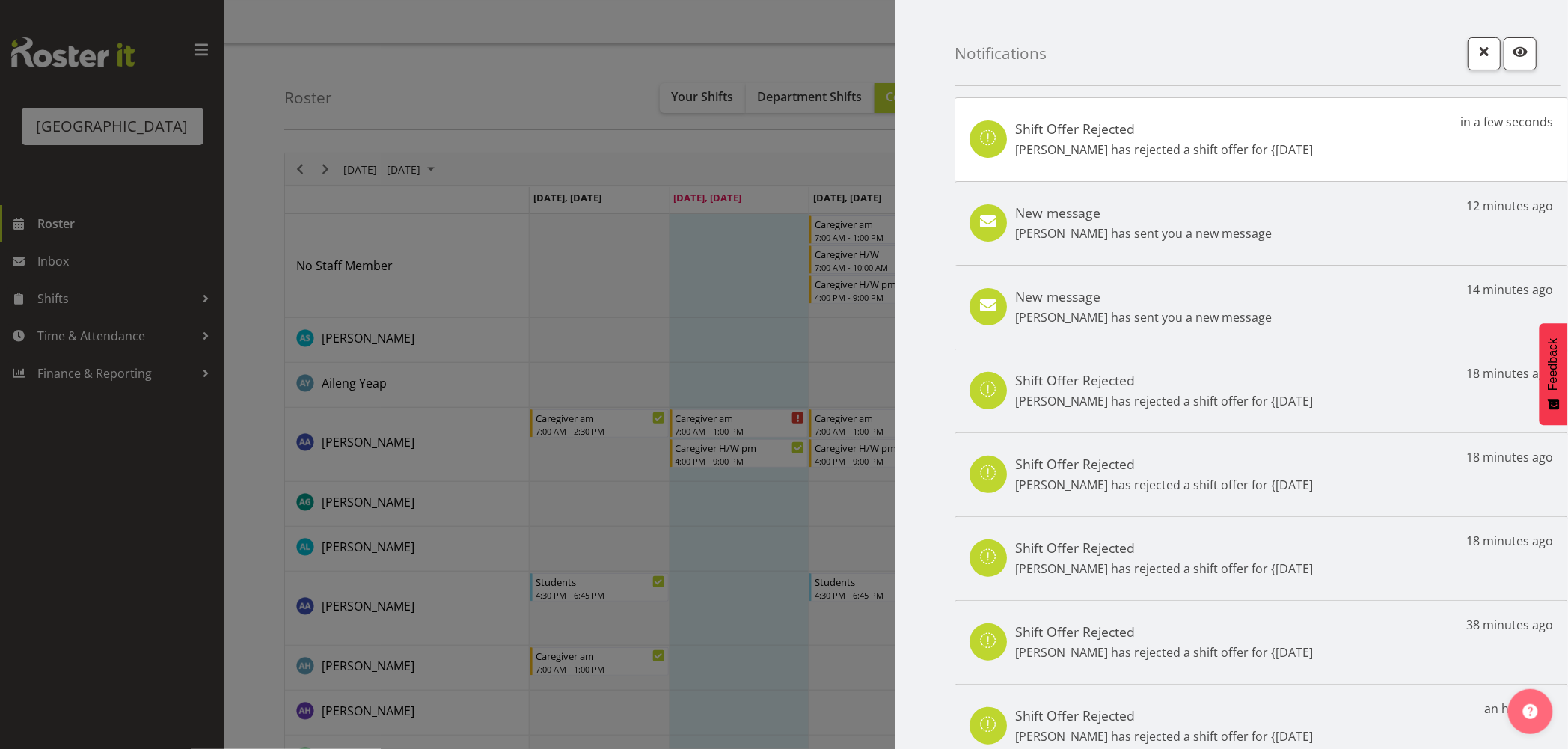
click at [127, 572] on div at bounding box center [784, 374] width 1568 height 749
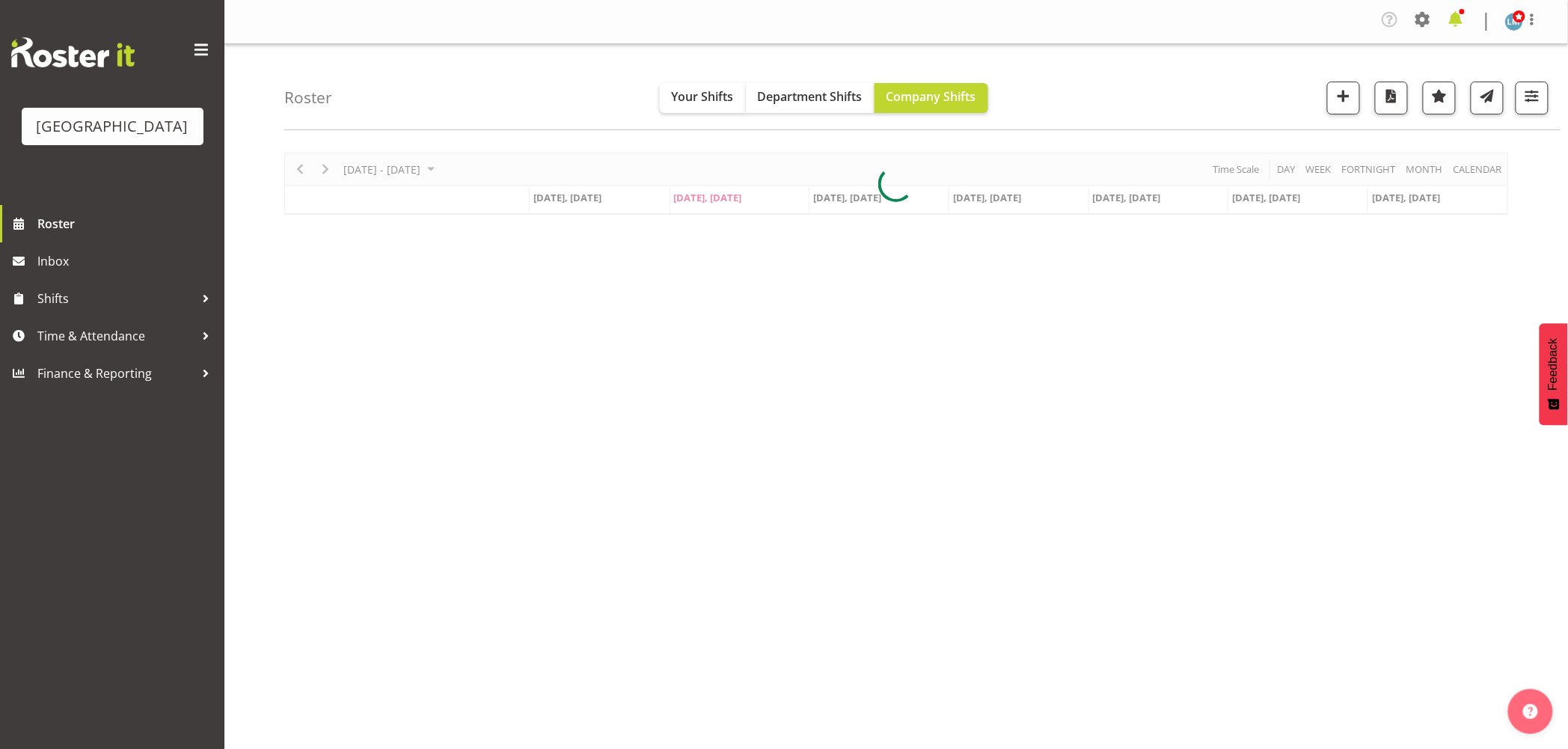
click at [1457, 25] on span at bounding box center [1456, 19] width 24 height 24
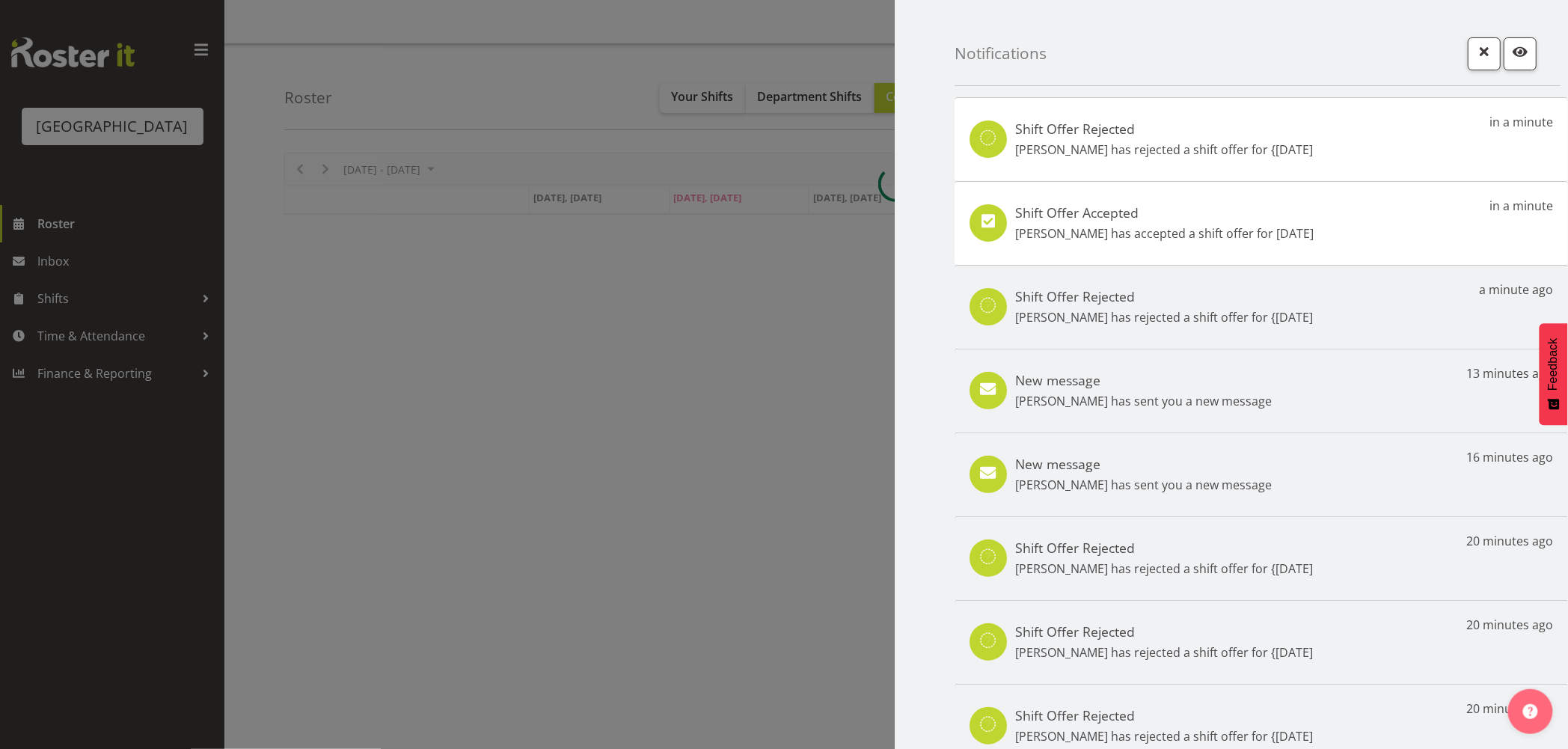
click at [1356, 231] on div "Shift Offer Accepted [PERSON_NAME] has accepted a shift offer for [DATE] in a m…" at bounding box center [1261, 223] width 613 height 84
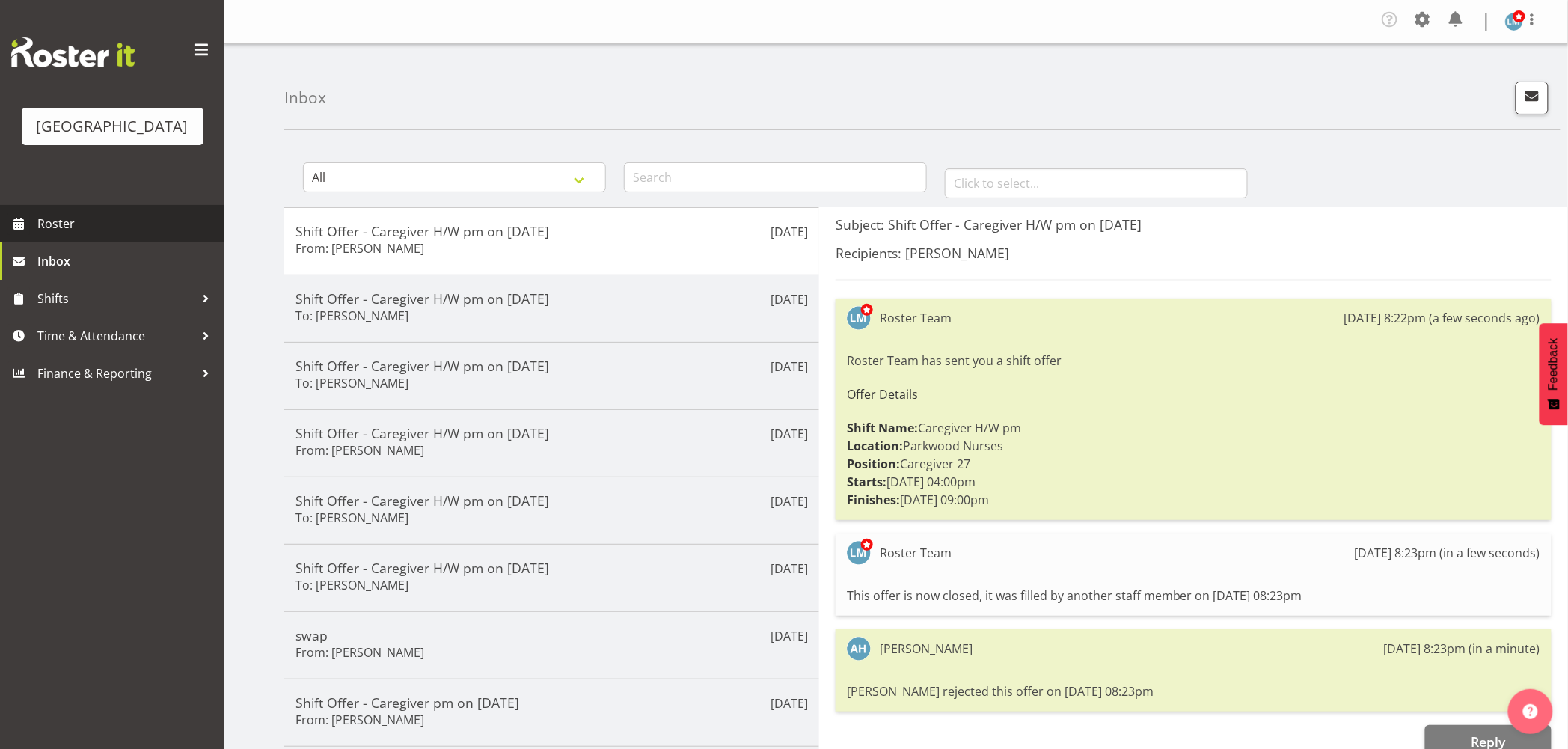
click at [84, 235] on span "Roster" at bounding box center [127, 224] width 179 height 23
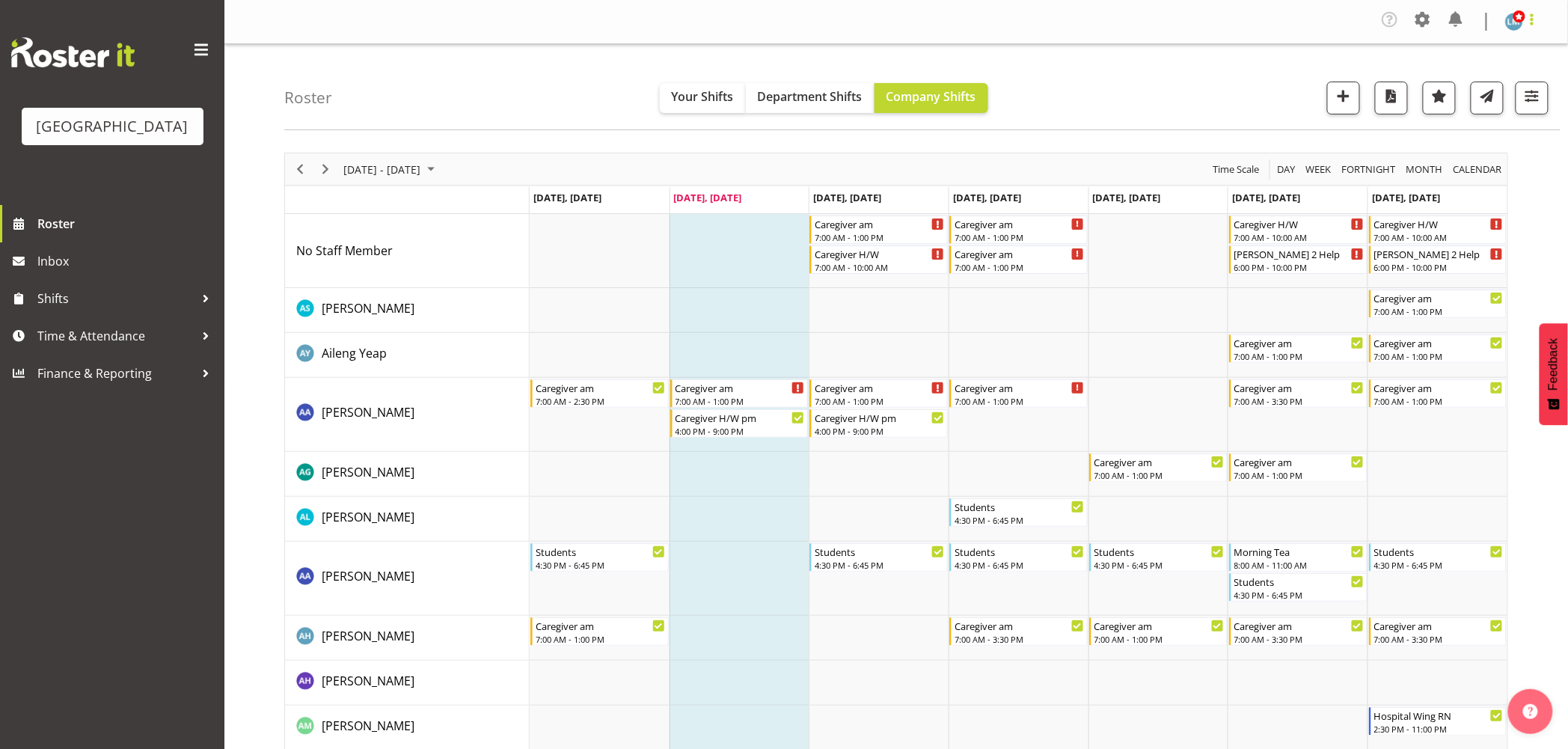
click at [1534, 25] on span at bounding box center [1531, 19] width 18 height 18
click at [1527, 90] on link "Log Out" at bounding box center [1469, 82] width 143 height 27
